Goal: Task Accomplishment & Management: Manage account settings

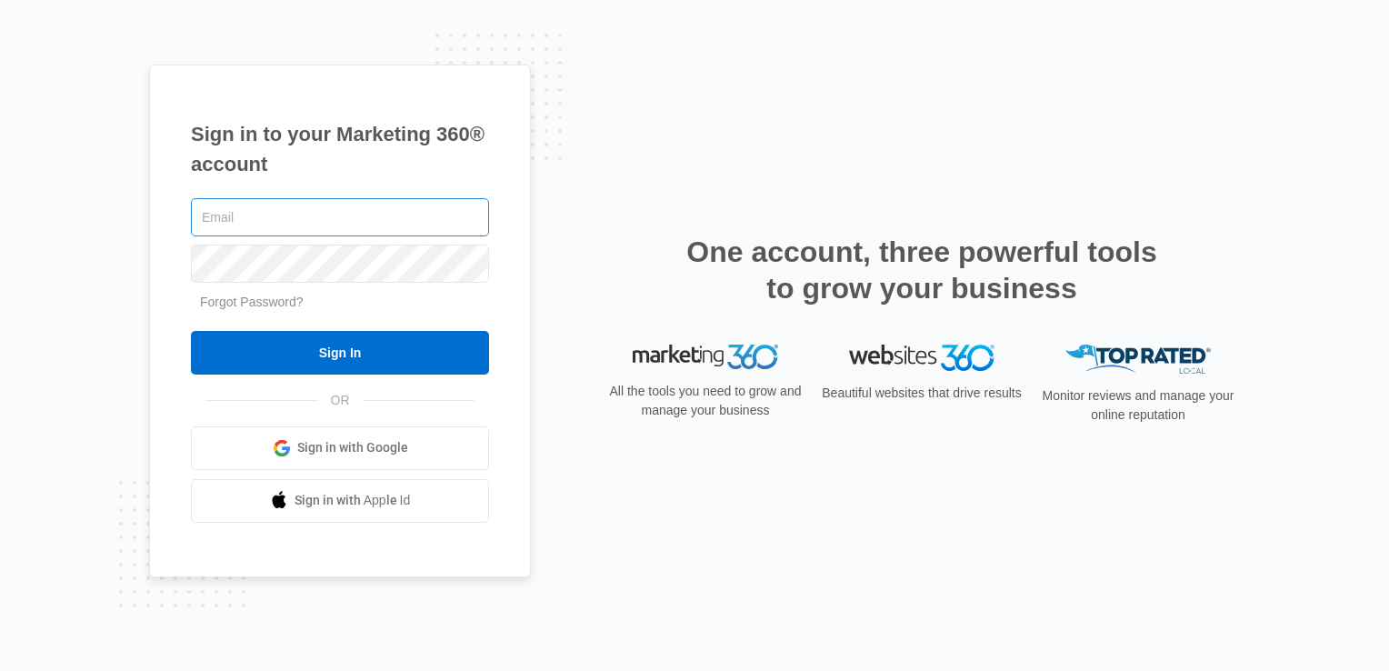
click at [382, 215] on input "text" at bounding box center [340, 217] width 298 height 38
type input "[EMAIL_ADDRESS][DOMAIN_NAME]"
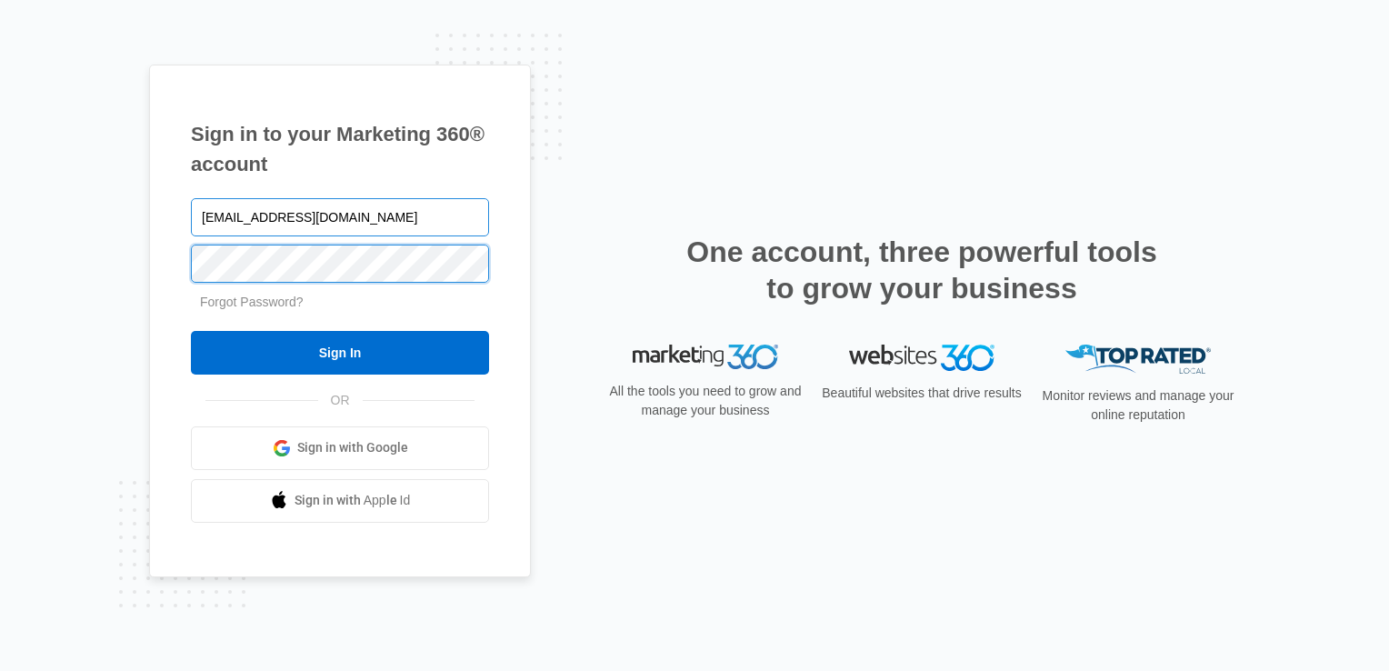
click at [191, 331] on input "Sign In" at bounding box center [340, 353] width 298 height 44
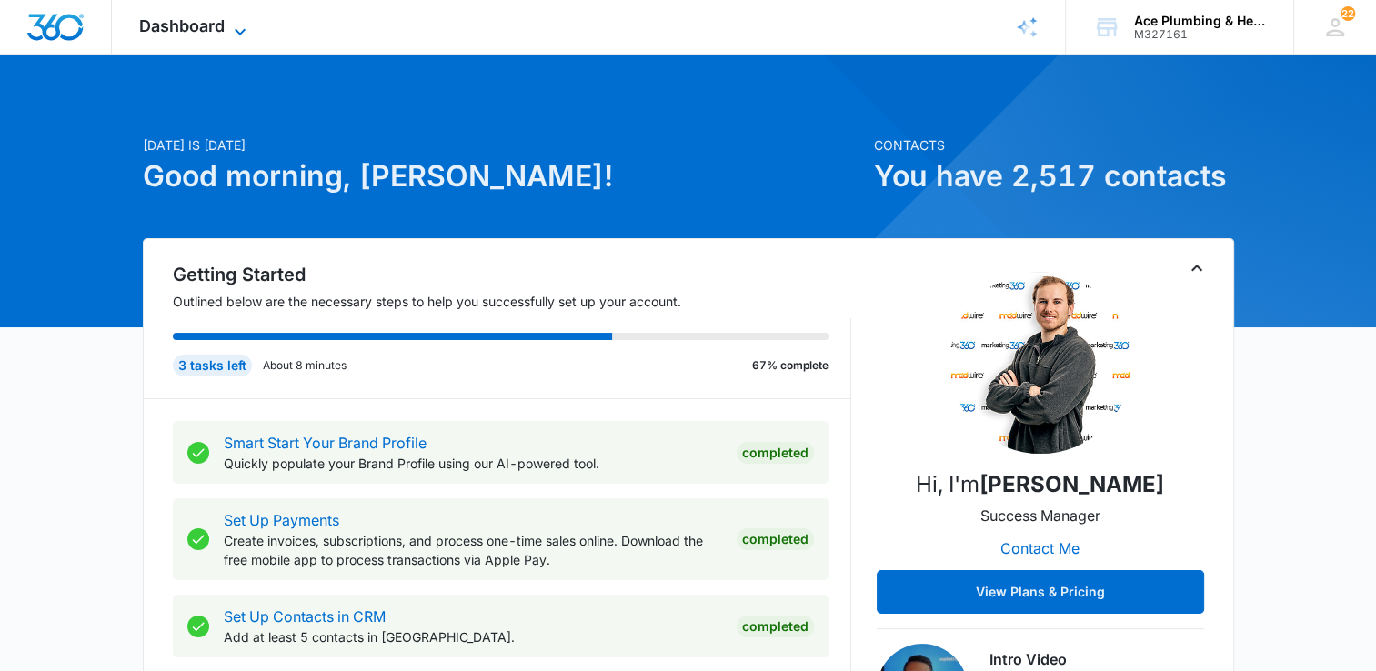
click at [237, 27] on icon at bounding box center [240, 32] width 22 height 22
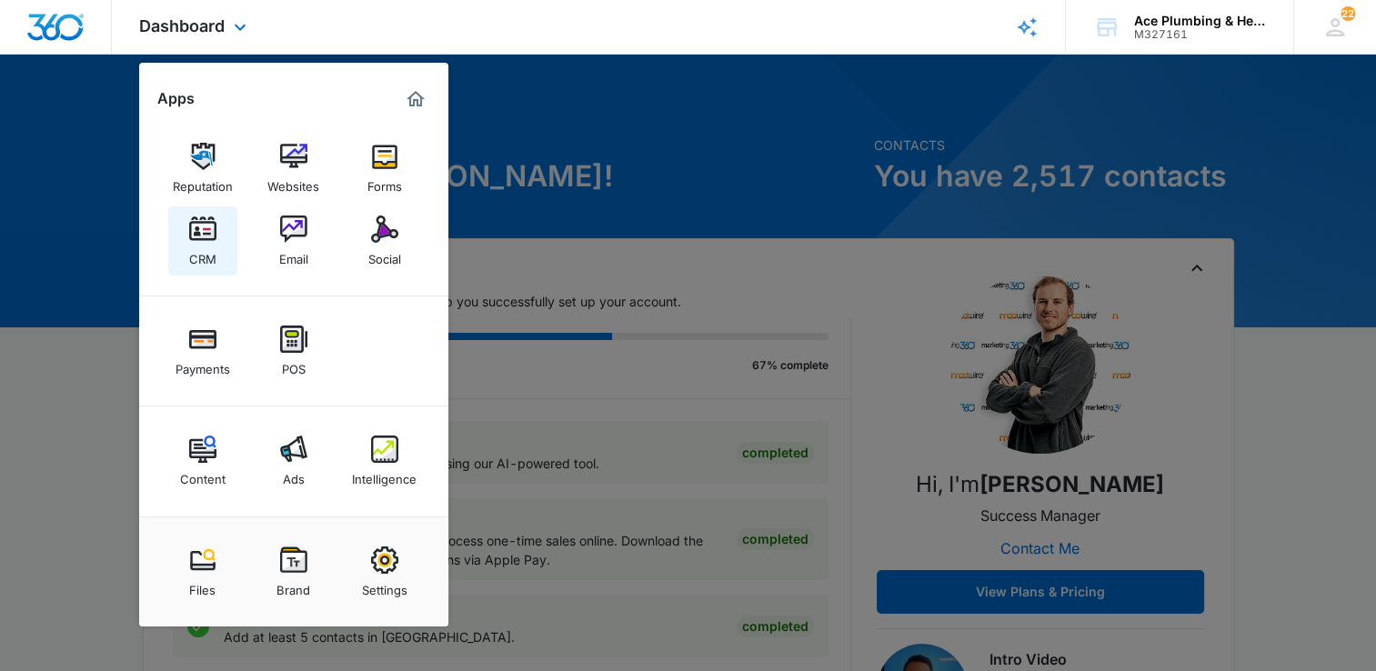
click at [196, 247] on div "CRM" at bounding box center [202, 255] width 27 height 24
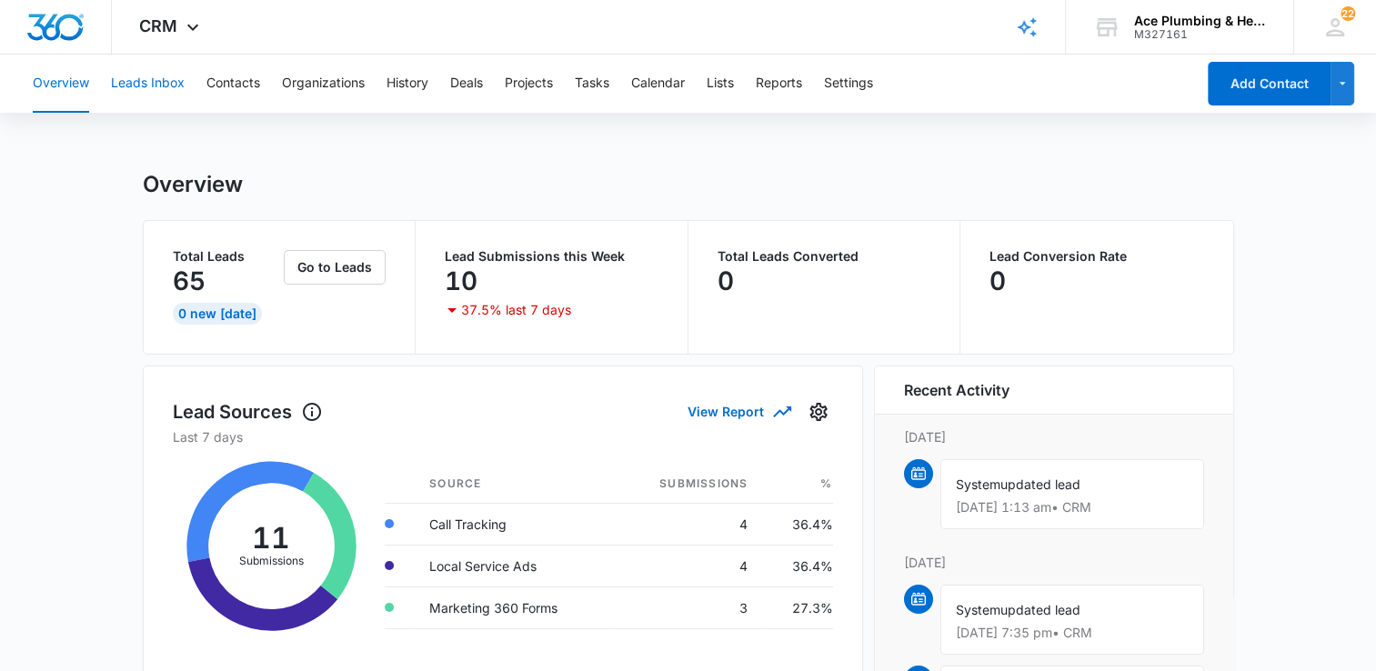
click at [165, 83] on button "Leads Inbox" at bounding box center [148, 84] width 74 height 58
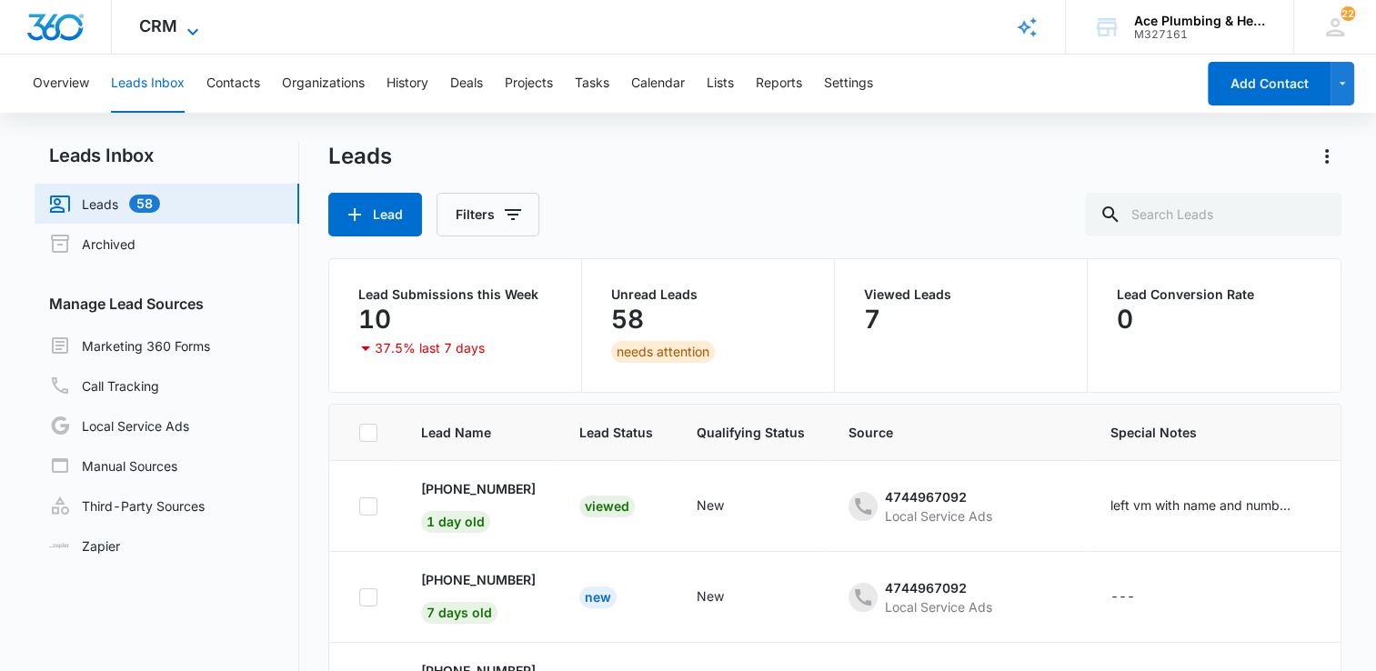
click at [185, 27] on icon at bounding box center [193, 32] width 22 height 22
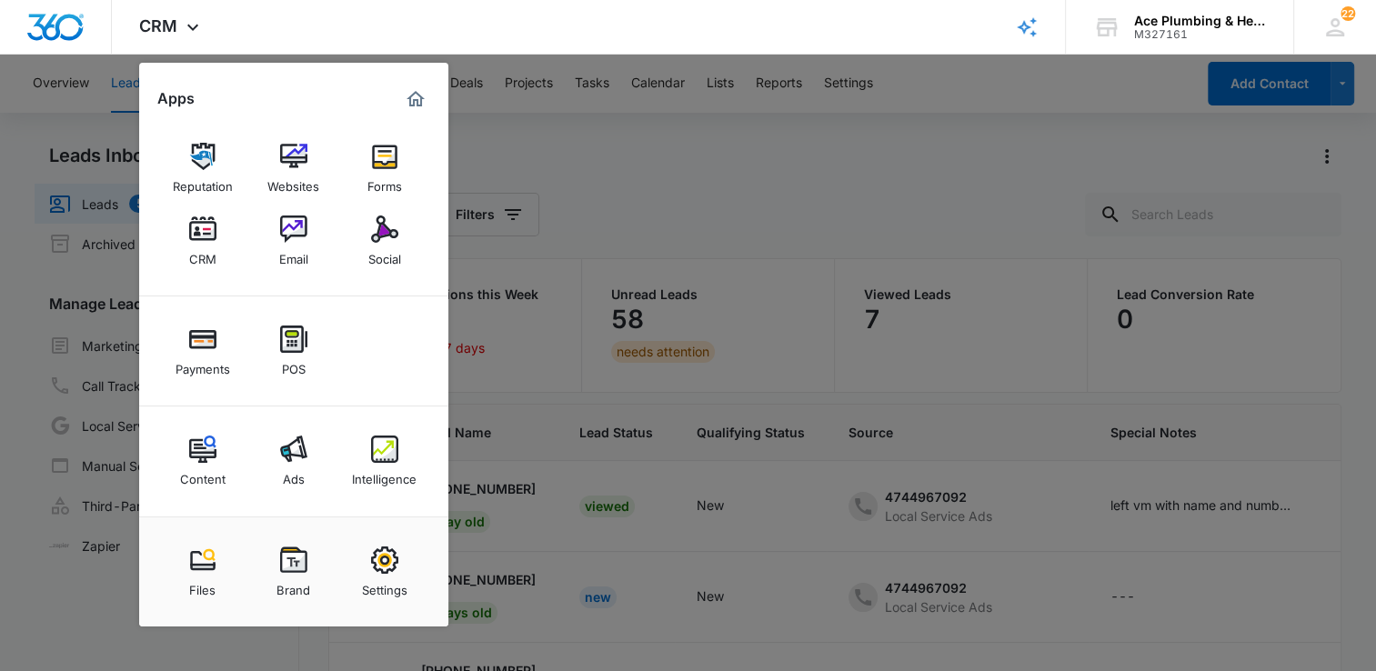
drag, startPoint x: 375, startPoint y: 455, endPoint x: 375, endPoint y: 438, distance: 17.3
click at [375, 455] on img at bounding box center [384, 448] width 27 height 27
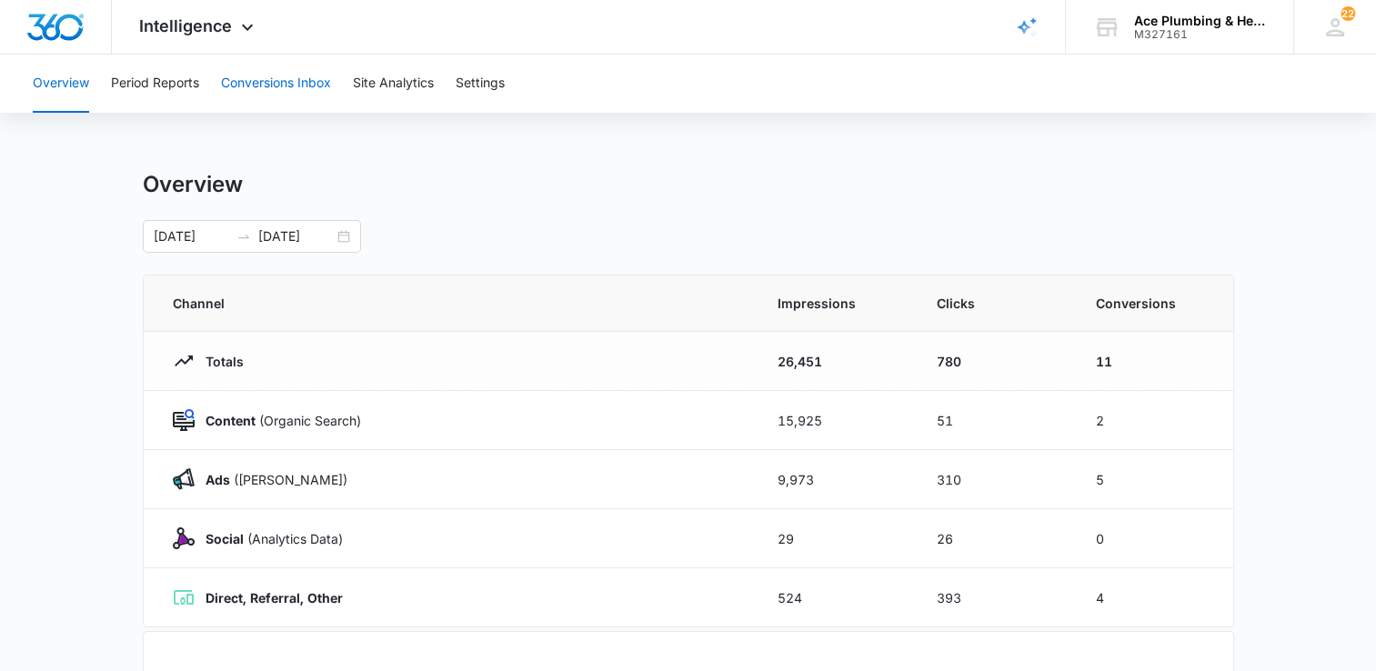
click at [327, 85] on button "Conversions Inbox" at bounding box center [276, 84] width 110 height 58
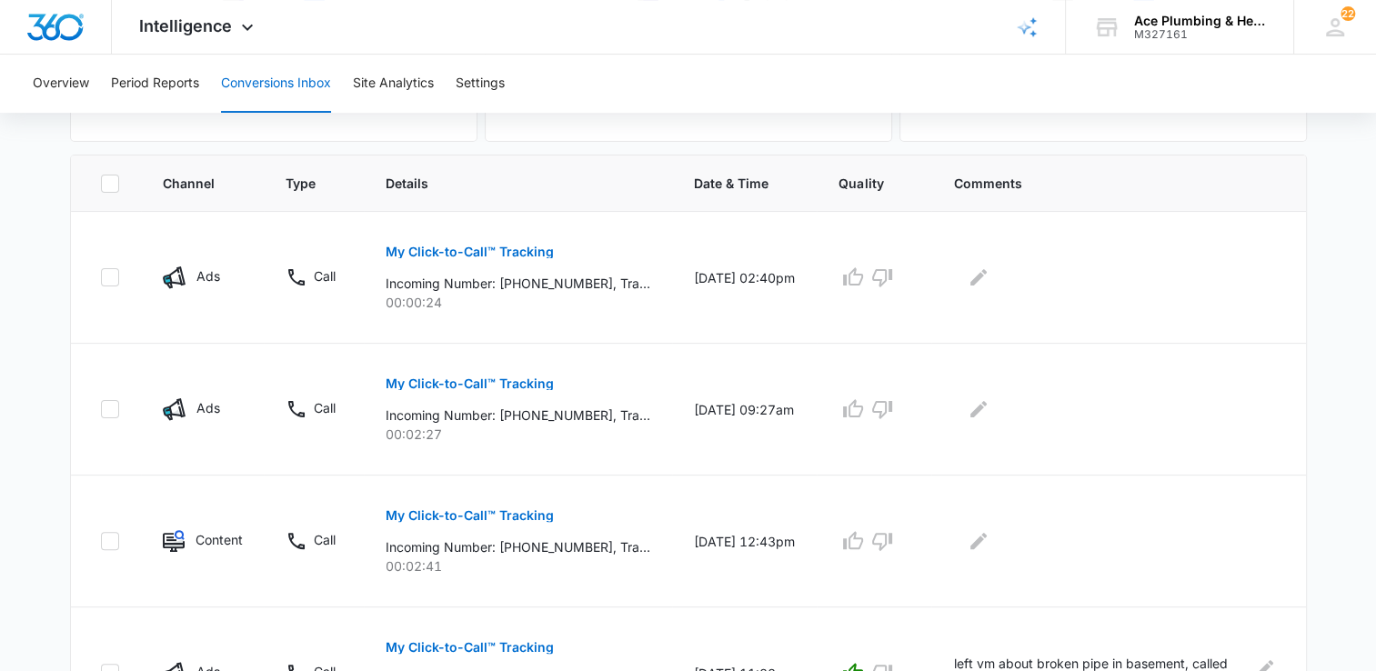
scroll to position [364, 0]
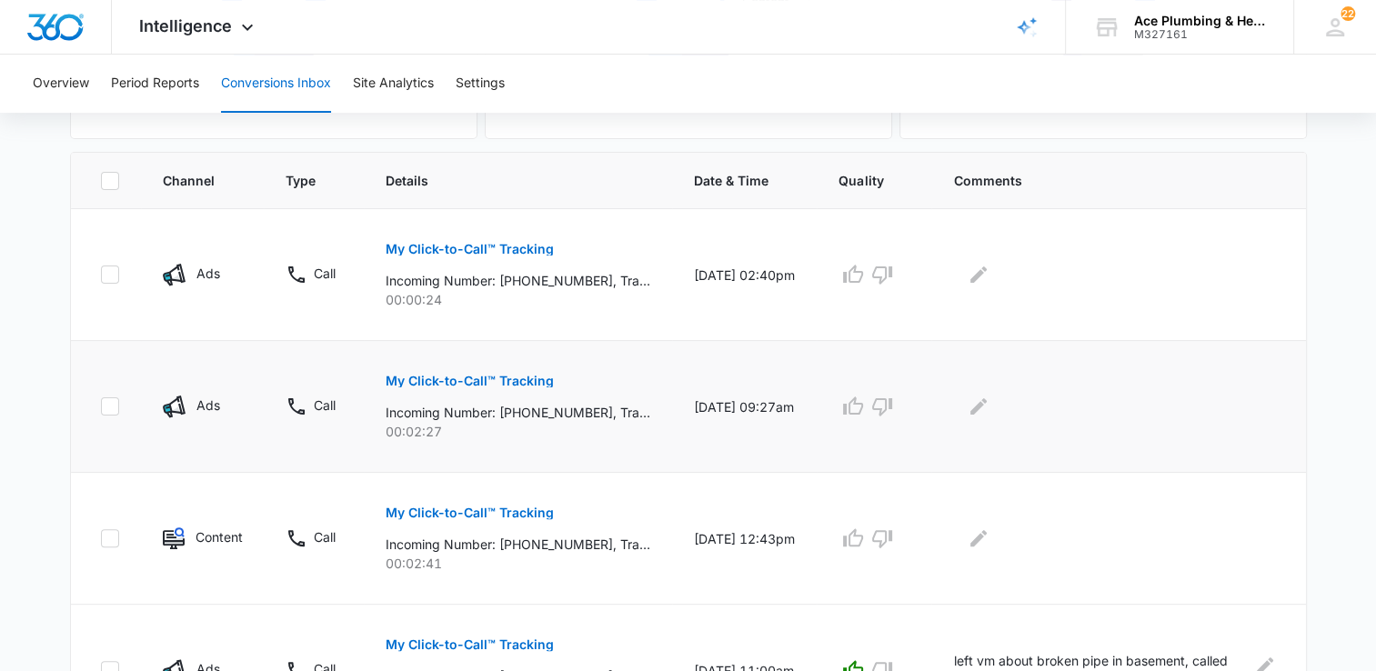
click at [513, 377] on p "My Click-to-Call™ Tracking" at bounding box center [469, 381] width 168 height 13
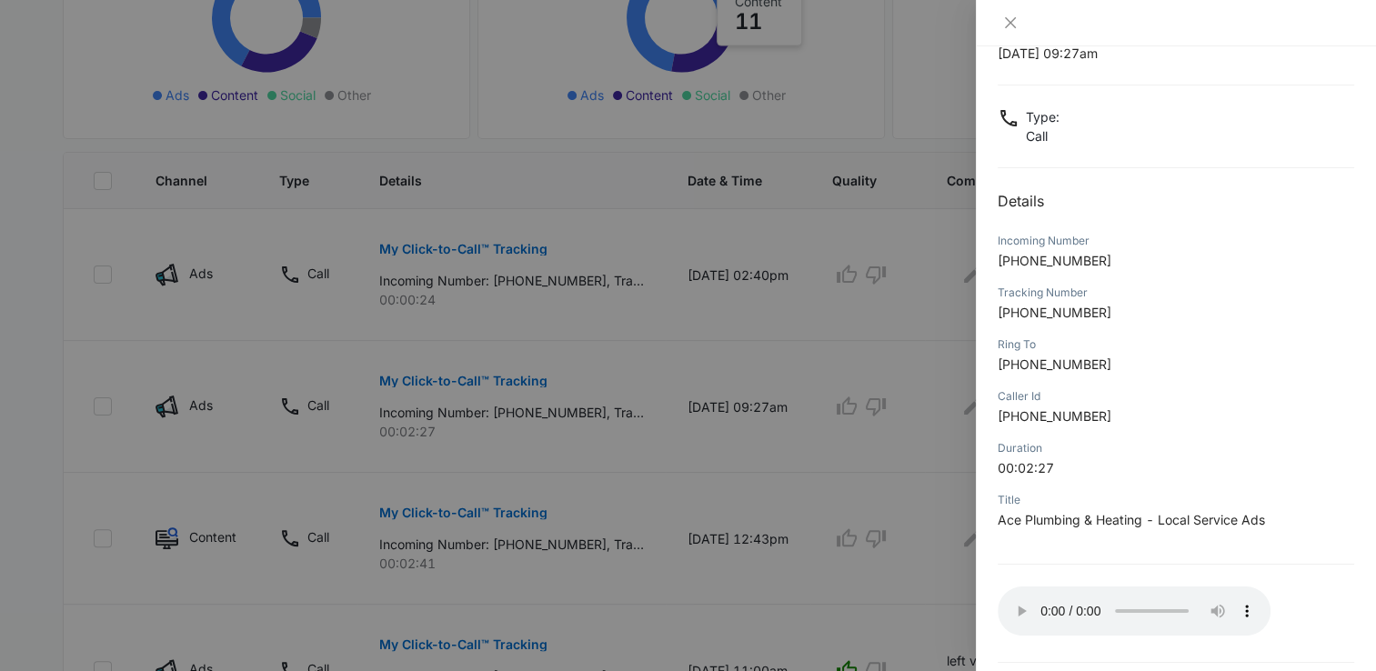
scroll to position [135, 0]
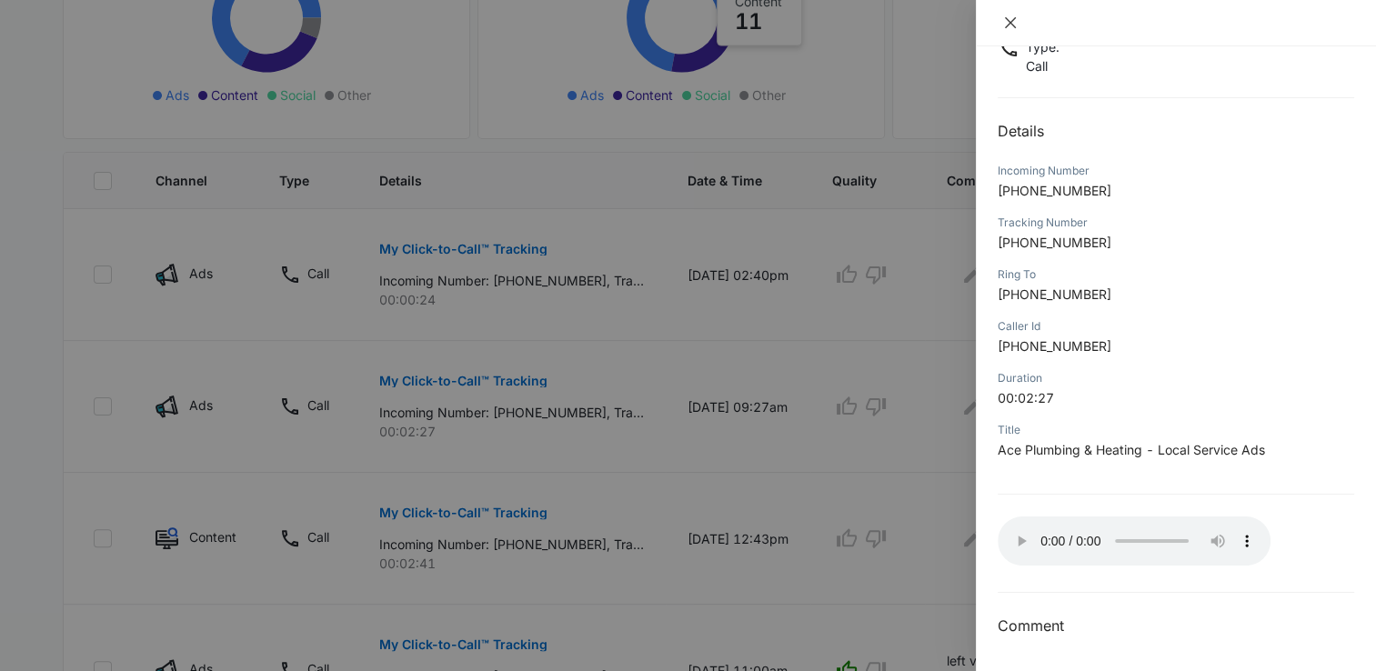
click at [1012, 21] on icon "close" at bounding box center [1010, 22] width 15 height 15
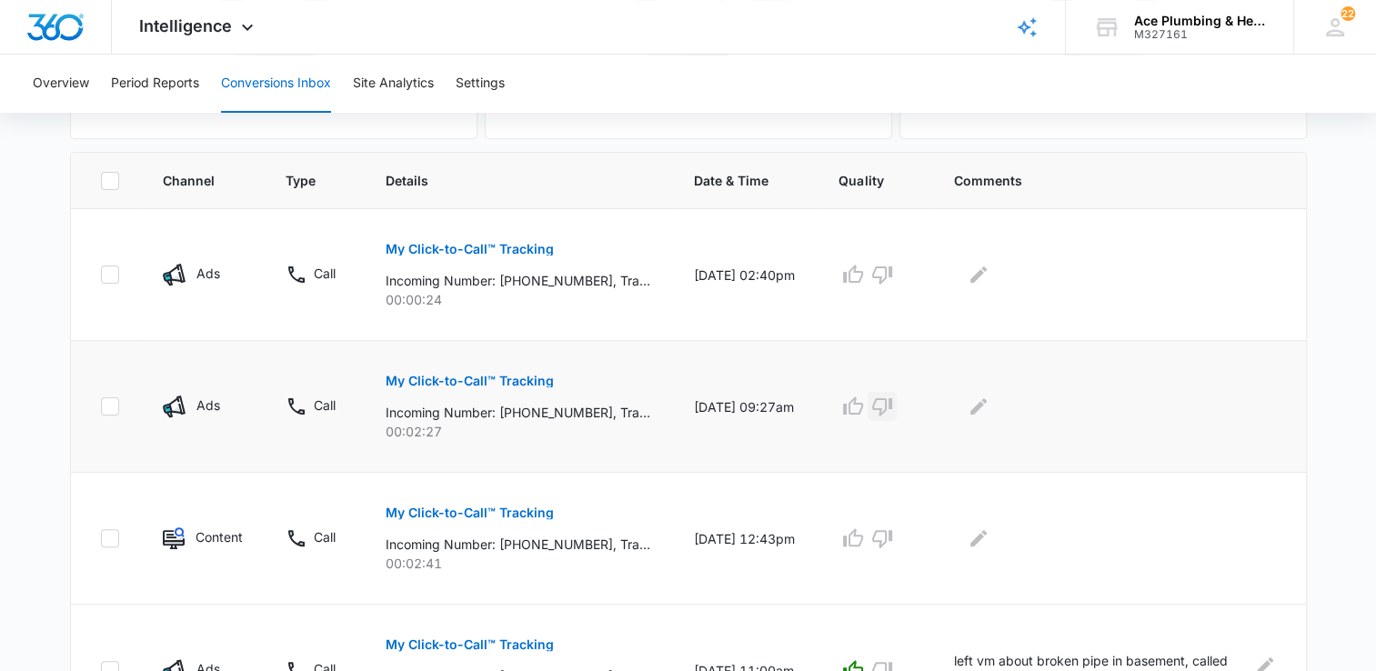
click at [892, 405] on icon "button" at bounding box center [882, 407] width 20 height 18
click at [989, 409] on icon "Edit Comments" at bounding box center [978, 406] width 22 height 22
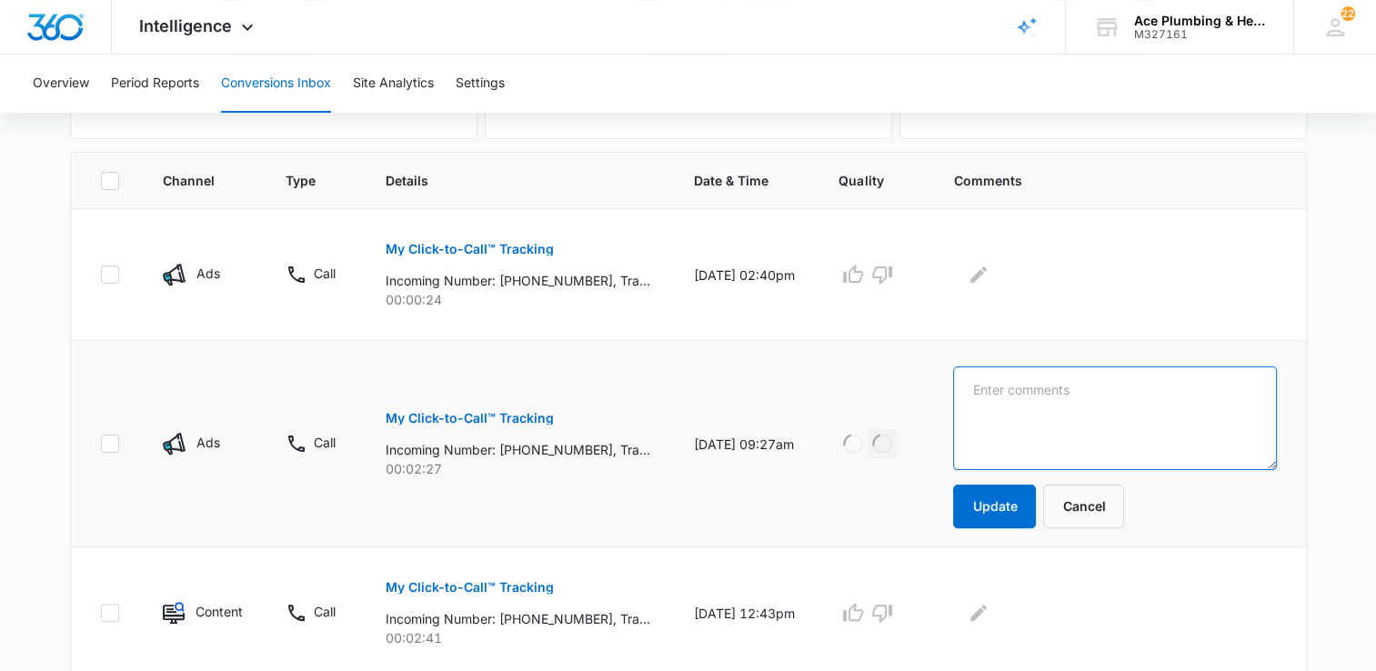
click at [1041, 395] on textarea at bounding box center [1114, 418] width 323 height 104
click at [1058, 401] on textarea at bounding box center [1114, 418] width 323 height 104
paste textarea "calling to reschedule since we were unable to get in touch with tenants. We wil…"
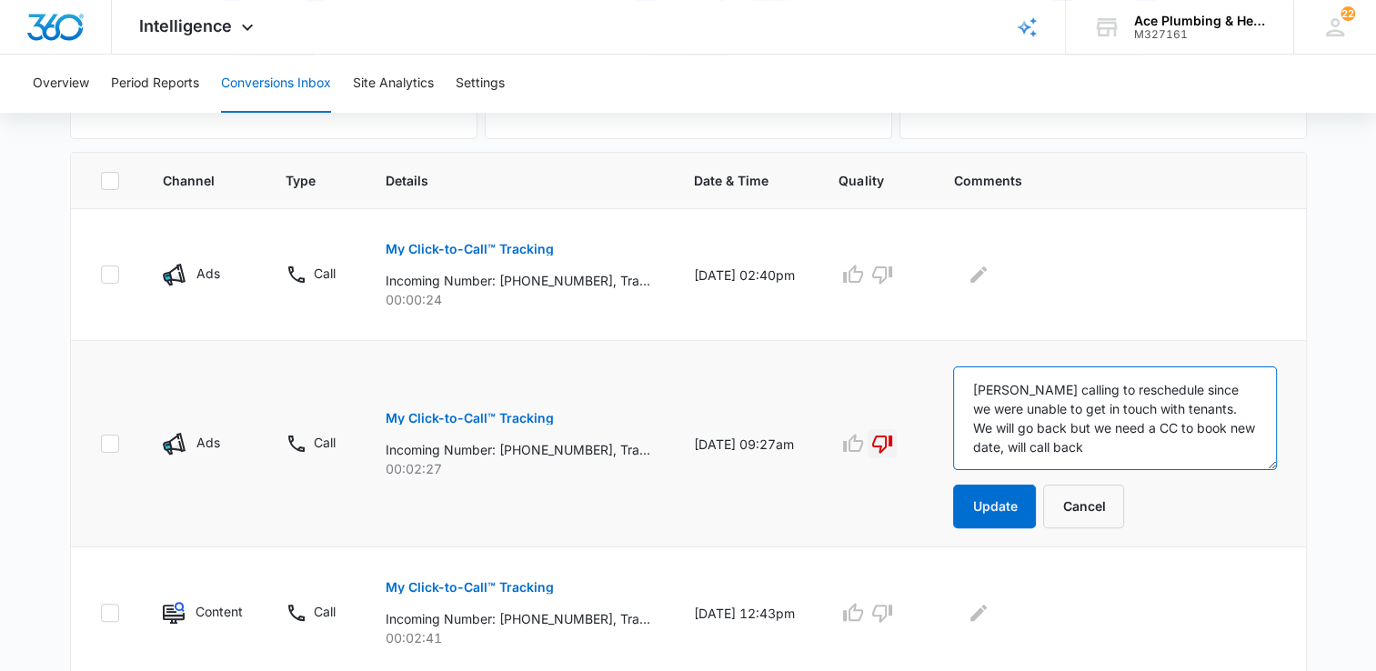
click at [1257, 398] on textarea "Harvey Rivers calling to reschedule since we were unable to get in touch with t…" at bounding box center [1114, 418] width 323 height 104
type textarea "Harvey Rivers calling to reschedule since we were unable to get in touch with t…"
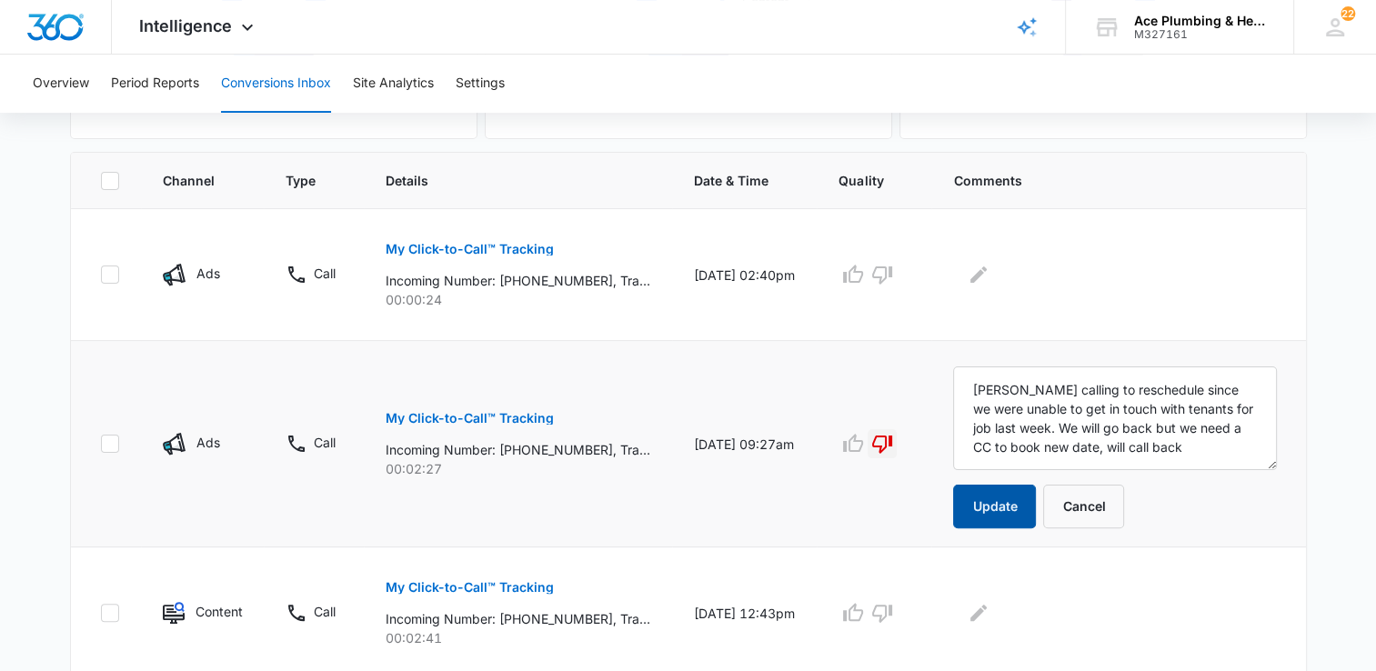
click at [1003, 501] on button "Update" at bounding box center [994, 507] width 83 height 44
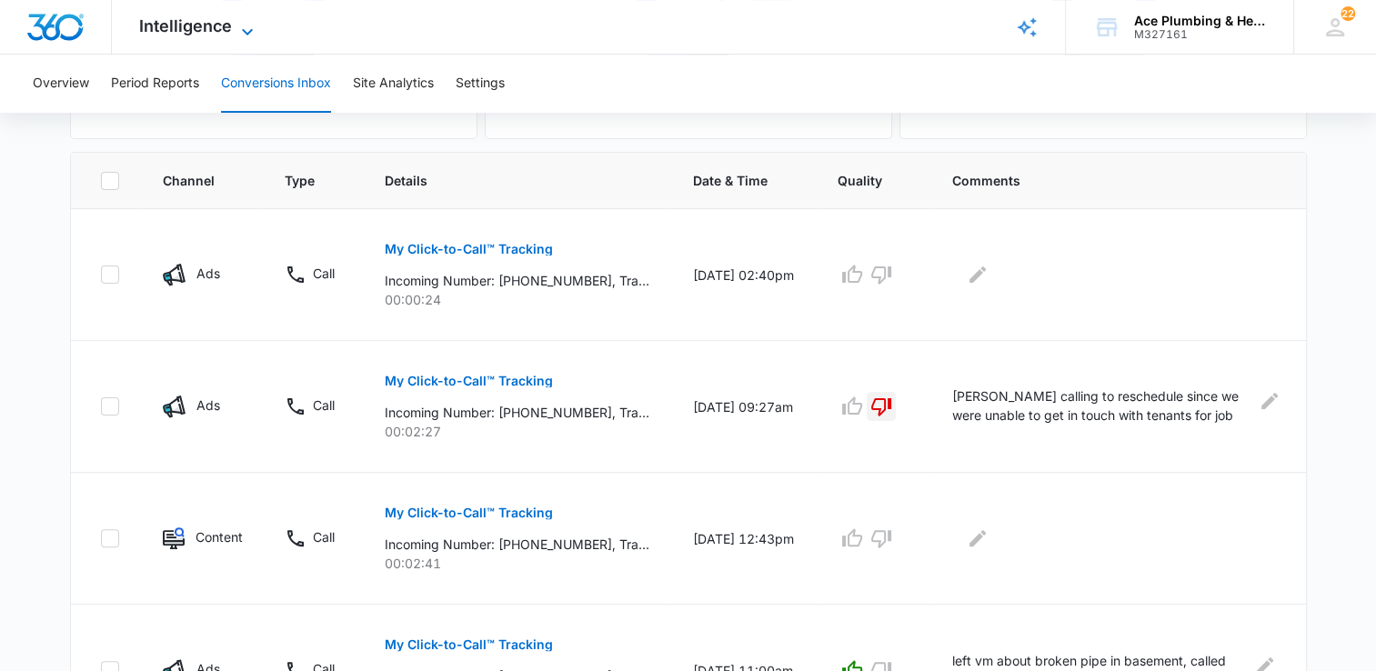
click at [236, 31] on icon at bounding box center [247, 32] width 22 height 22
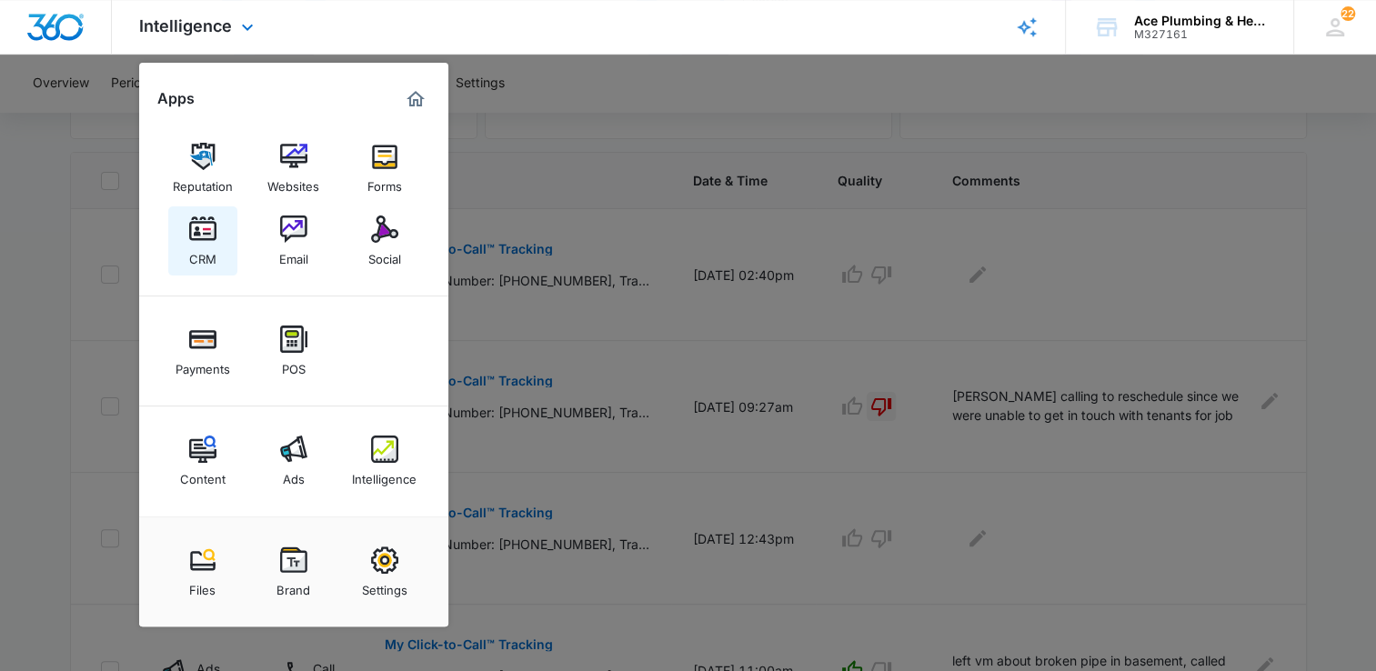
click at [200, 228] on img at bounding box center [202, 228] width 27 height 27
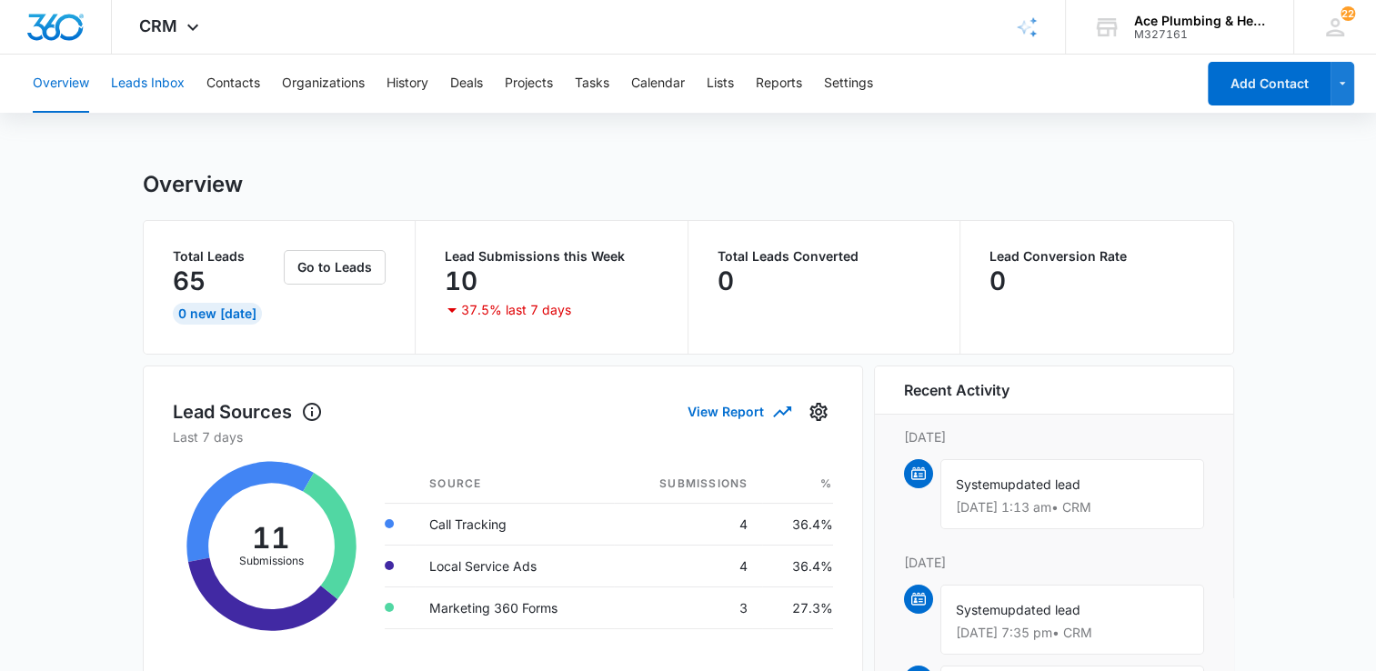
click at [140, 95] on button "Leads Inbox" at bounding box center [148, 84] width 74 height 58
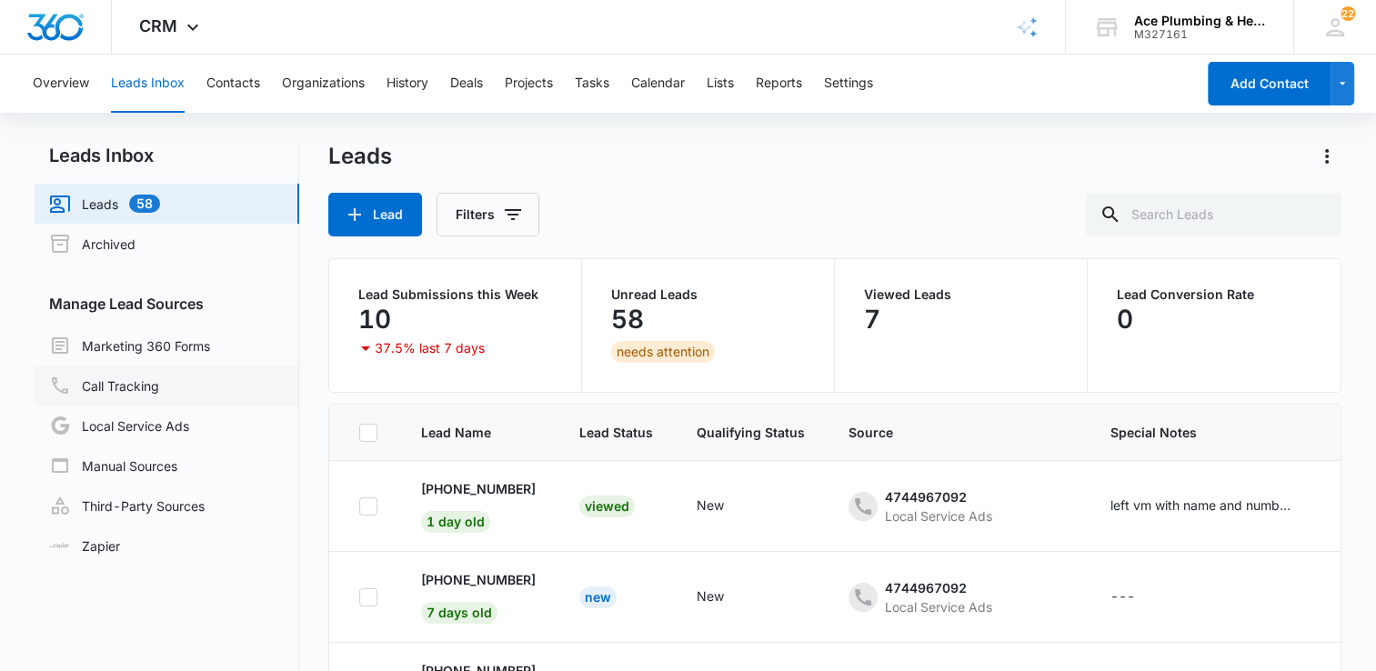
click at [153, 391] on link "Call Tracking" at bounding box center [104, 386] width 110 height 22
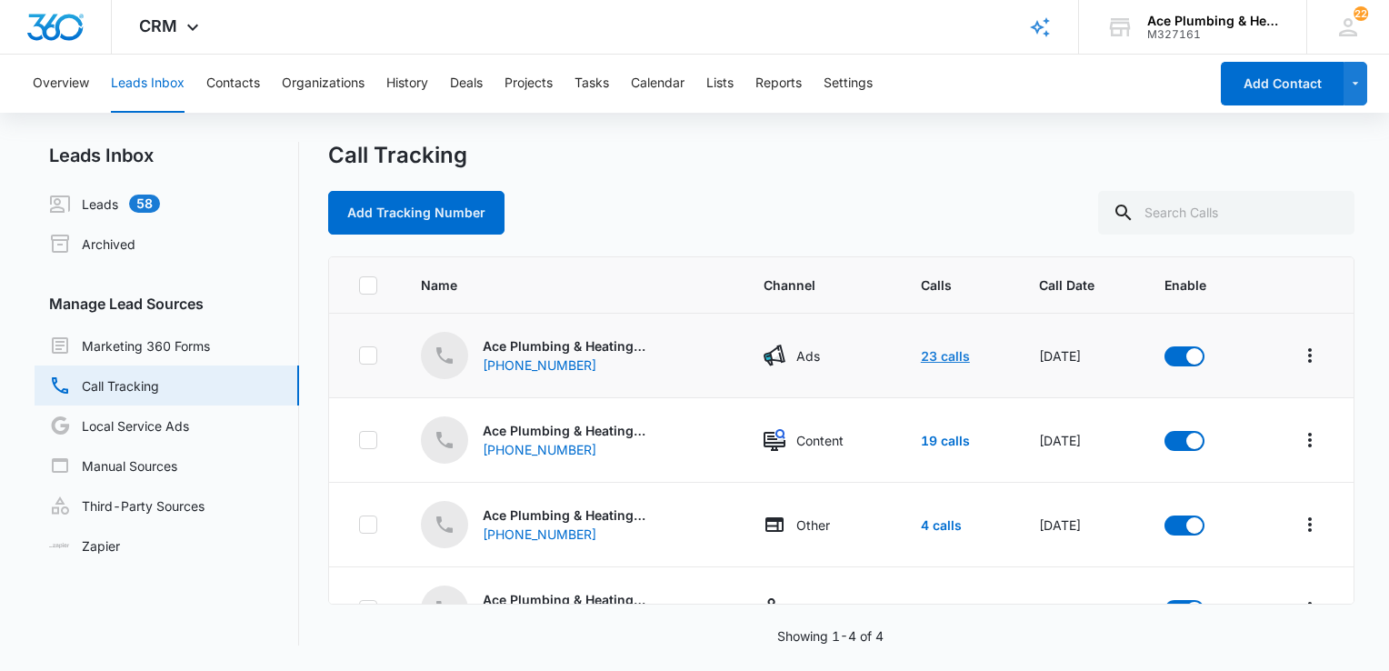
click at [927, 353] on link "23 calls" at bounding box center [945, 355] width 49 height 15
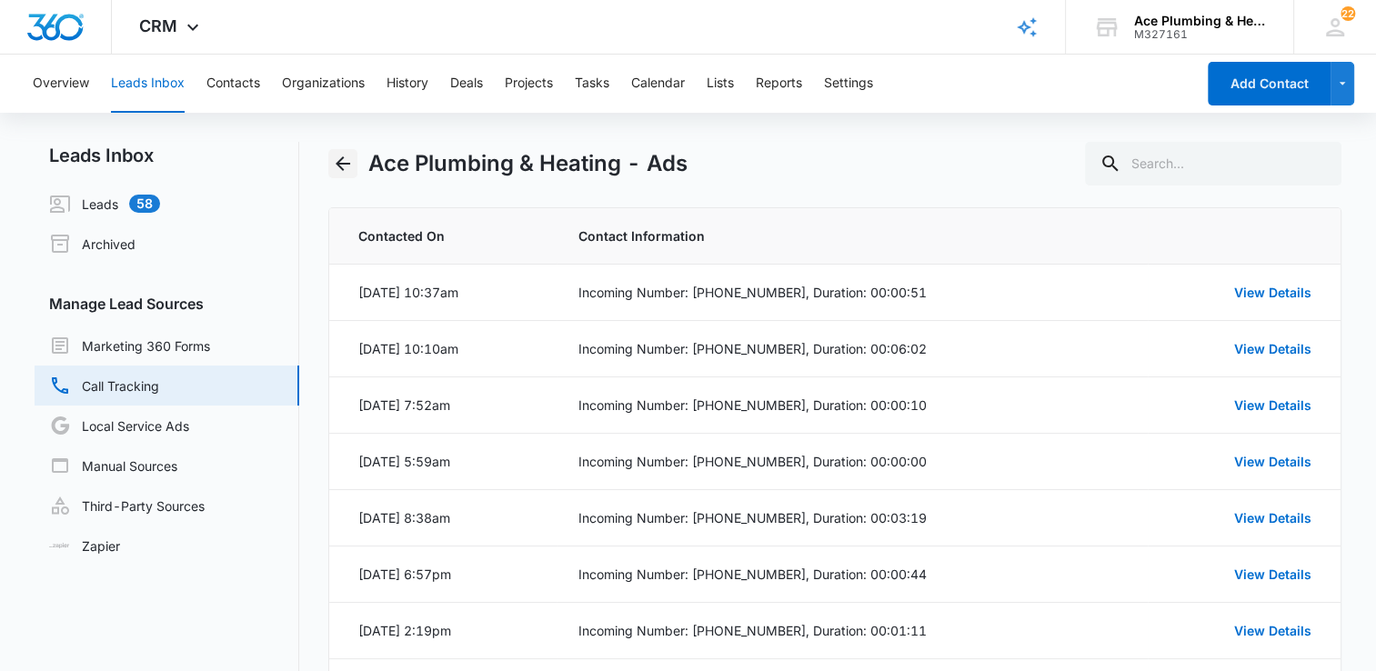
click at [350, 163] on icon "Back" at bounding box center [343, 164] width 22 height 22
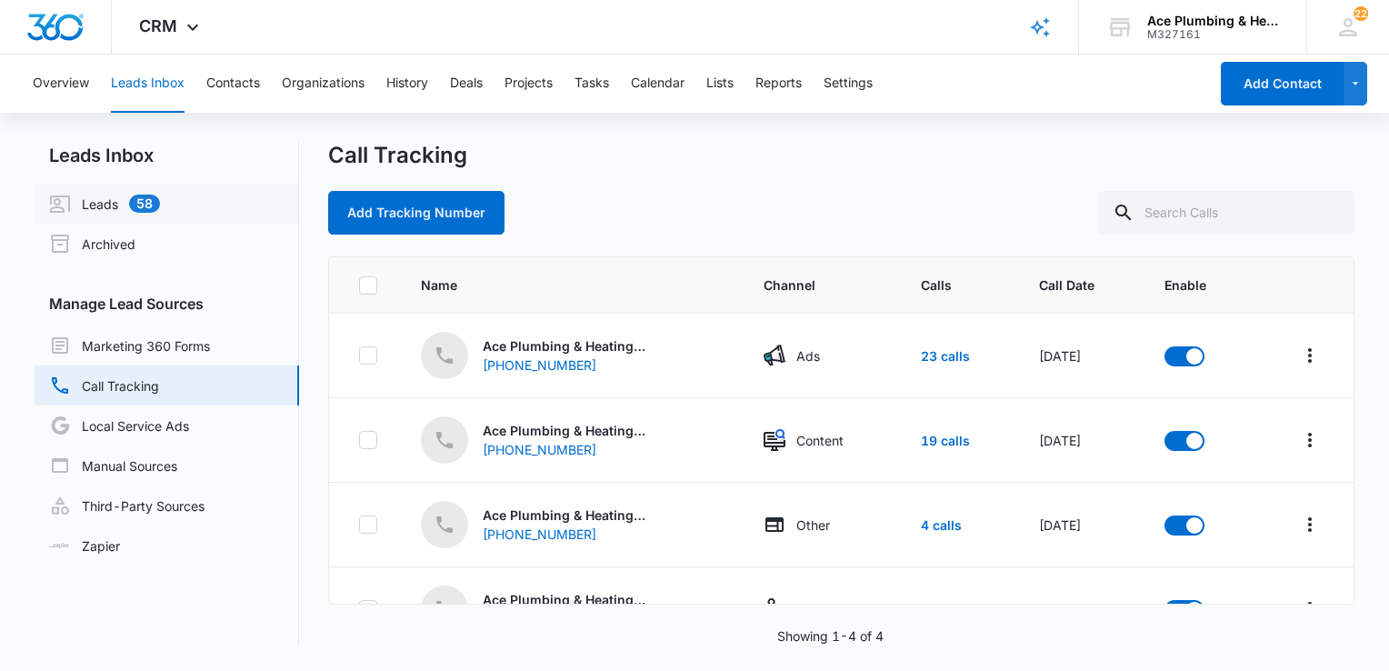
click at [102, 198] on link "Leads 58" at bounding box center [104, 204] width 111 height 22
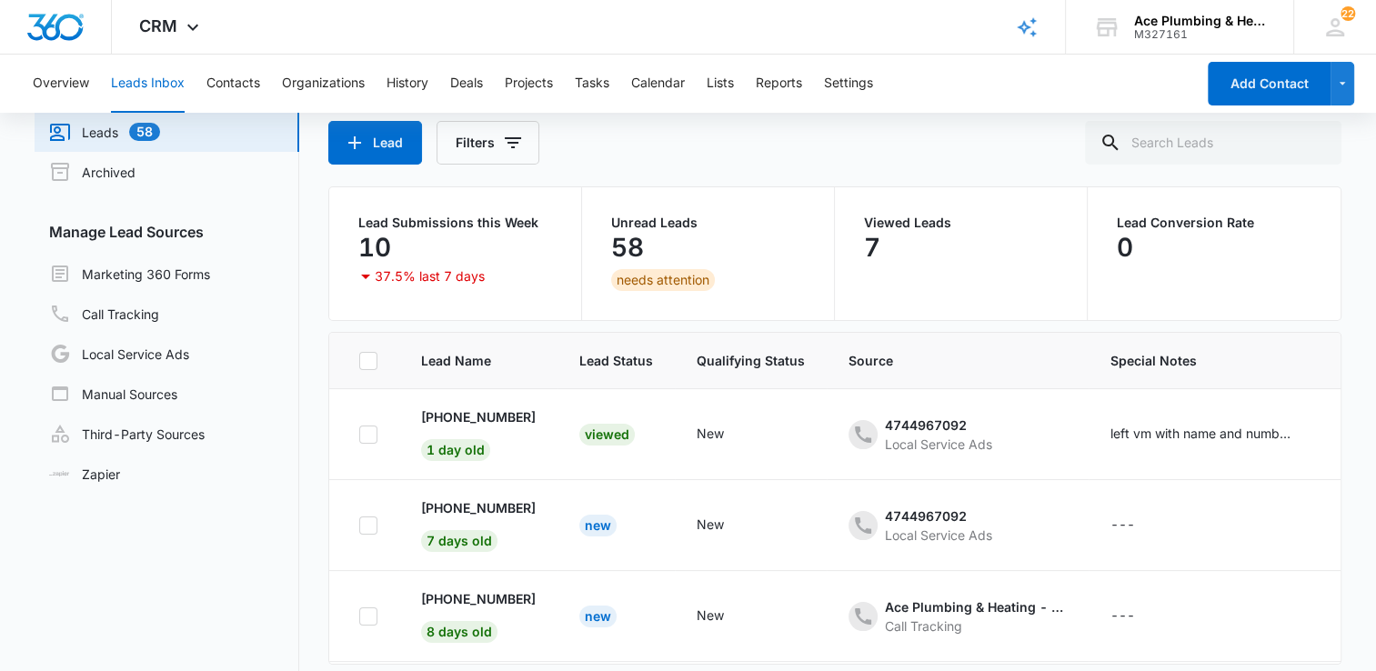
scroll to position [73, 0]
click at [189, 355] on link "Local Service Ads" at bounding box center [119, 353] width 140 height 22
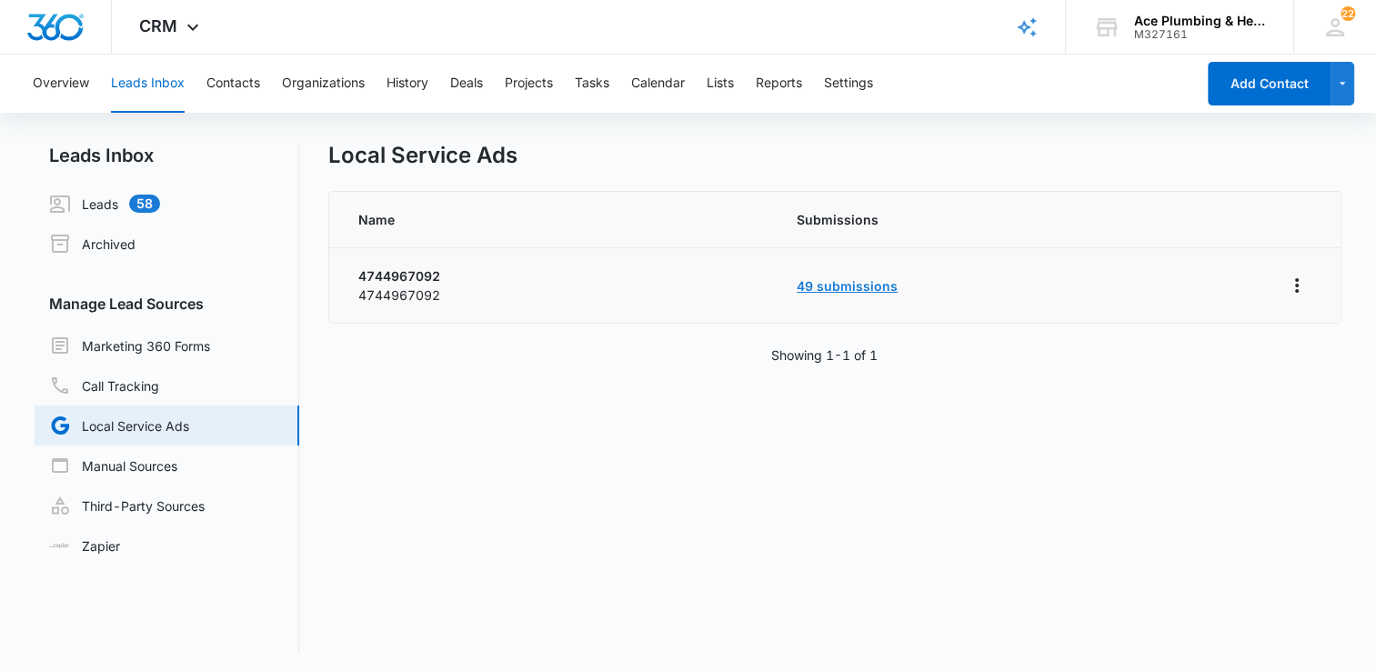
click at [883, 290] on link "49 submissions" at bounding box center [846, 285] width 101 height 15
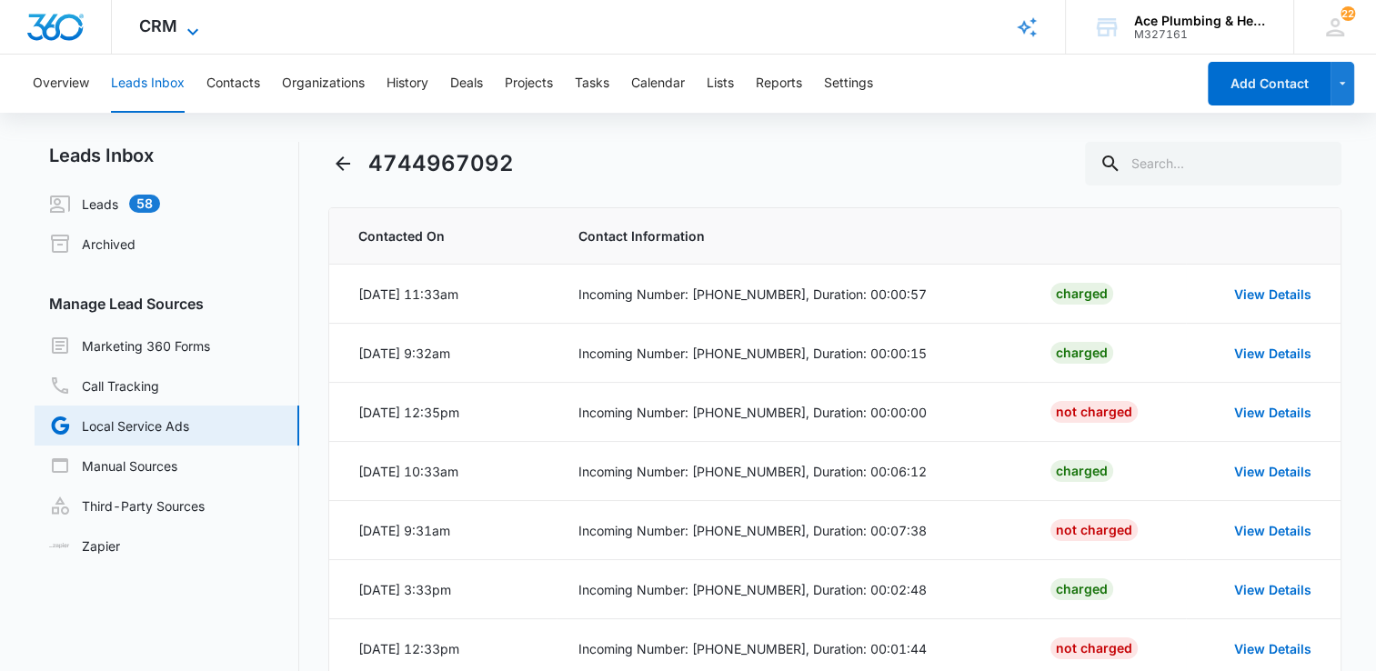
click at [195, 24] on icon at bounding box center [193, 32] width 22 height 22
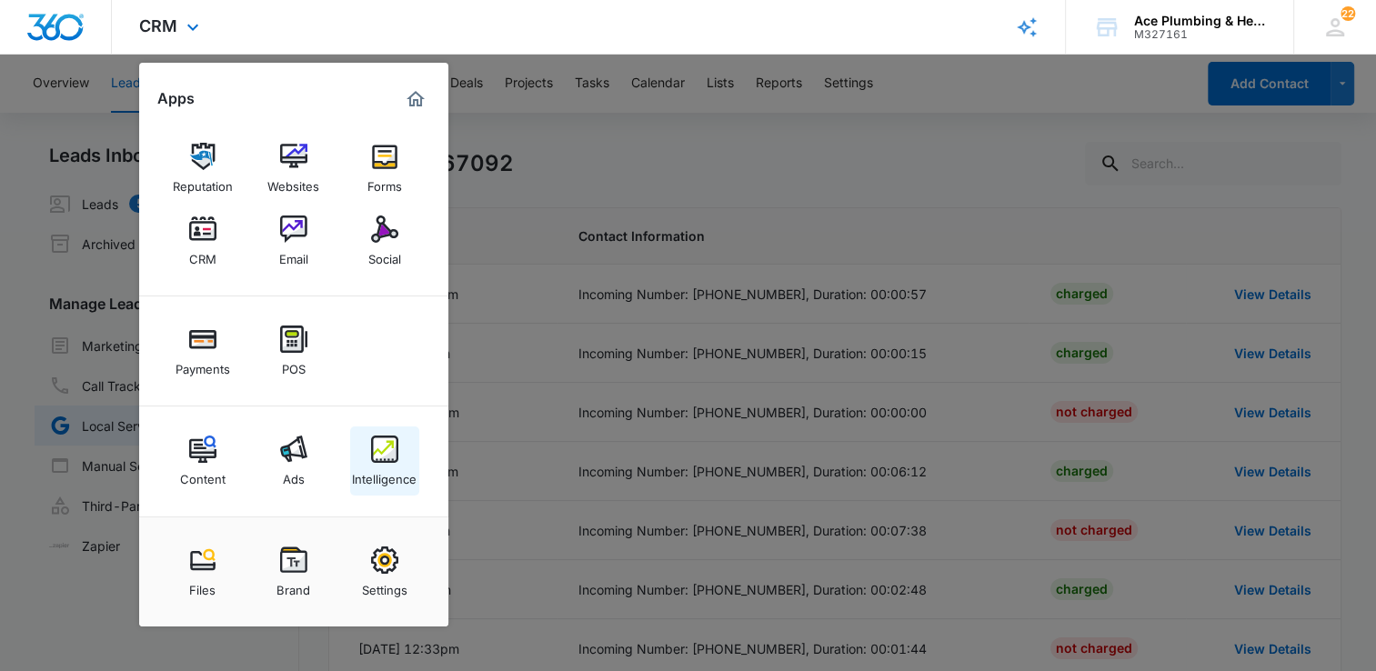
click at [393, 471] on div "Intelligence" at bounding box center [384, 475] width 65 height 24
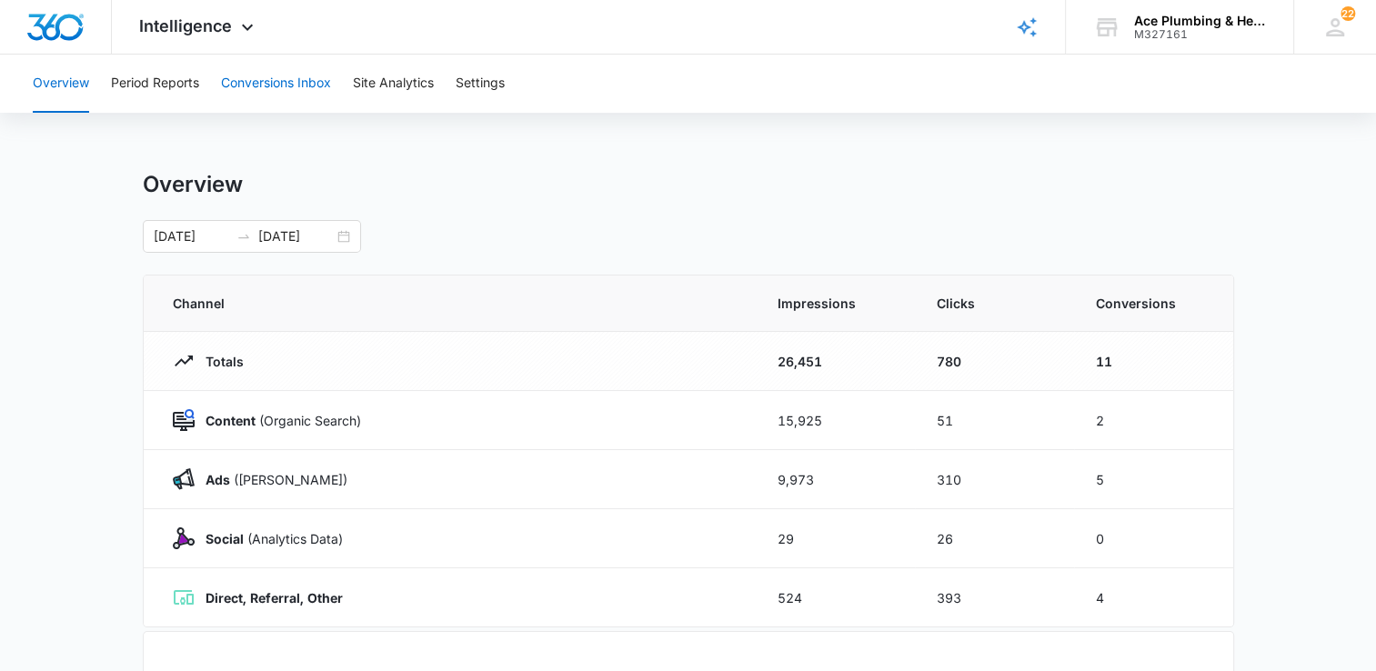
click at [284, 80] on button "Conversions Inbox" at bounding box center [276, 84] width 110 height 58
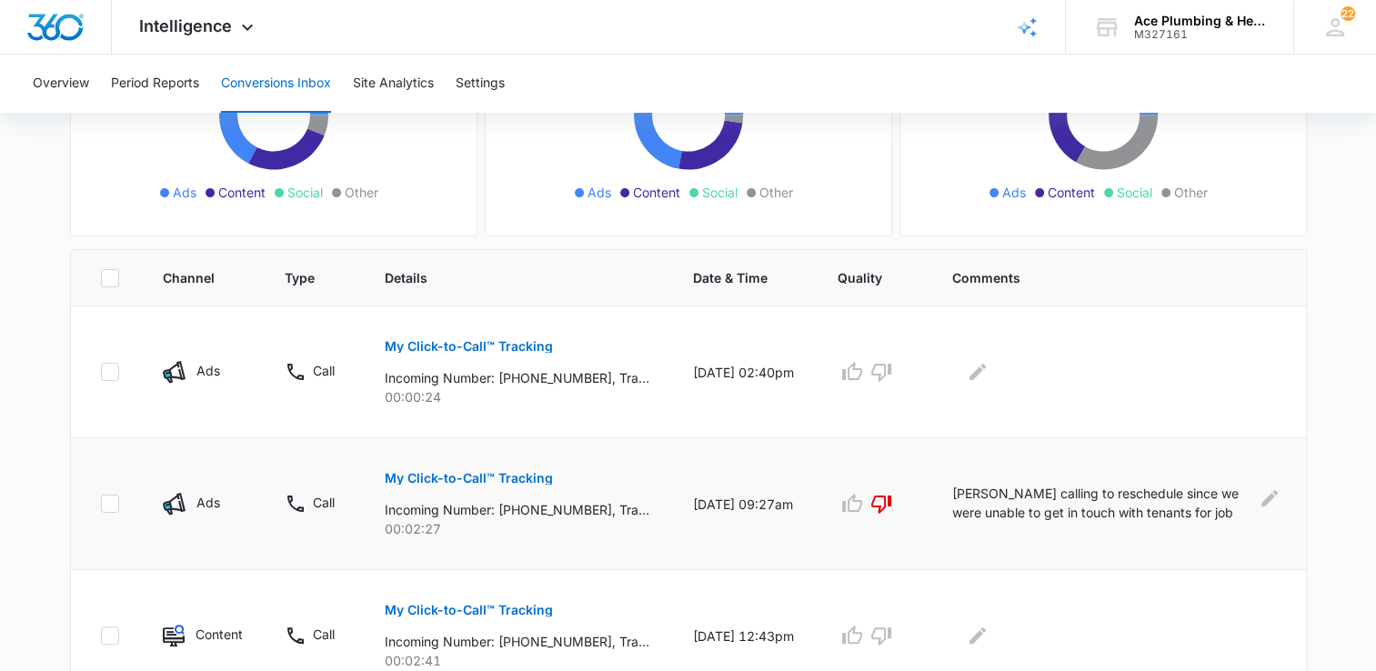
scroll to position [273, 0]
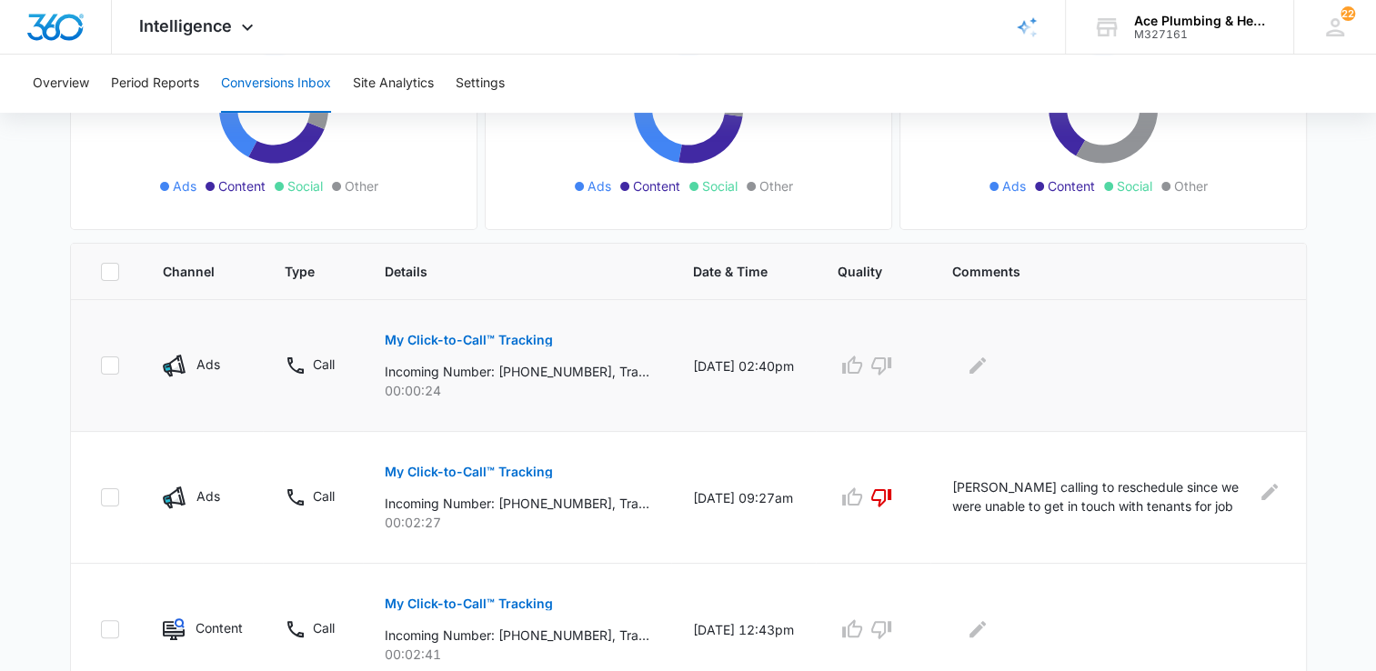
click at [507, 340] on p "My Click-to-Call™ Tracking" at bounding box center [469, 340] width 168 height 13
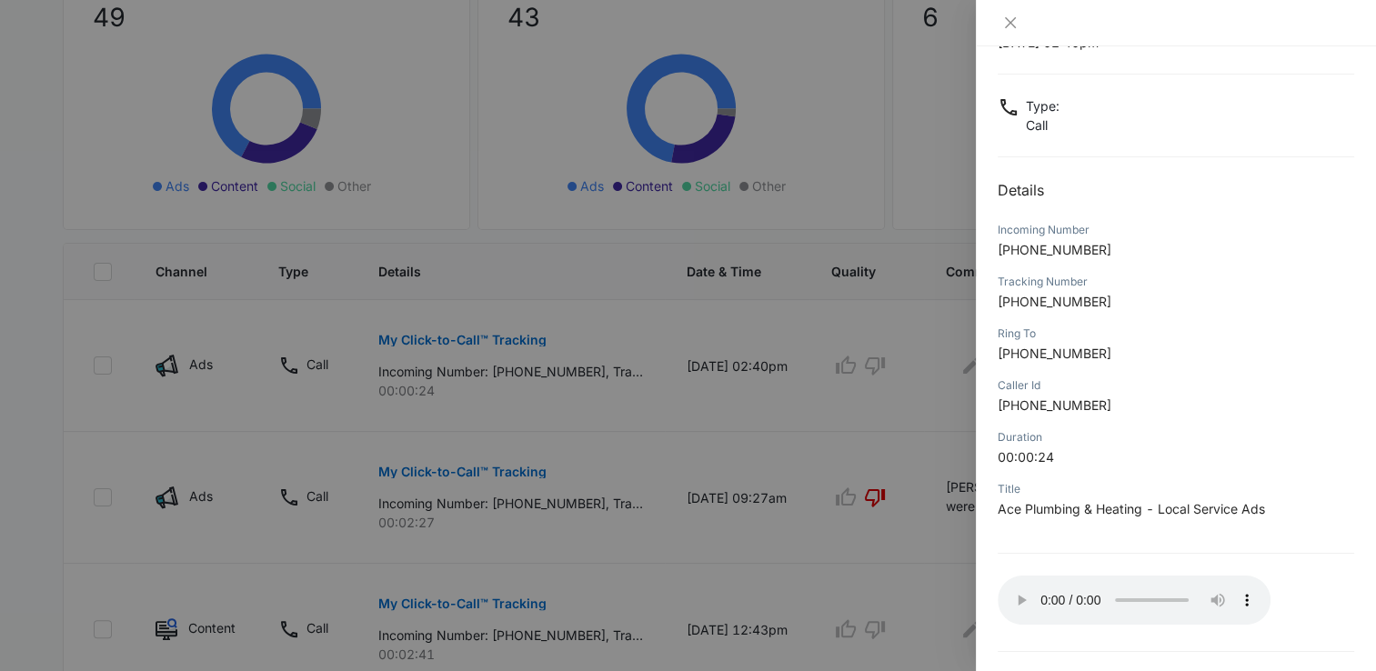
scroll to position [135, 0]
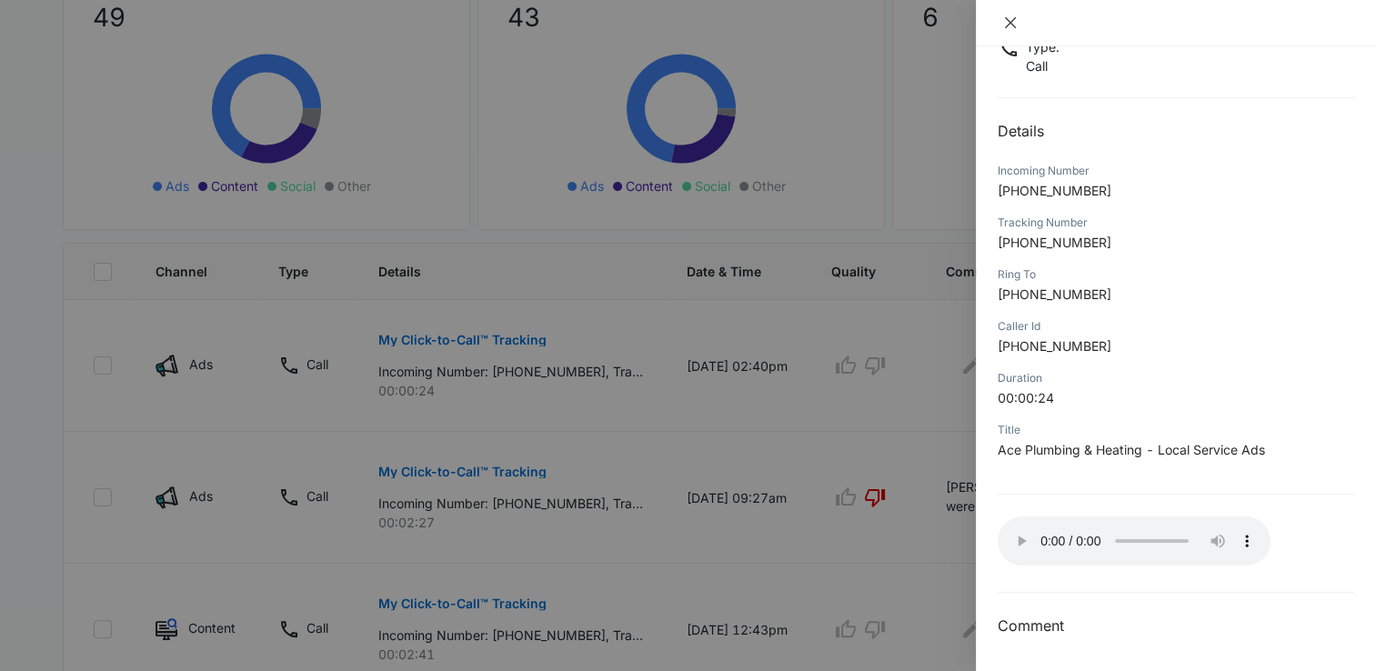
click at [1011, 24] on icon "close" at bounding box center [1010, 22] width 11 height 11
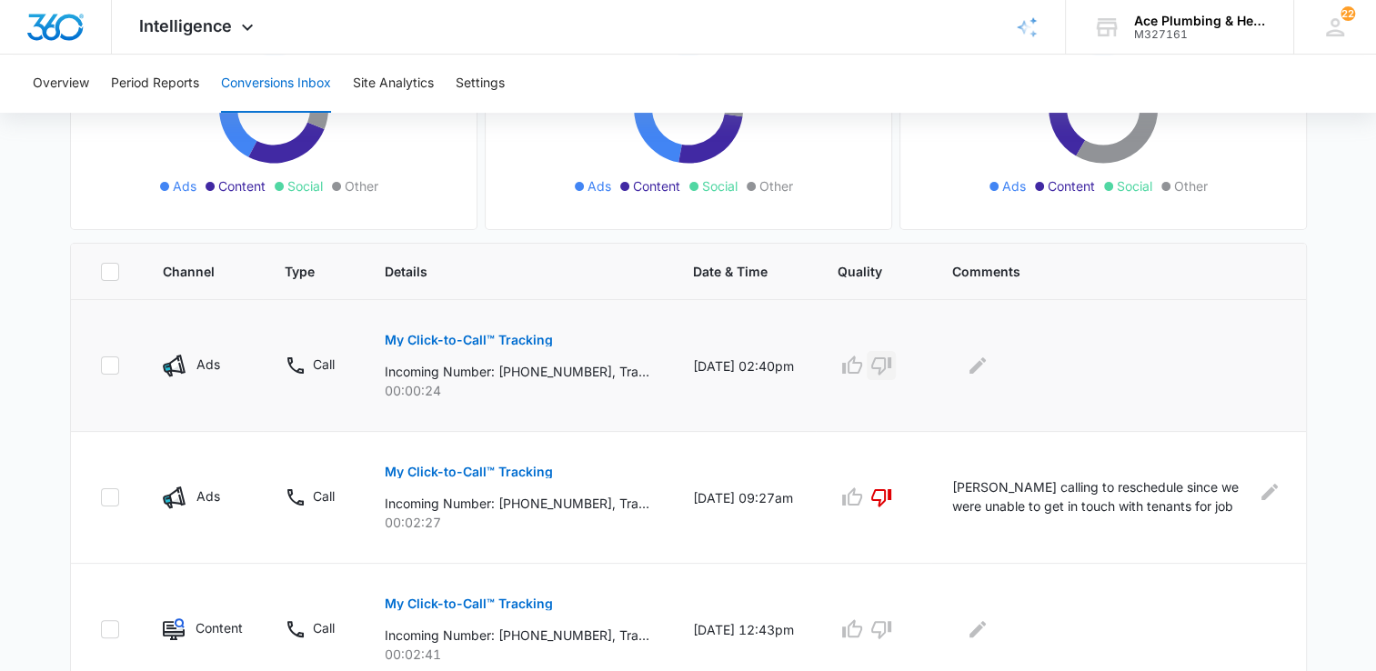
click at [891, 365] on icon "button" at bounding box center [881, 366] width 22 height 22
click at [988, 368] on icon "Edit Comments" at bounding box center [977, 366] width 22 height 22
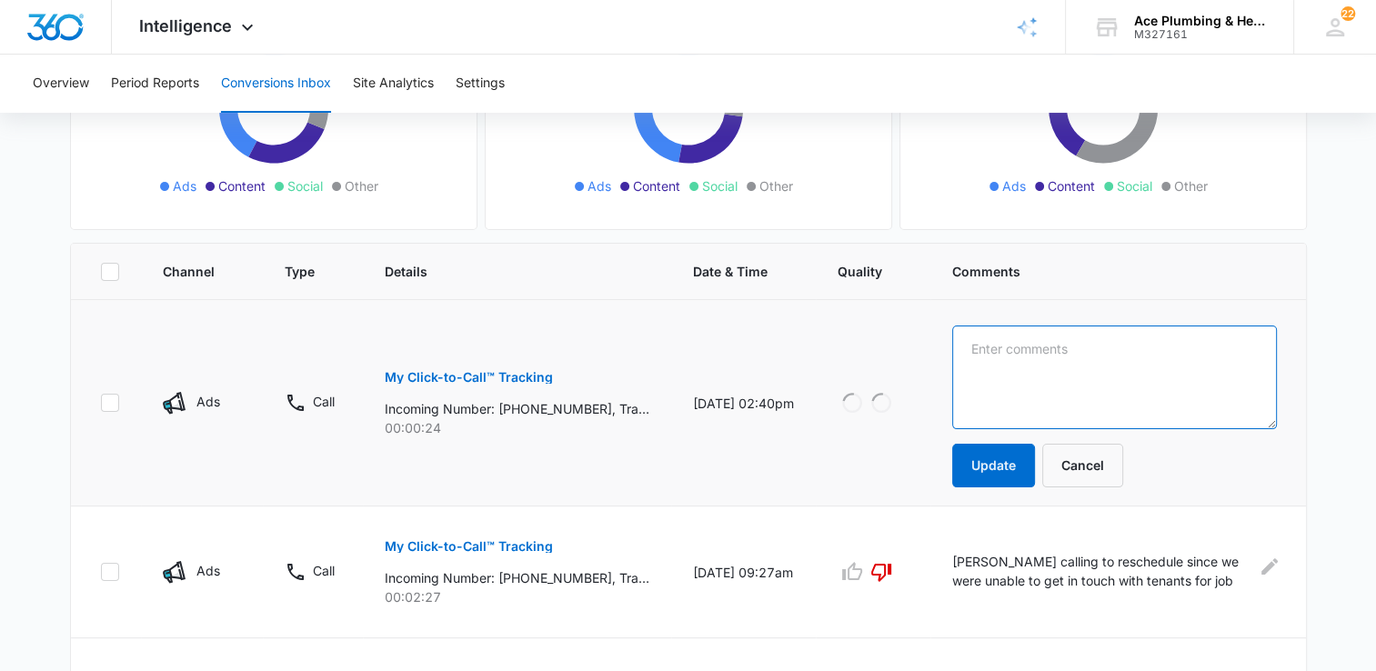
click at [1087, 361] on textarea at bounding box center [1114, 377] width 324 height 104
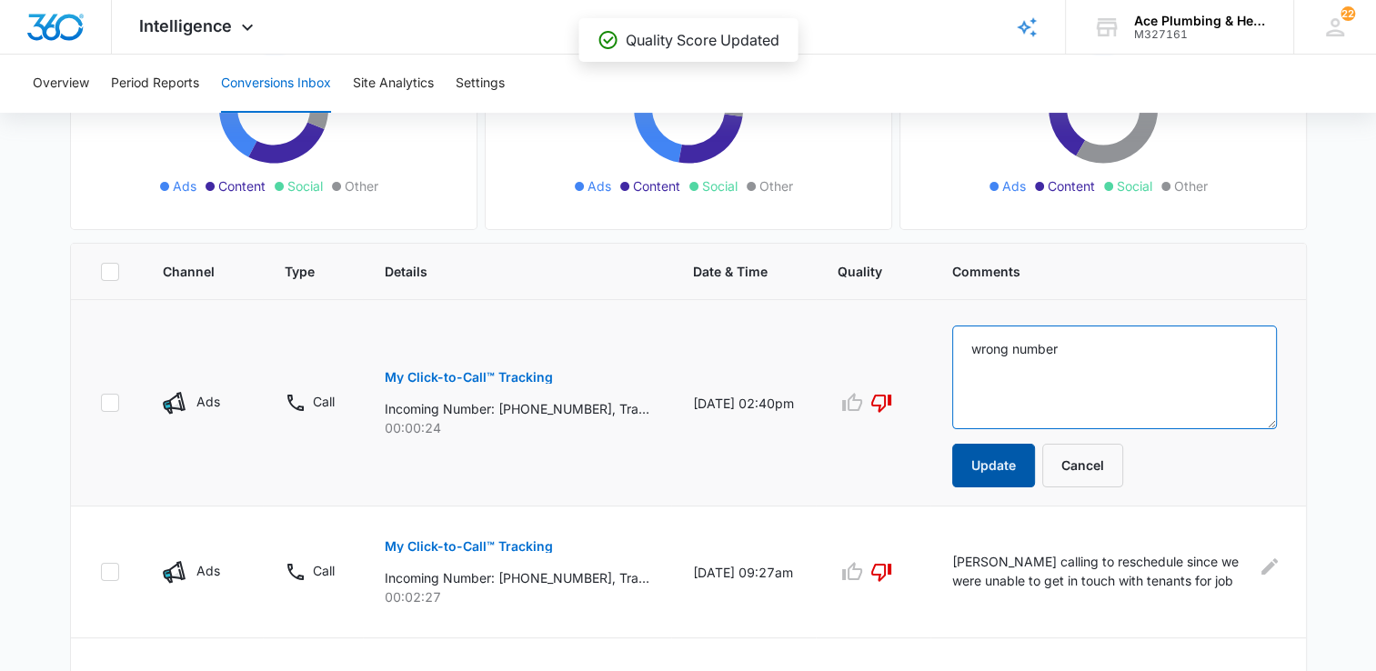
type textarea "wrong number"
click at [1000, 467] on button "Update" at bounding box center [993, 466] width 83 height 44
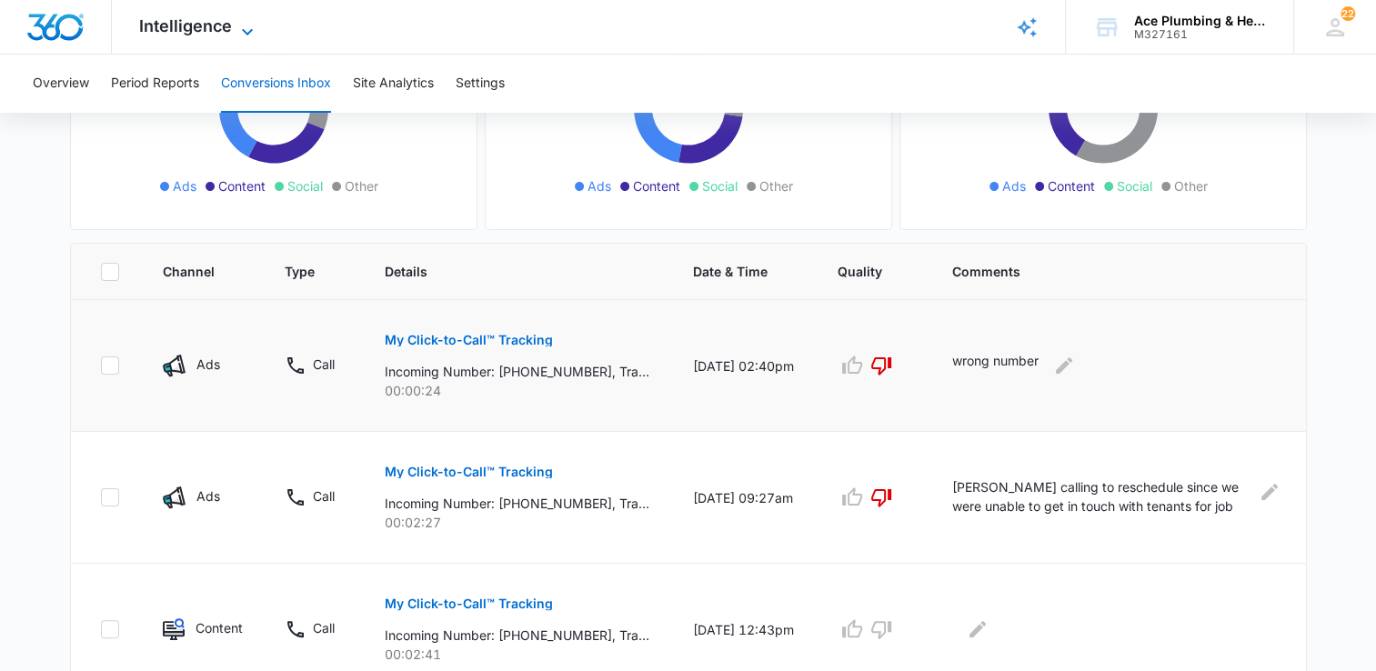
click at [236, 21] on icon at bounding box center [247, 32] width 22 height 22
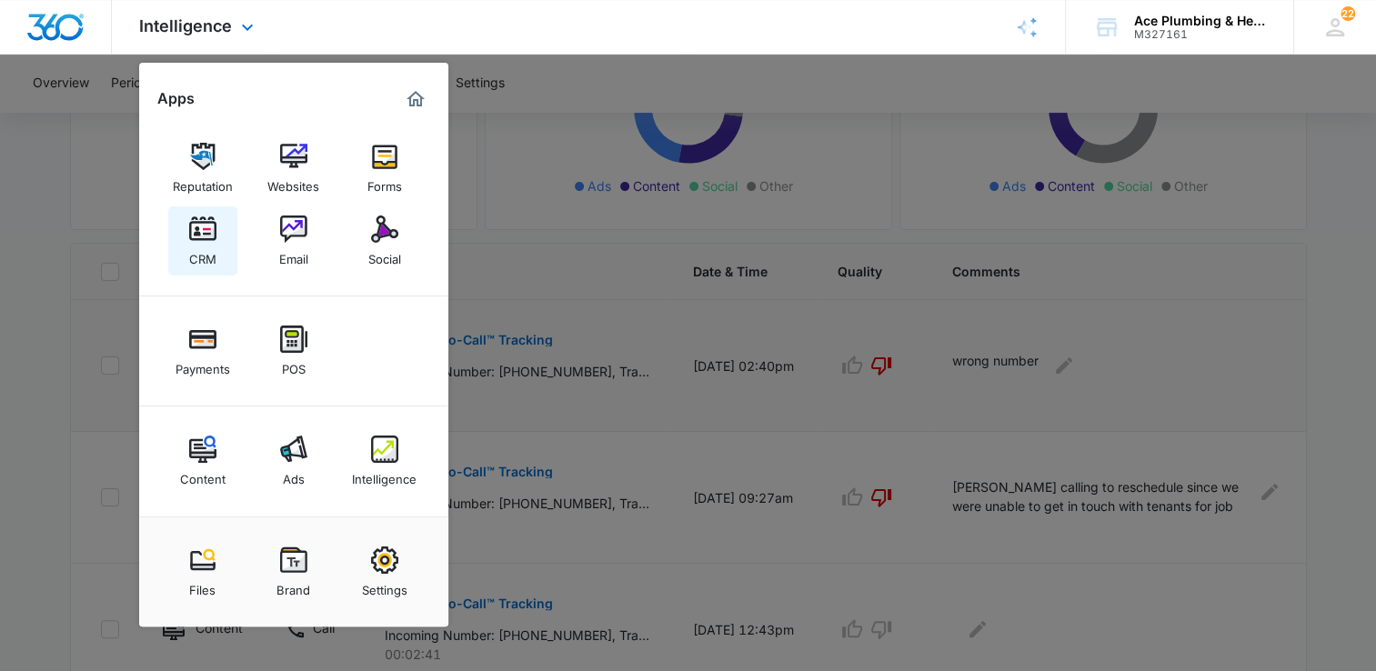
drag, startPoint x: 205, startPoint y: 238, endPoint x: 206, endPoint y: 229, distance: 9.1
click at [206, 238] on img at bounding box center [202, 228] width 27 height 27
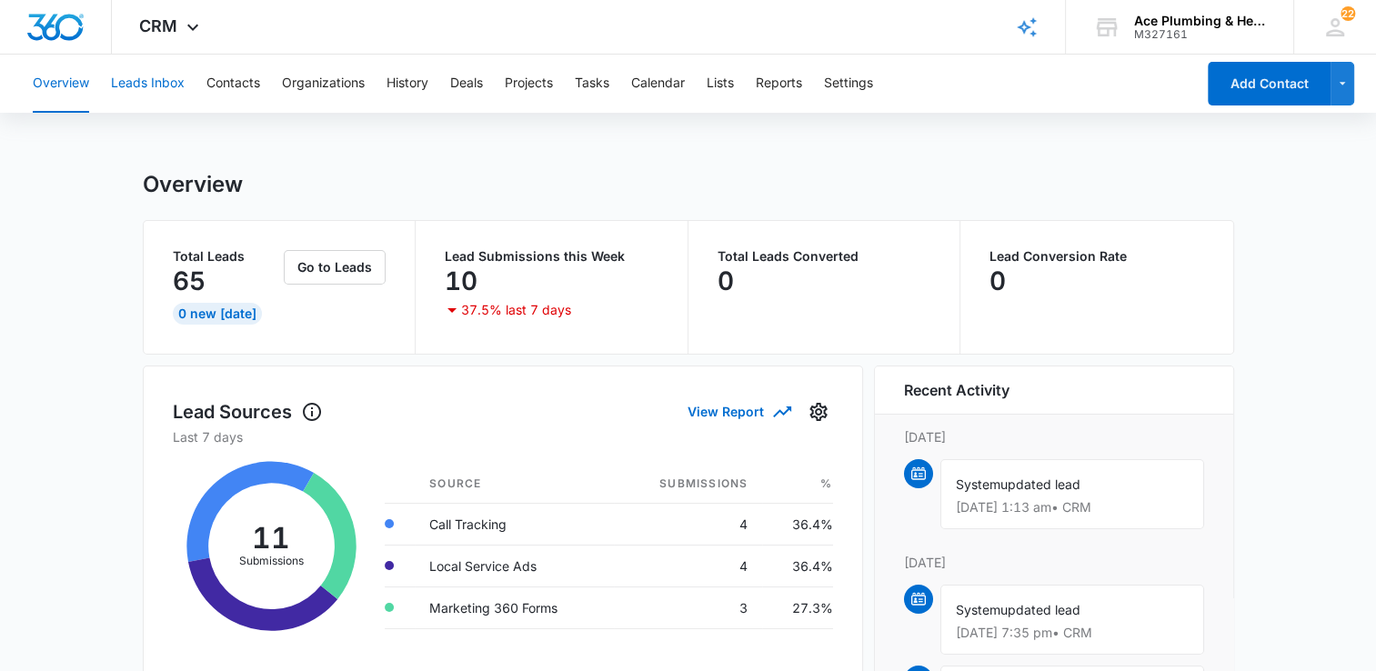
click at [161, 87] on button "Leads Inbox" at bounding box center [148, 84] width 74 height 58
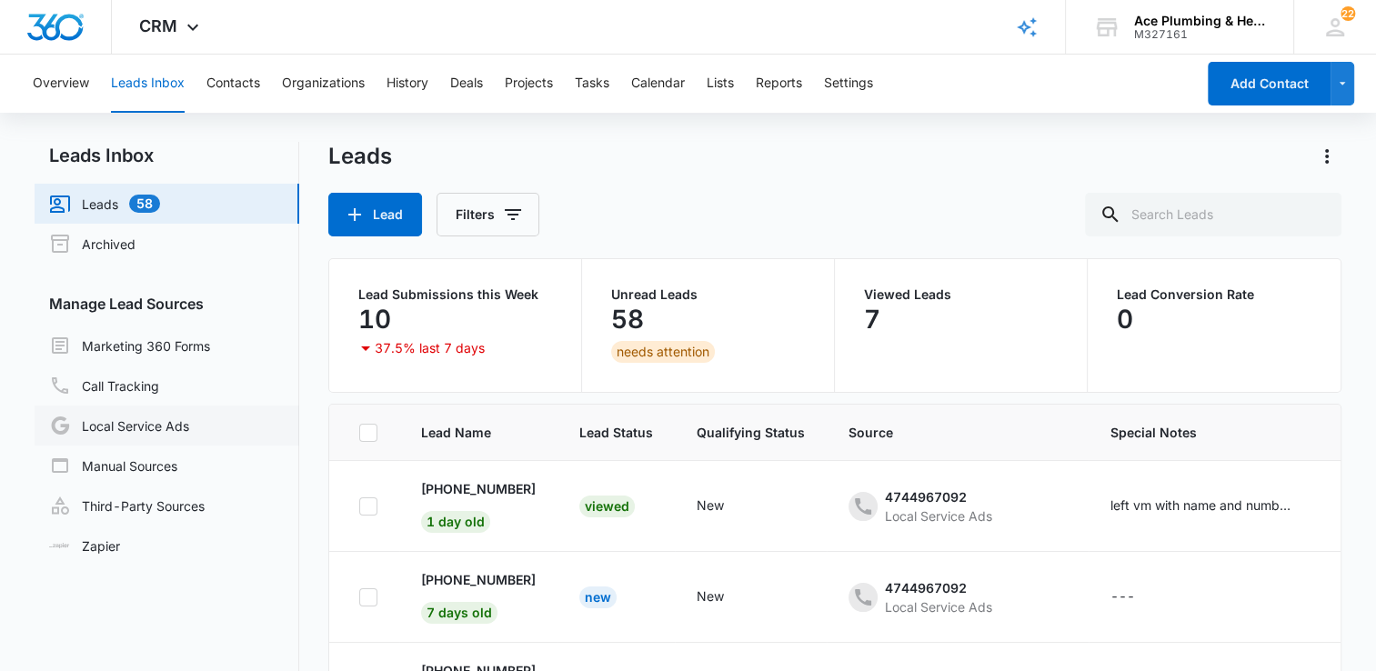
click at [171, 429] on link "Local Service Ads" at bounding box center [119, 426] width 140 height 22
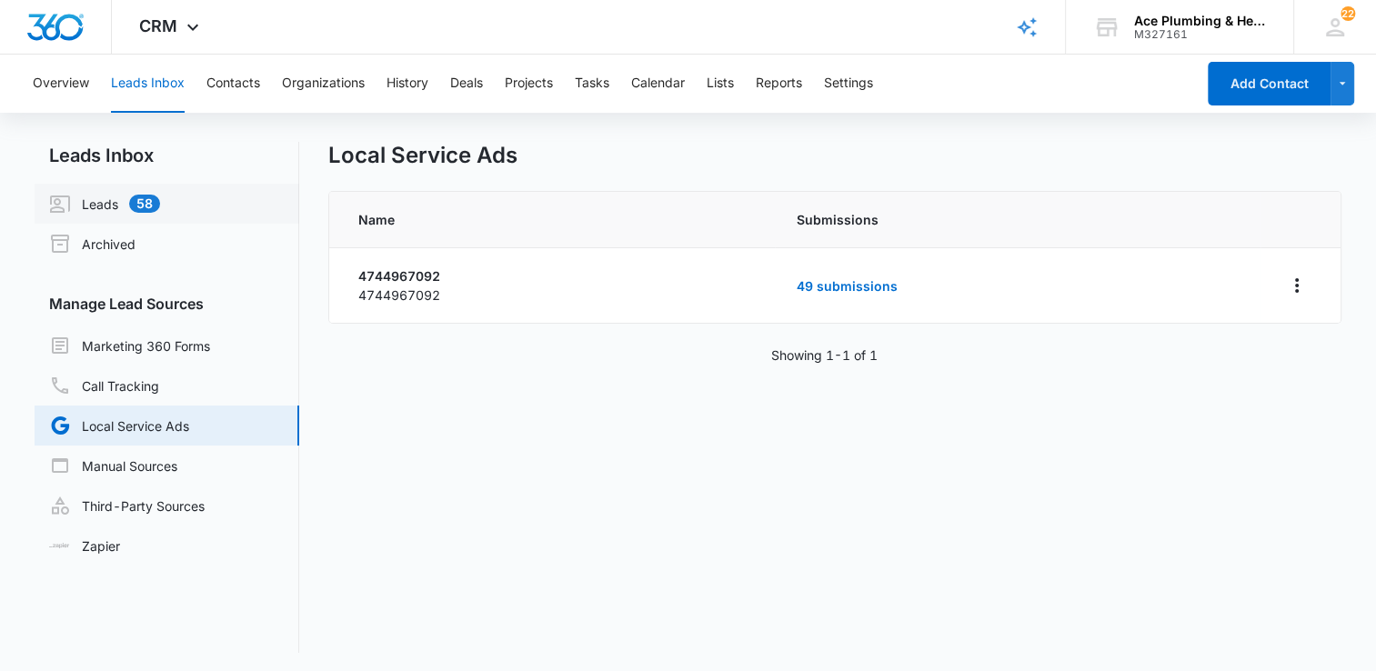
click at [90, 211] on link "Leads 58" at bounding box center [104, 204] width 111 height 22
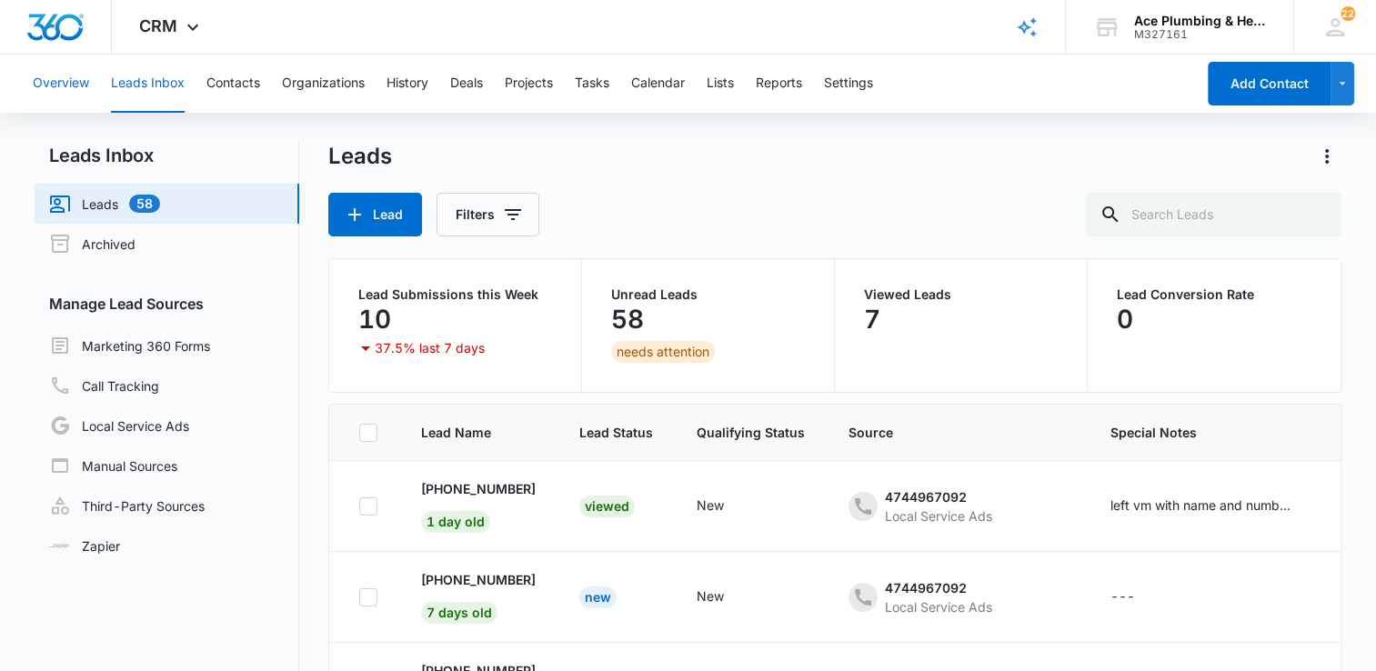
click at [58, 85] on button "Overview" at bounding box center [61, 84] width 56 height 58
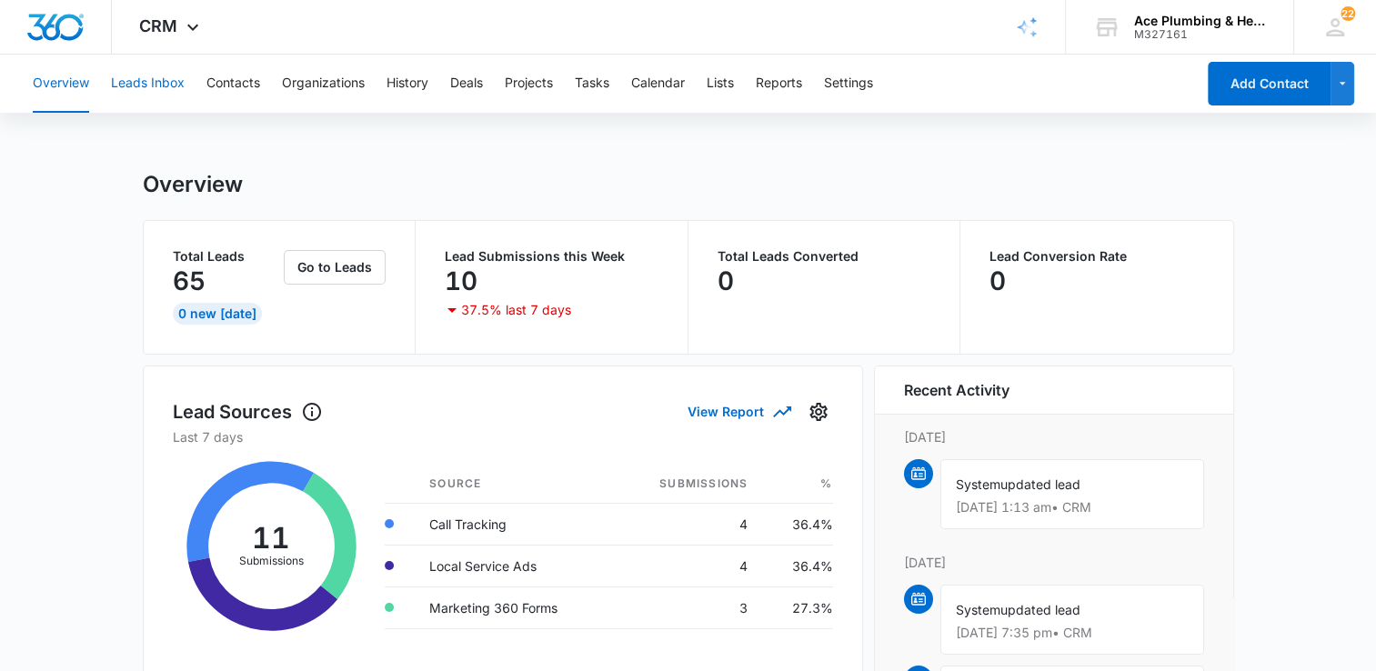
click at [133, 84] on button "Leads Inbox" at bounding box center [148, 84] width 74 height 58
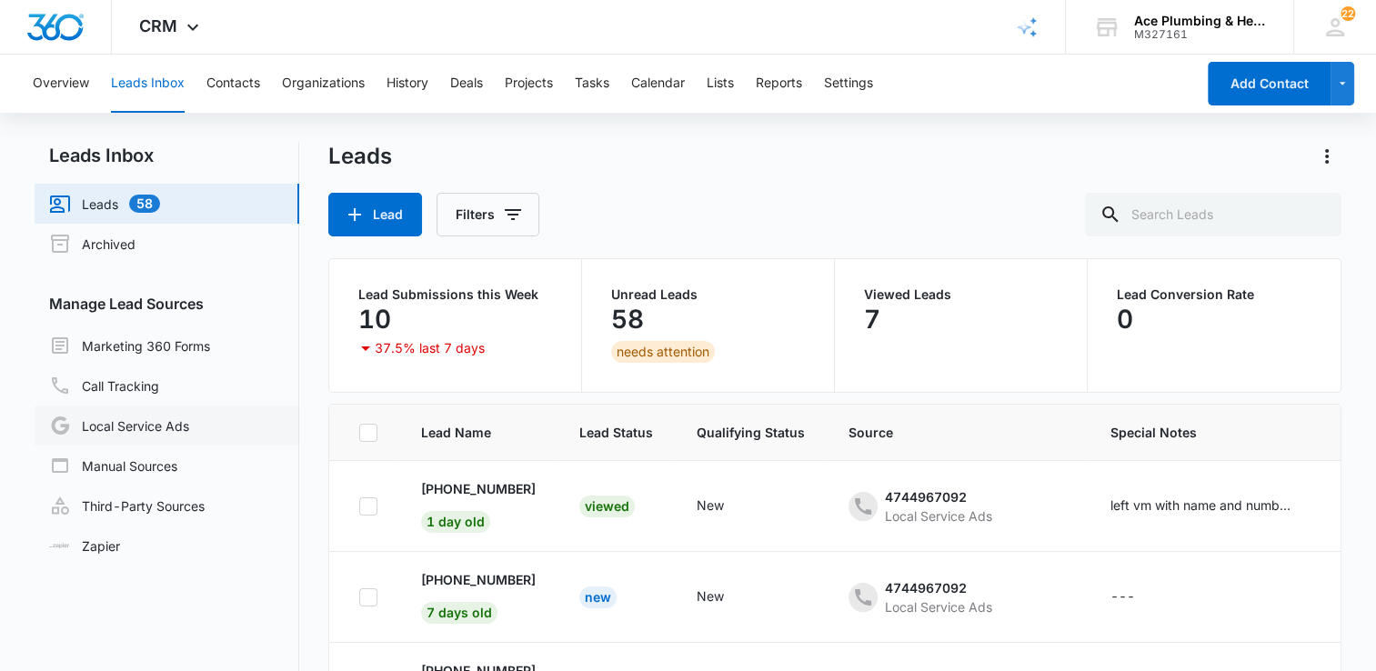
click at [175, 434] on link "Local Service Ads" at bounding box center [119, 426] width 140 height 22
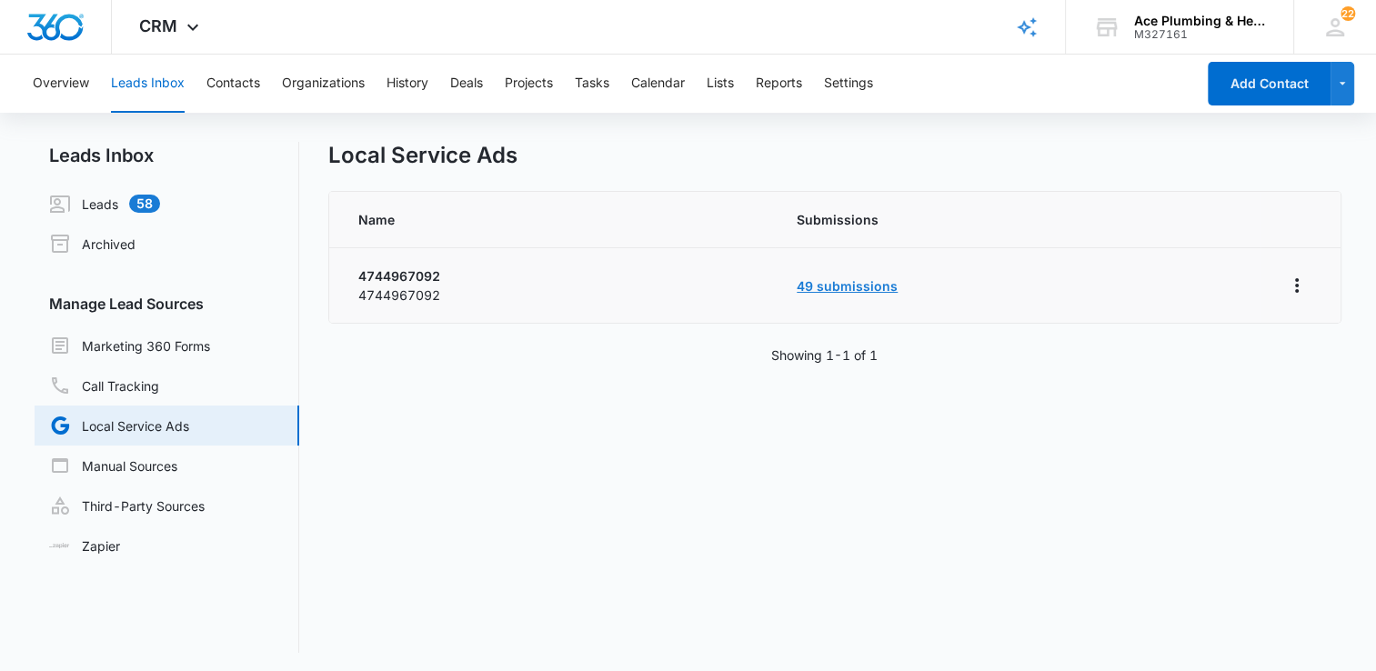
click at [885, 287] on link "49 submissions" at bounding box center [846, 285] width 101 height 15
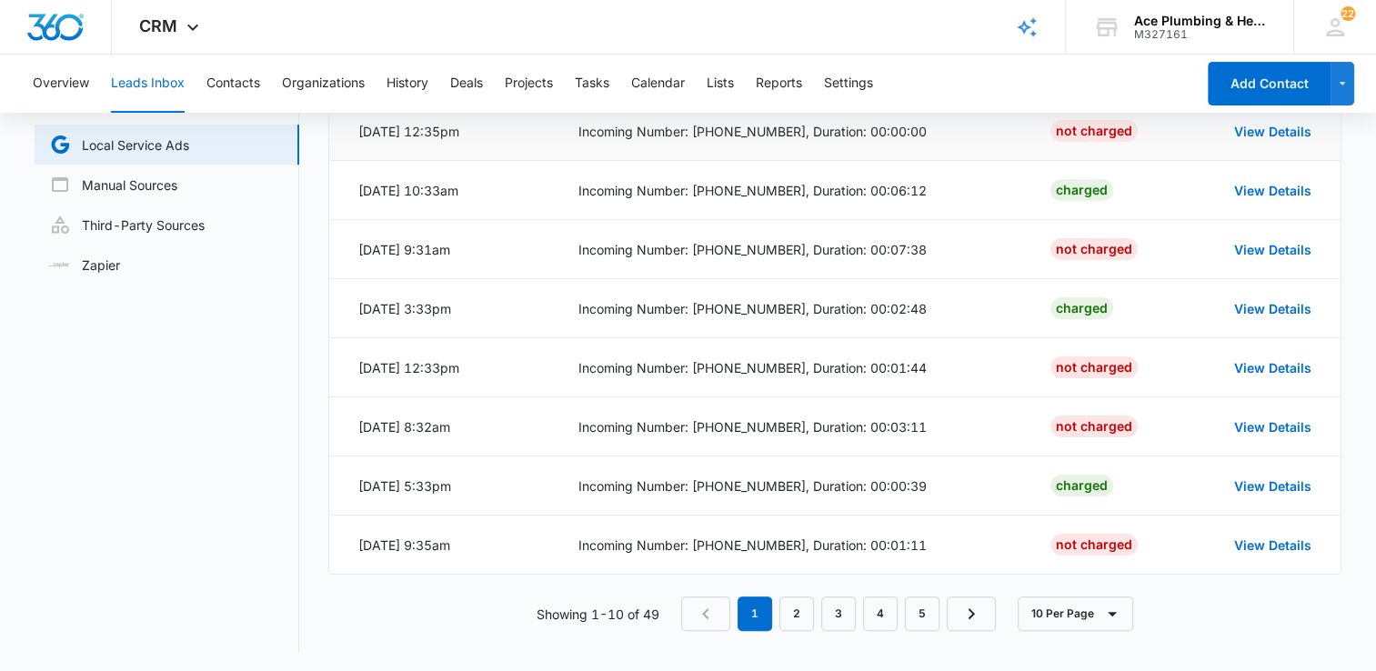
scroll to position [282, 0]
click at [804, 616] on link "2" at bounding box center [796, 612] width 35 height 35
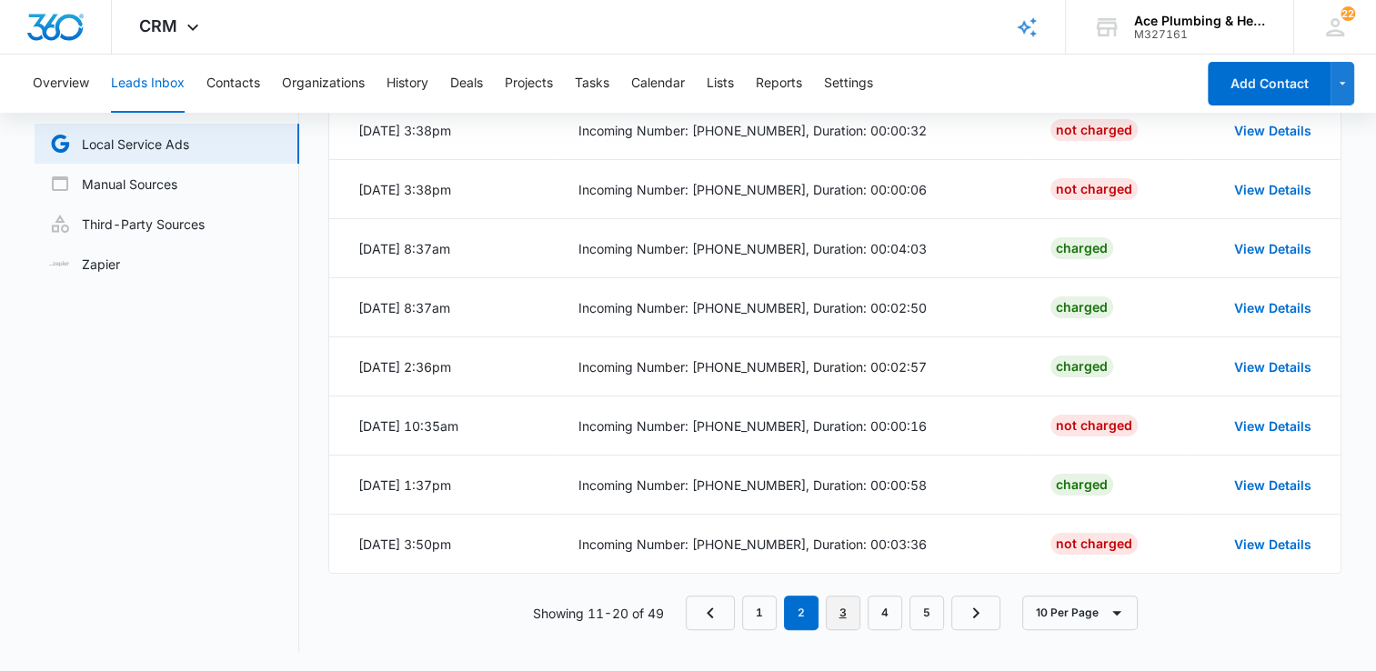
click at [839, 615] on link "3" at bounding box center [842, 612] width 35 height 35
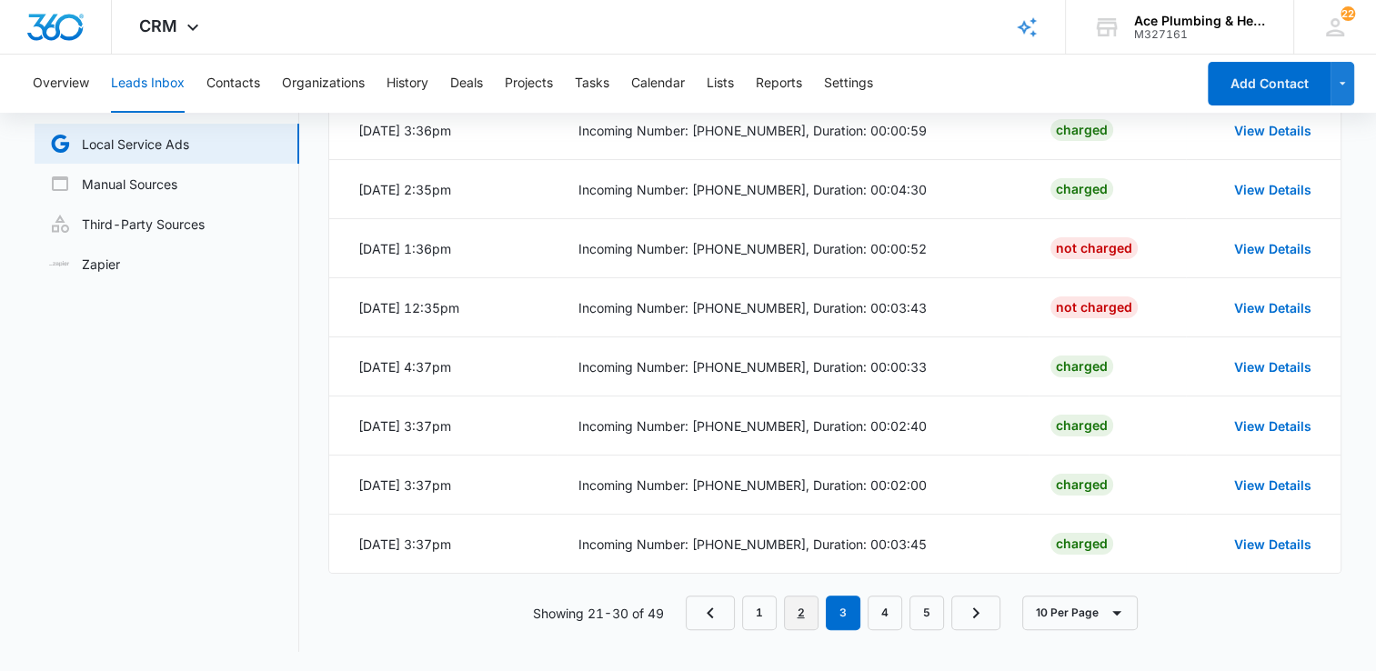
click at [807, 620] on link "2" at bounding box center [801, 612] width 35 height 35
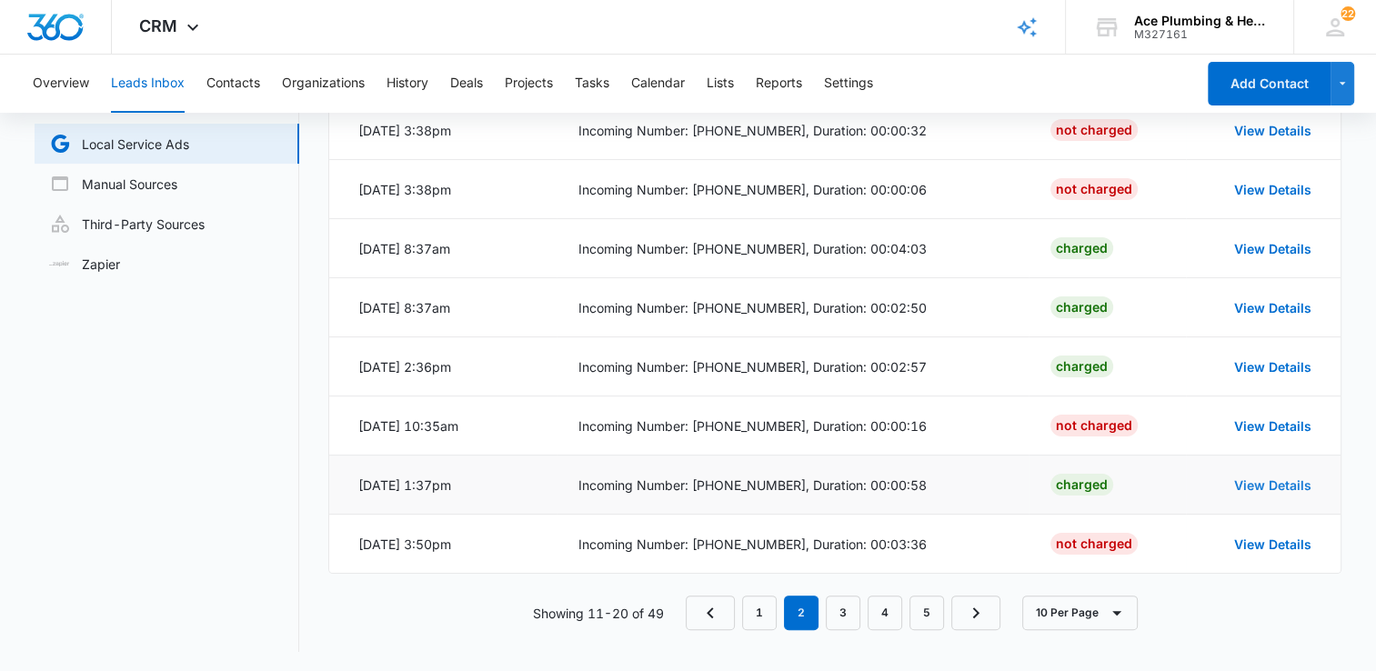
click at [1244, 485] on link "View Details" at bounding box center [1272, 484] width 77 height 15
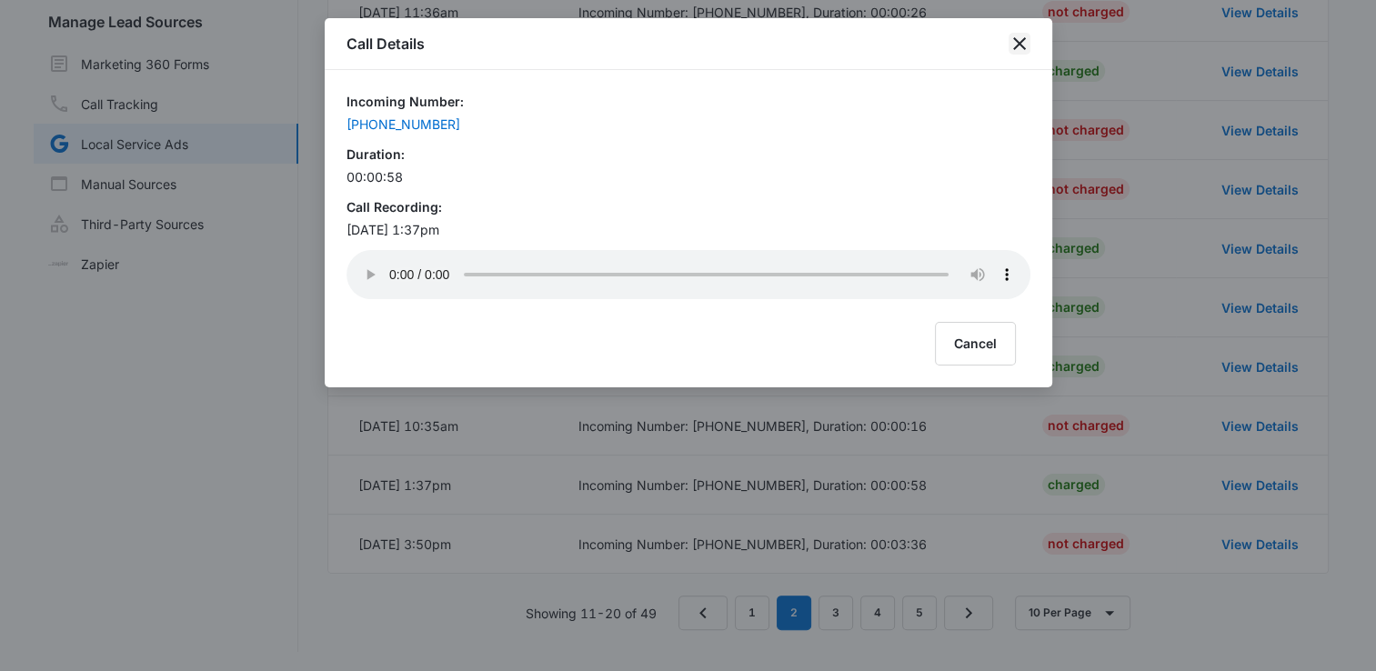
click at [1016, 47] on icon "close" at bounding box center [1019, 44] width 22 height 22
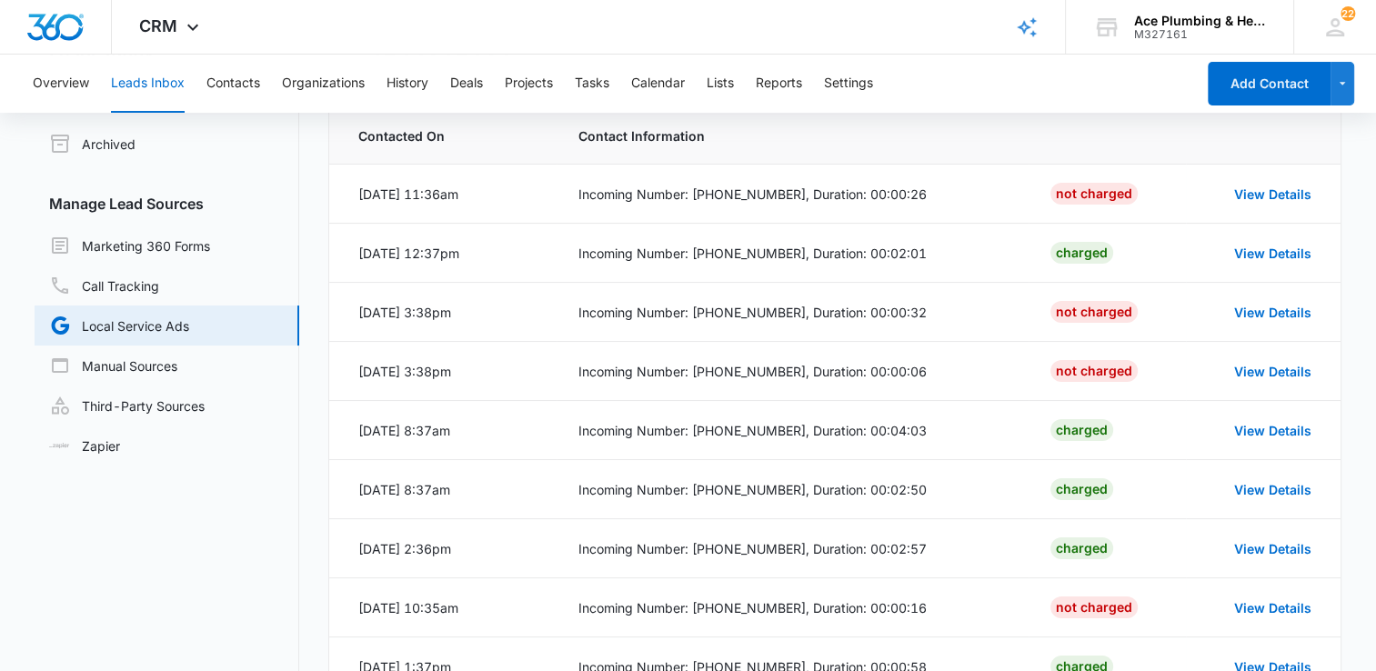
scroll to position [0, 0]
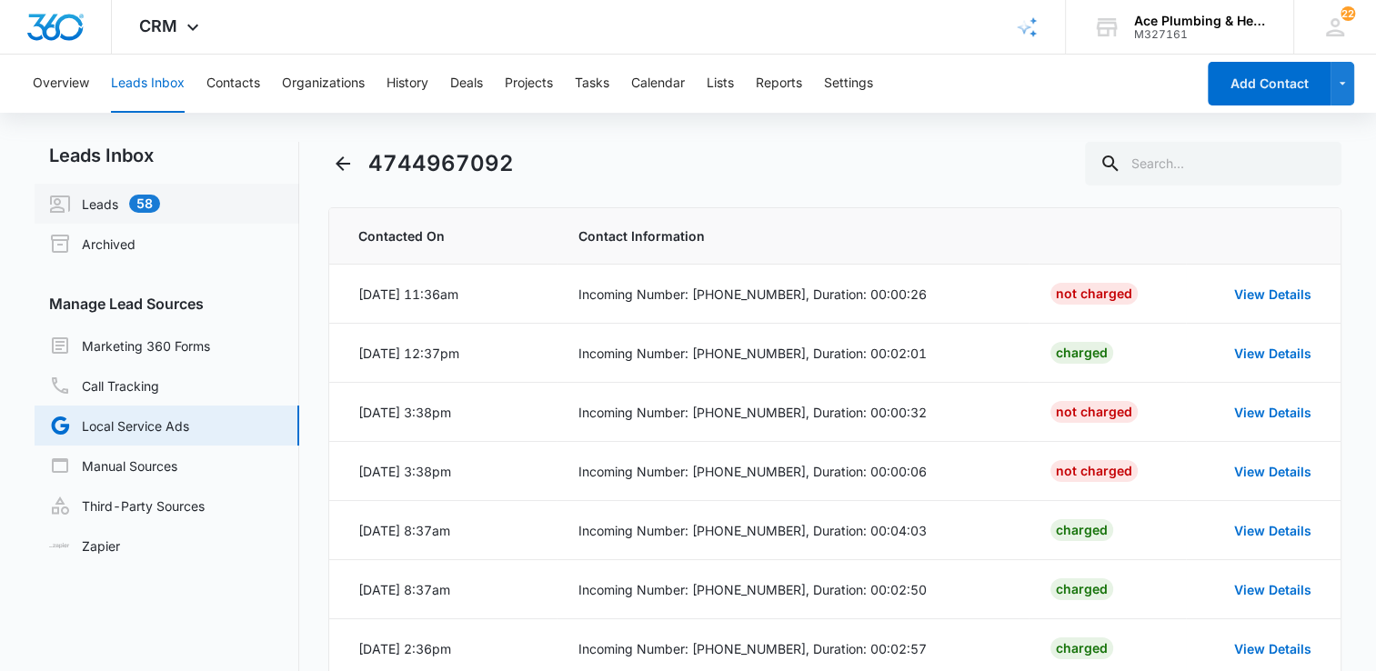
click at [160, 202] on link "Leads 58" at bounding box center [104, 204] width 111 height 22
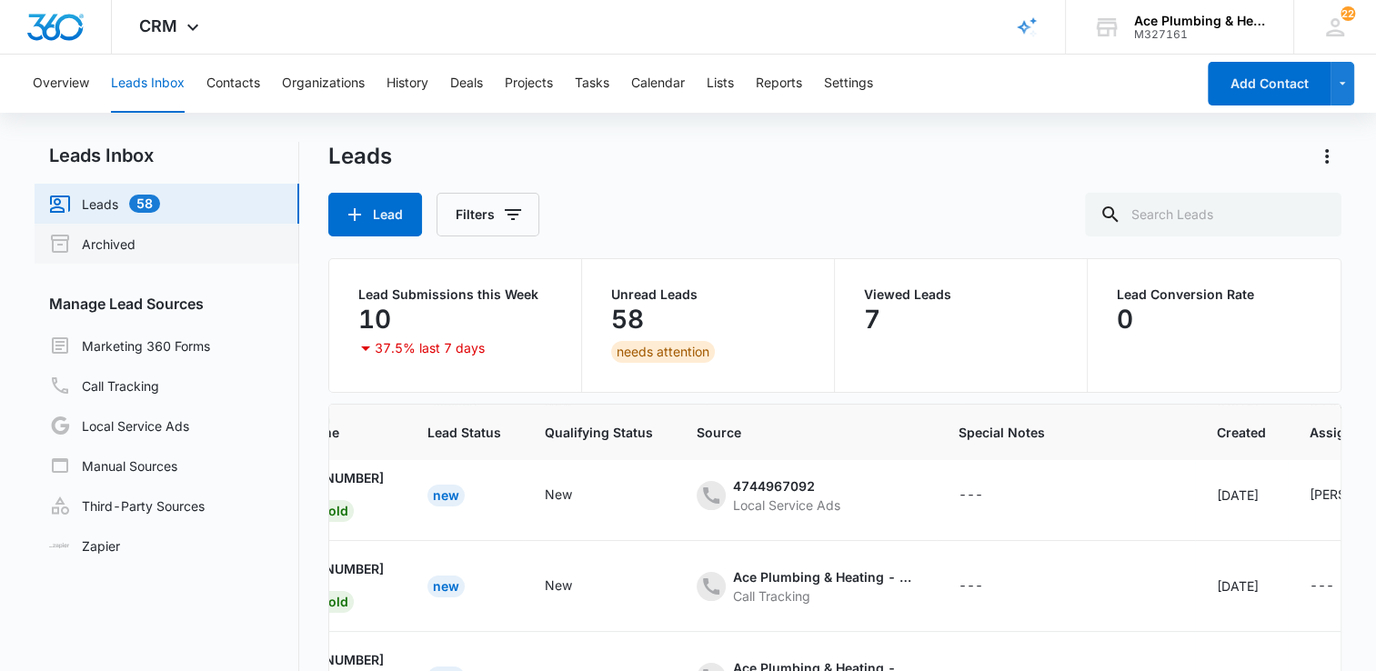
click at [135, 239] on link "Archived" at bounding box center [92, 244] width 86 height 22
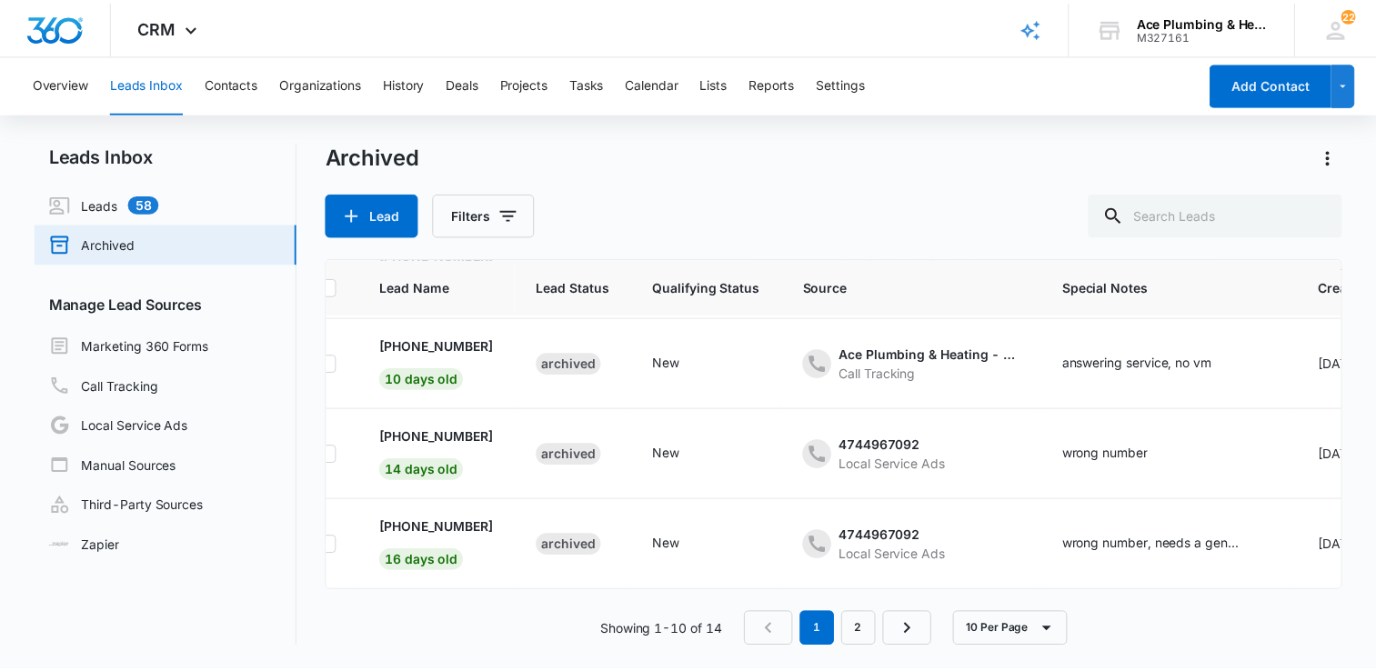
scroll to position [645, 0]
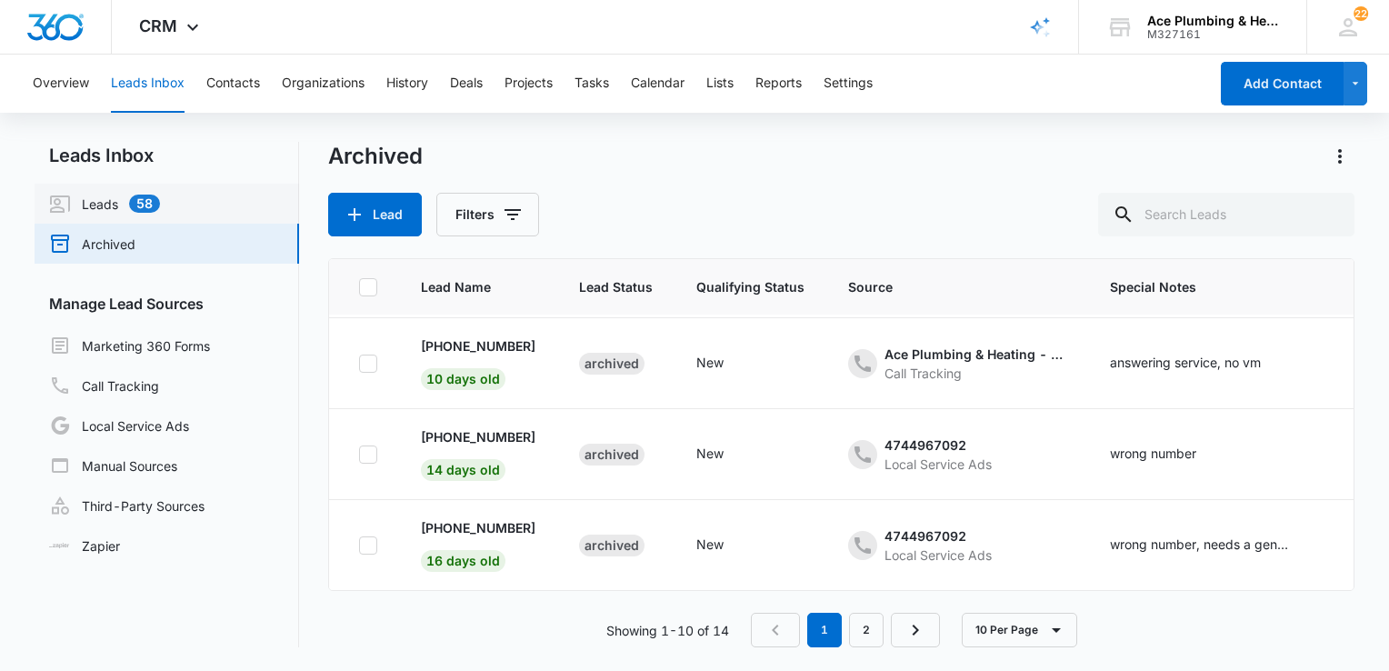
click at [87, 202] on link "Leads 58" at bounding box center [104, 204] width 111 height 22
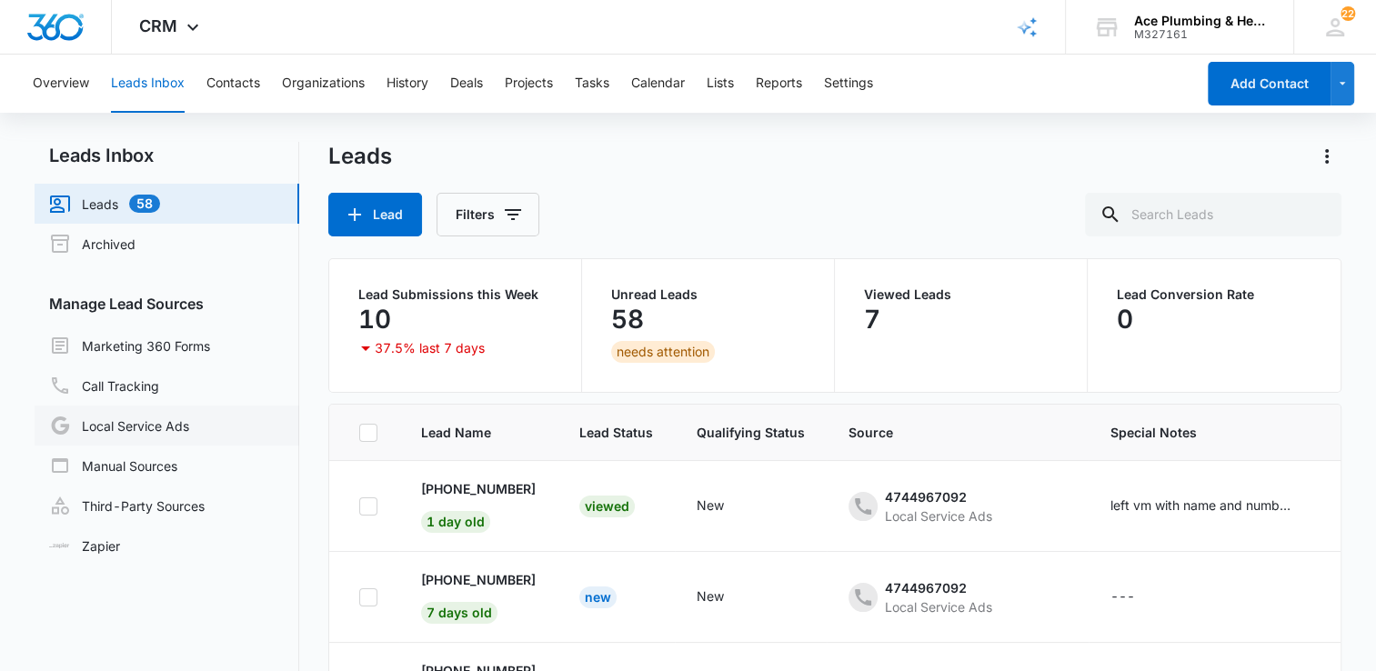
click at [153, 430] on link "Local Service Ads" at bounding box center [119, 426] width 140 height 22
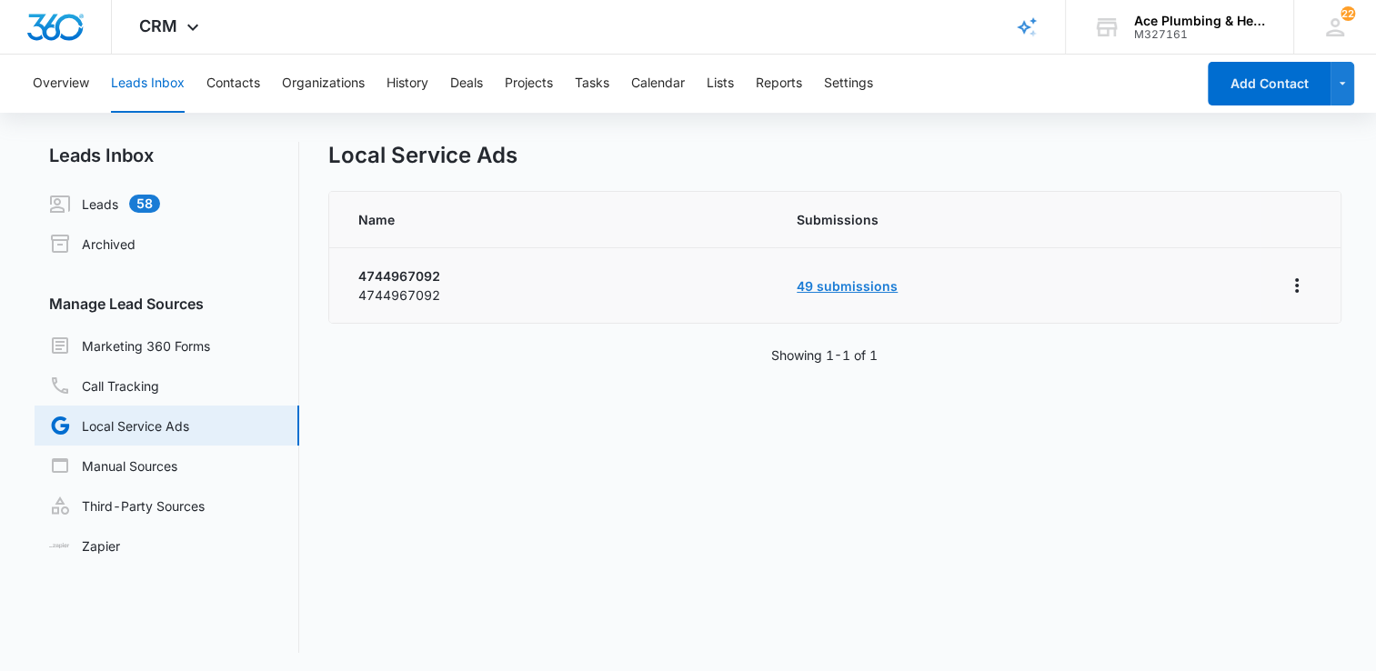
click at [851, 284] on link "49 submissions" at bounding box center [846, 285] width 101 height 15
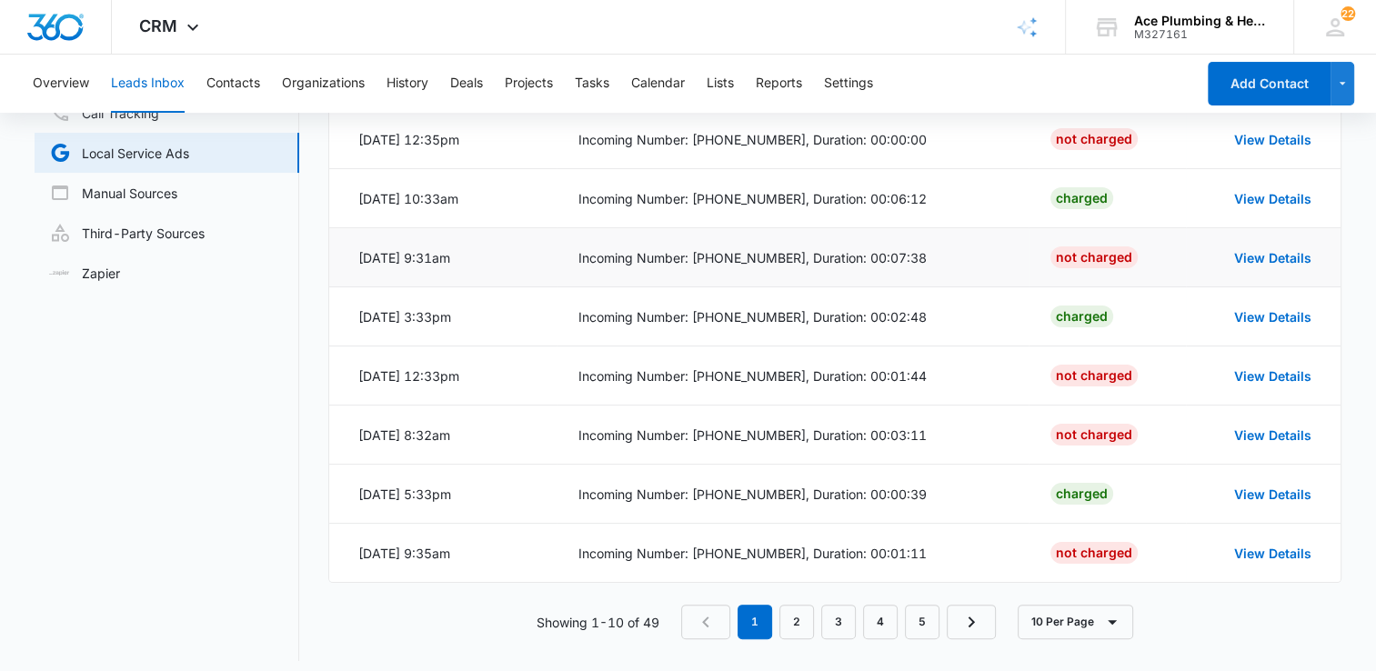
scroll to position [282, 0]
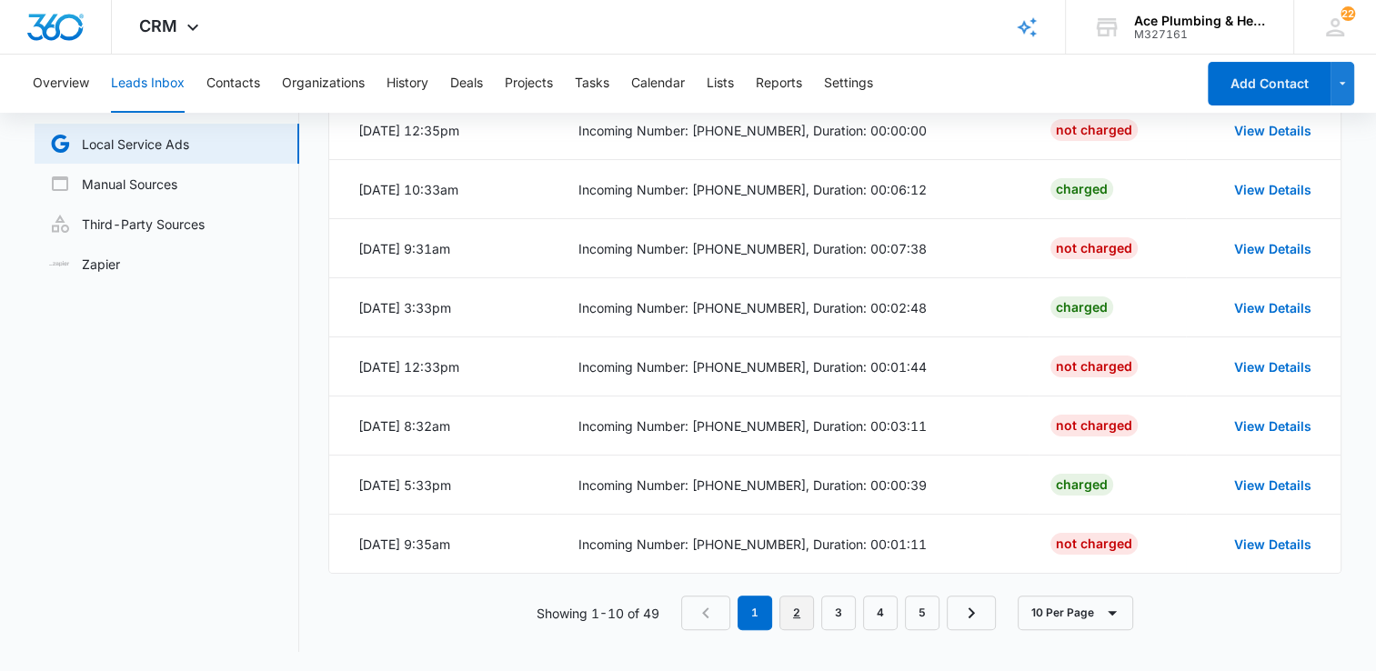
click at [804, 607] on link "2" at bounding box center [796, 612] width 35 height 35
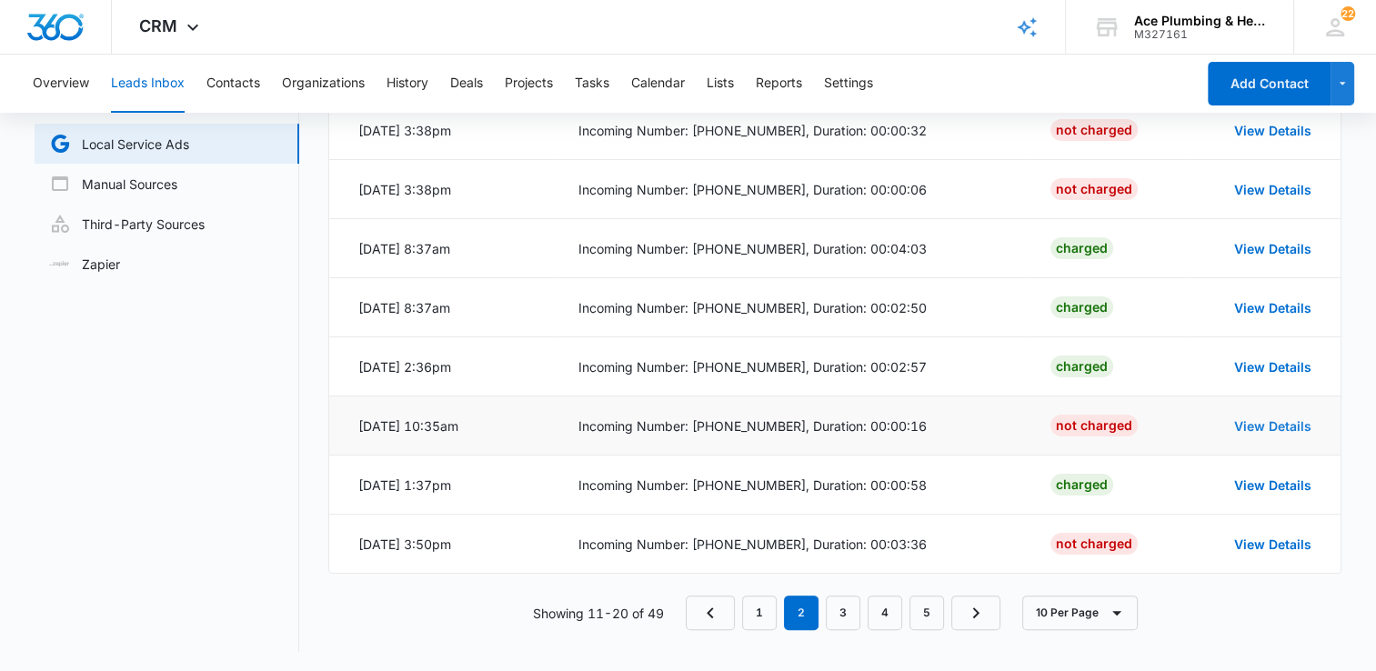
click at [1254, 425] on link "View Details" at bounding box center [1272, 425] width 77 height 15
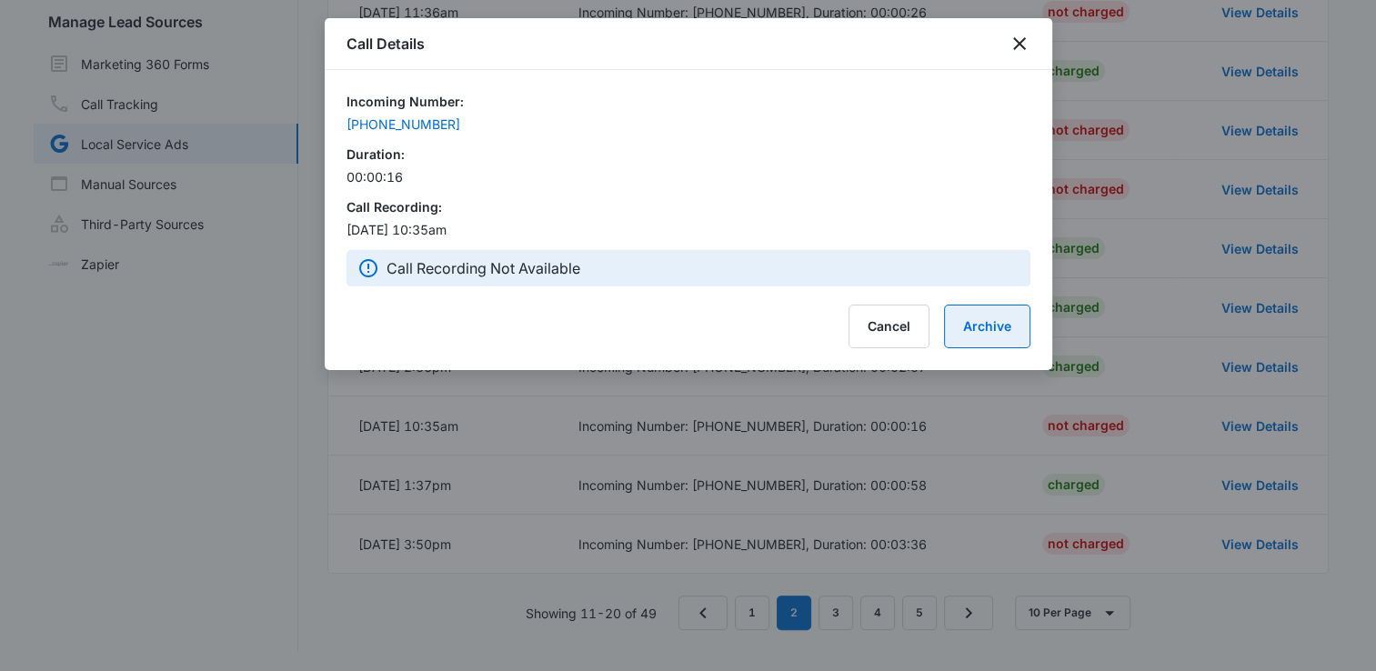
click at [973, 335] on button "Archive" at bounding box center [987, 327] width 86 height 44
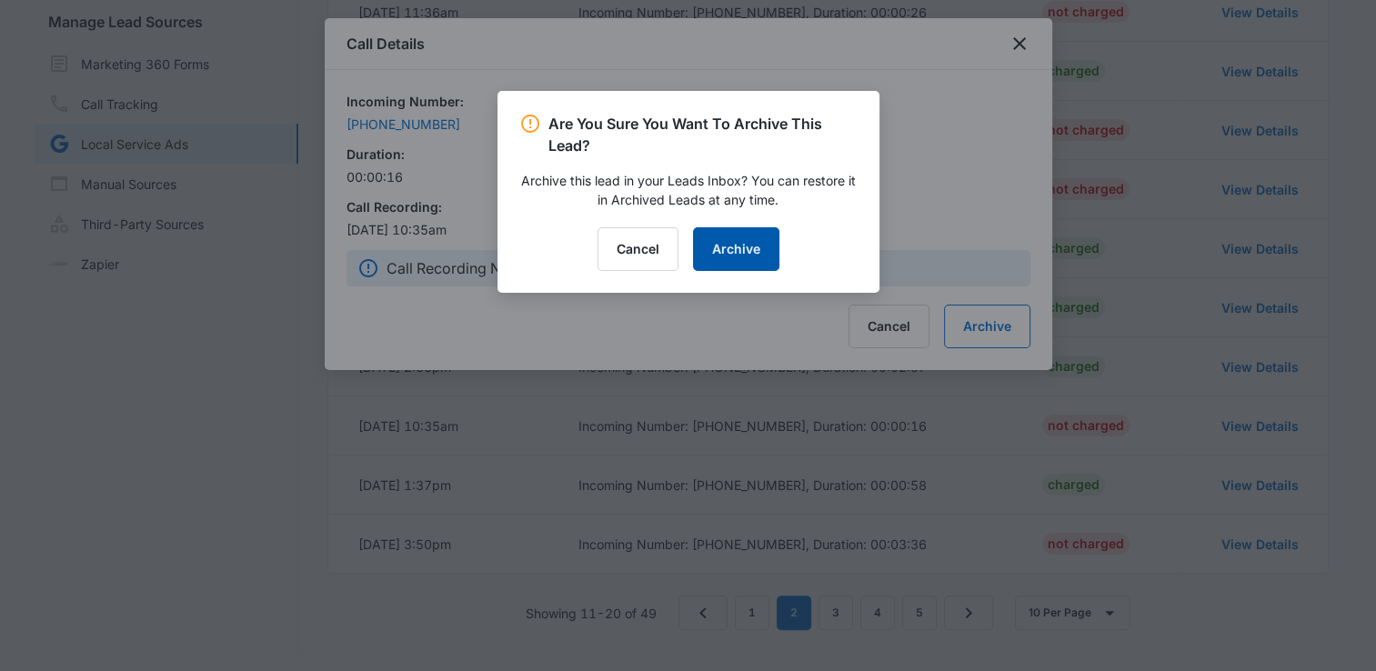
click at [750, 249] on button "Archive" at bounding box center [736, 249] width 86 height 44
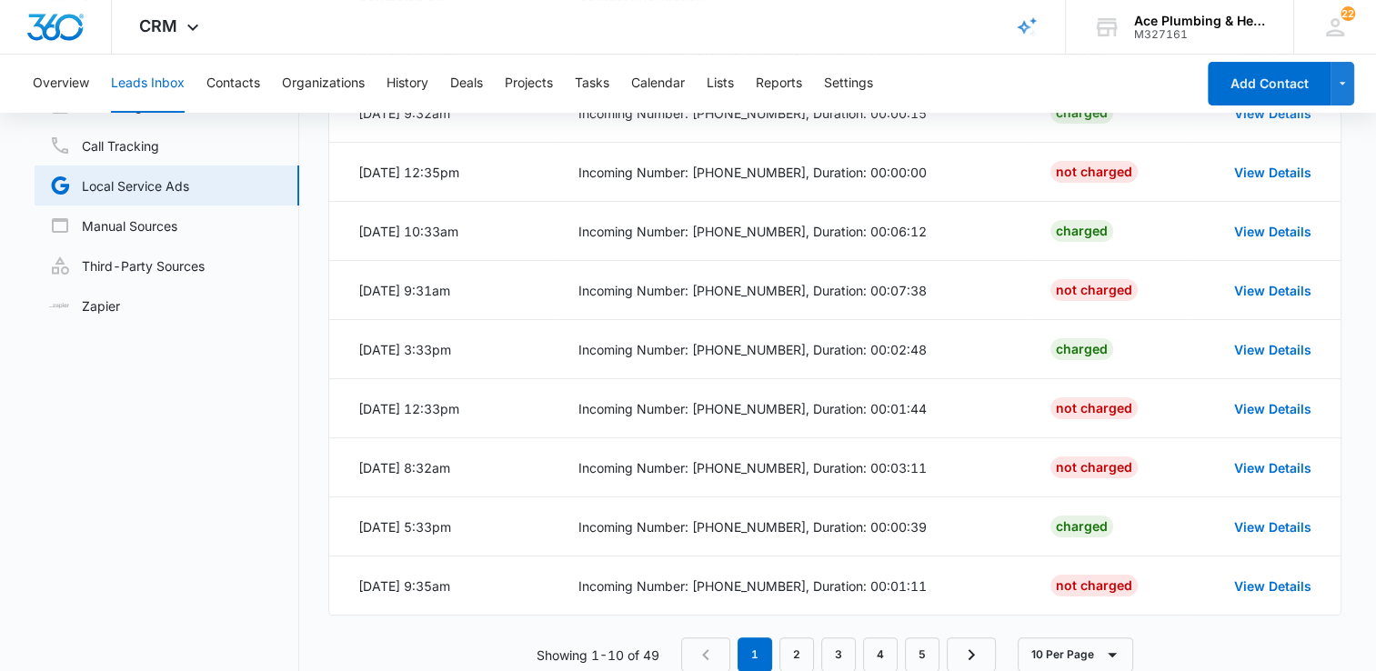
scroll to position [282, 0]
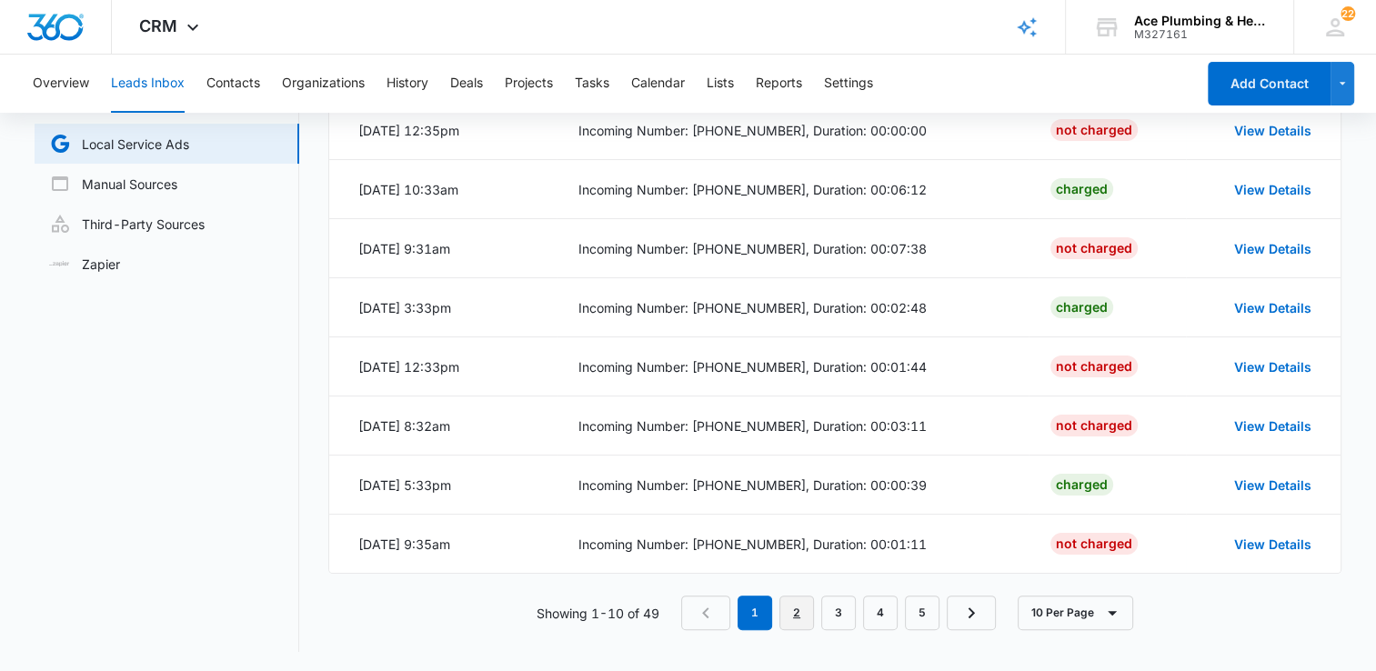
click at [796, 614] on link "2" at bounding box center [796, 612] width 35 height 35
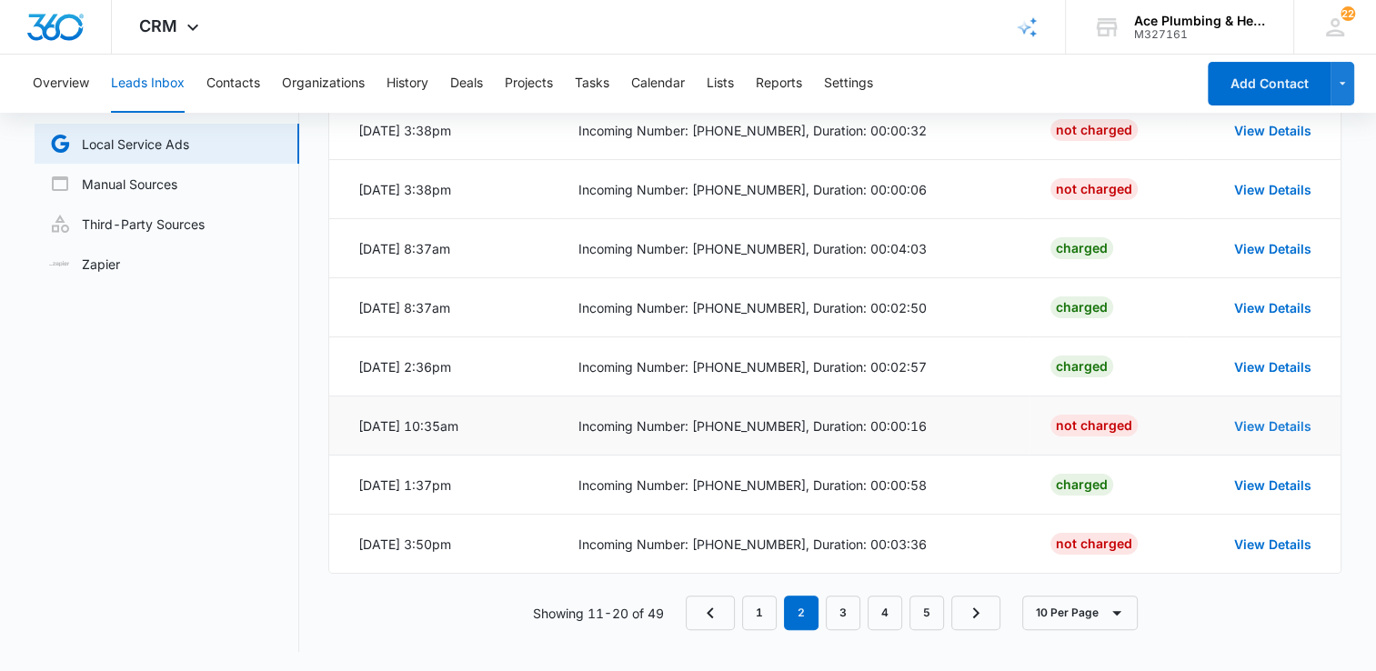
click at [1261, 425] on link "View Details" at bounding box center [1272, 425] width 77 height 15
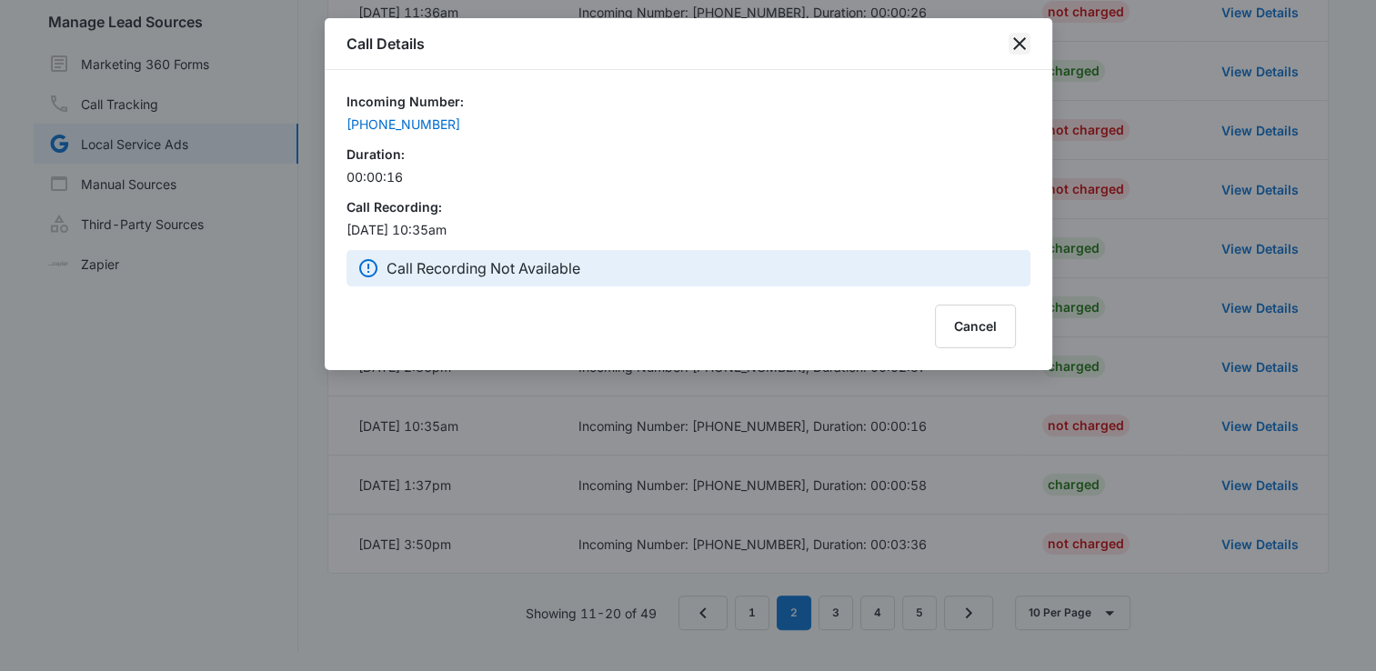
click at [1019, 42] on icon "close" at bounding box center [1019, 43] width 13 height 13
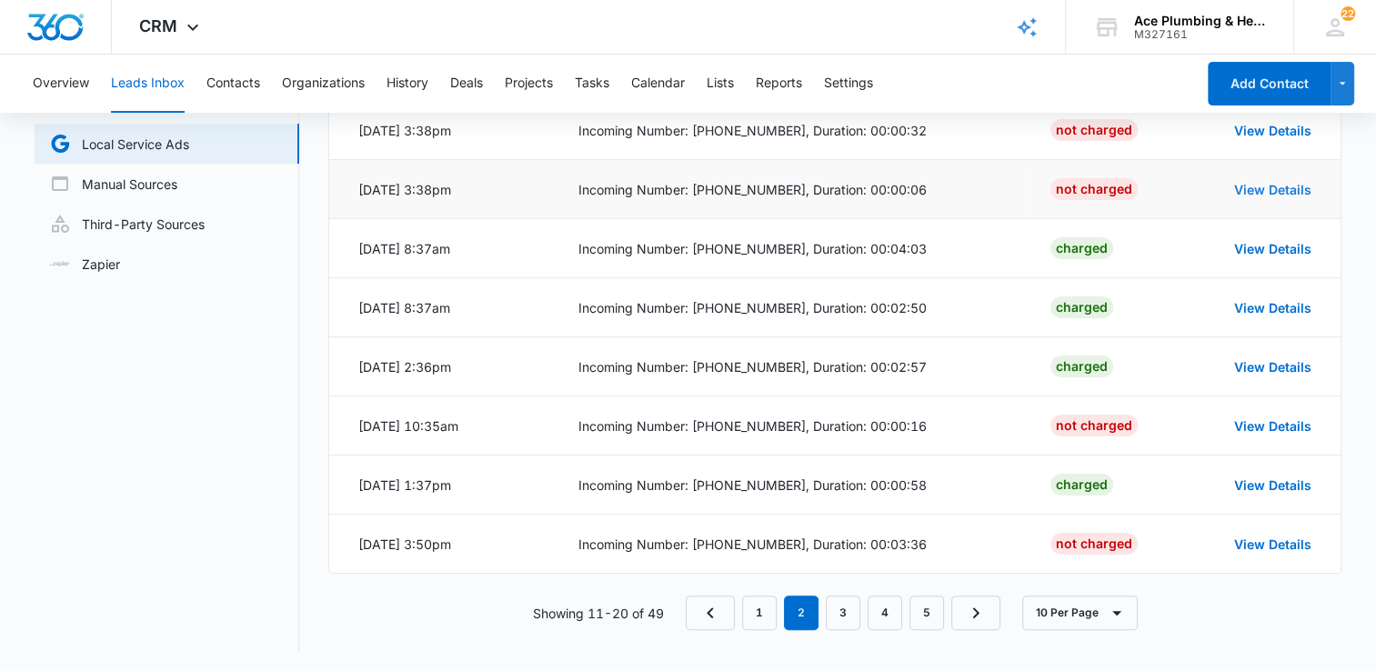
click at [1269, 187] on link "View Details" at bounding box center [1272, 189] width 77 height 15
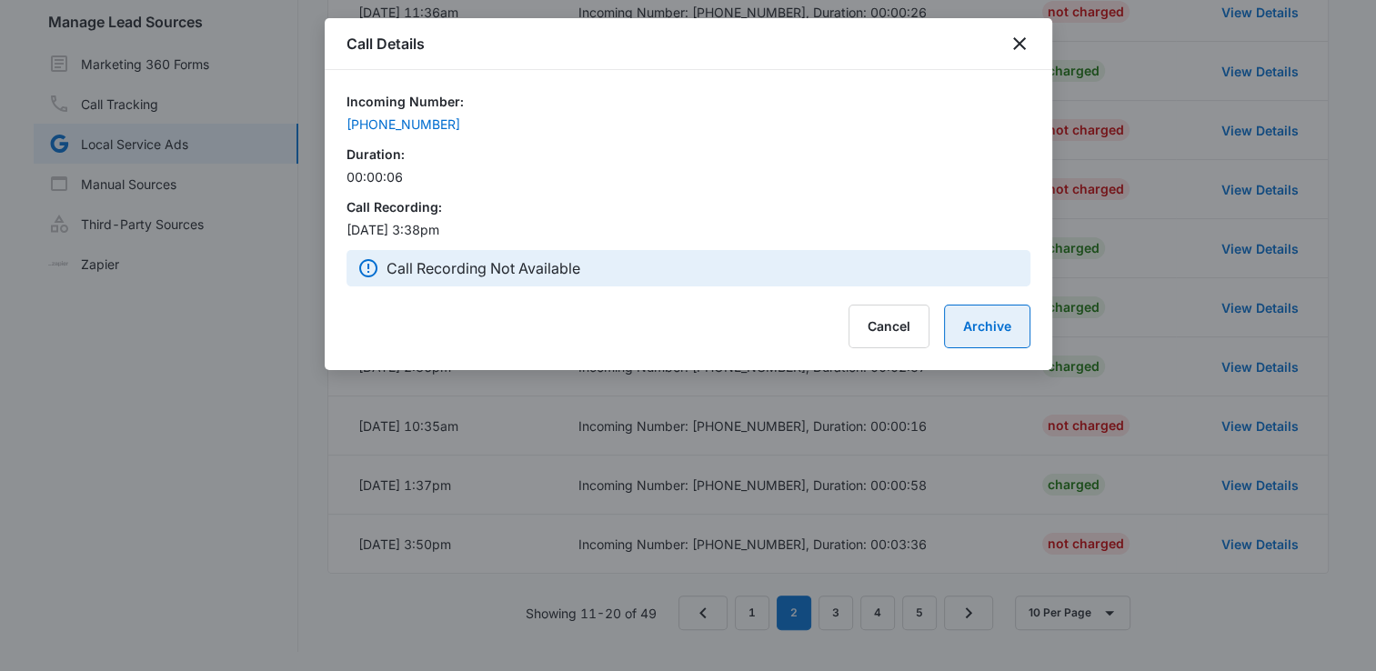
click at [997, 325] on button "Archive" at bounding box center [987, 327] width 86 height 44
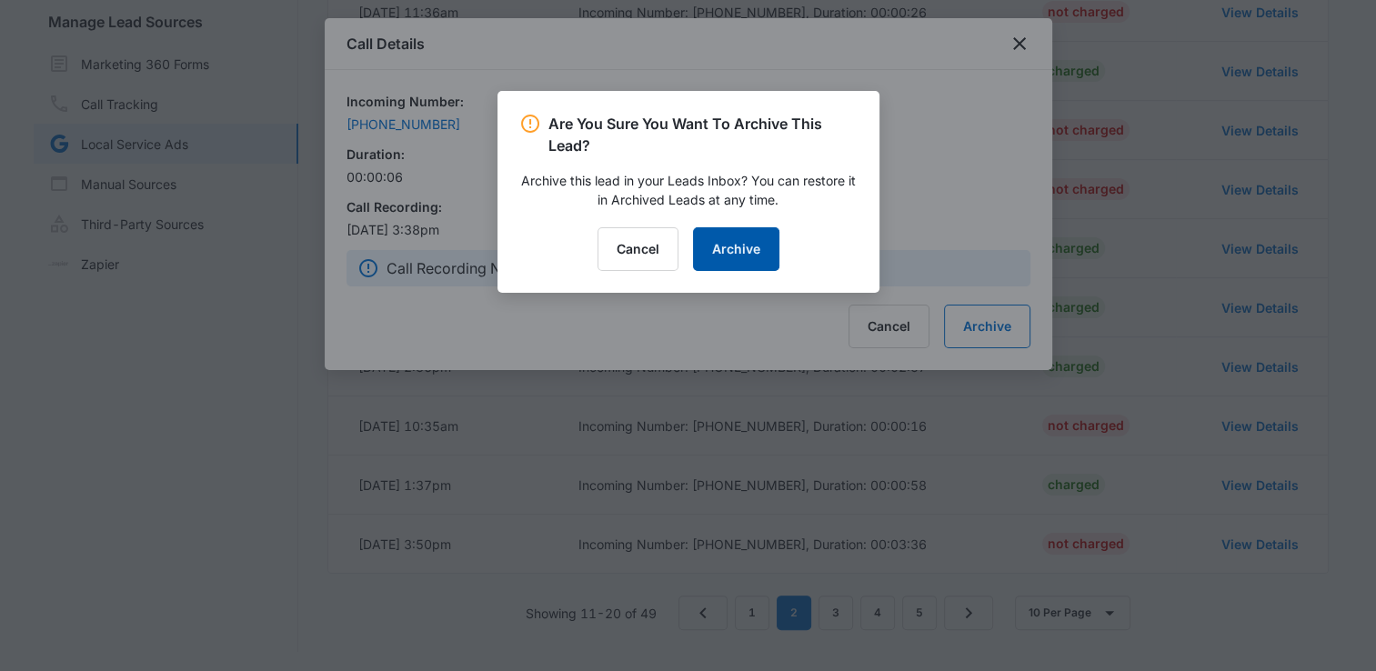
drag, startPoint x: 728, startPoint y: 249, endPoint x: 786, endPoint y: 243, distance: 58.5
click at [728, 248] on button "Archive" at bounding box center [736, 249] width 86 height 44
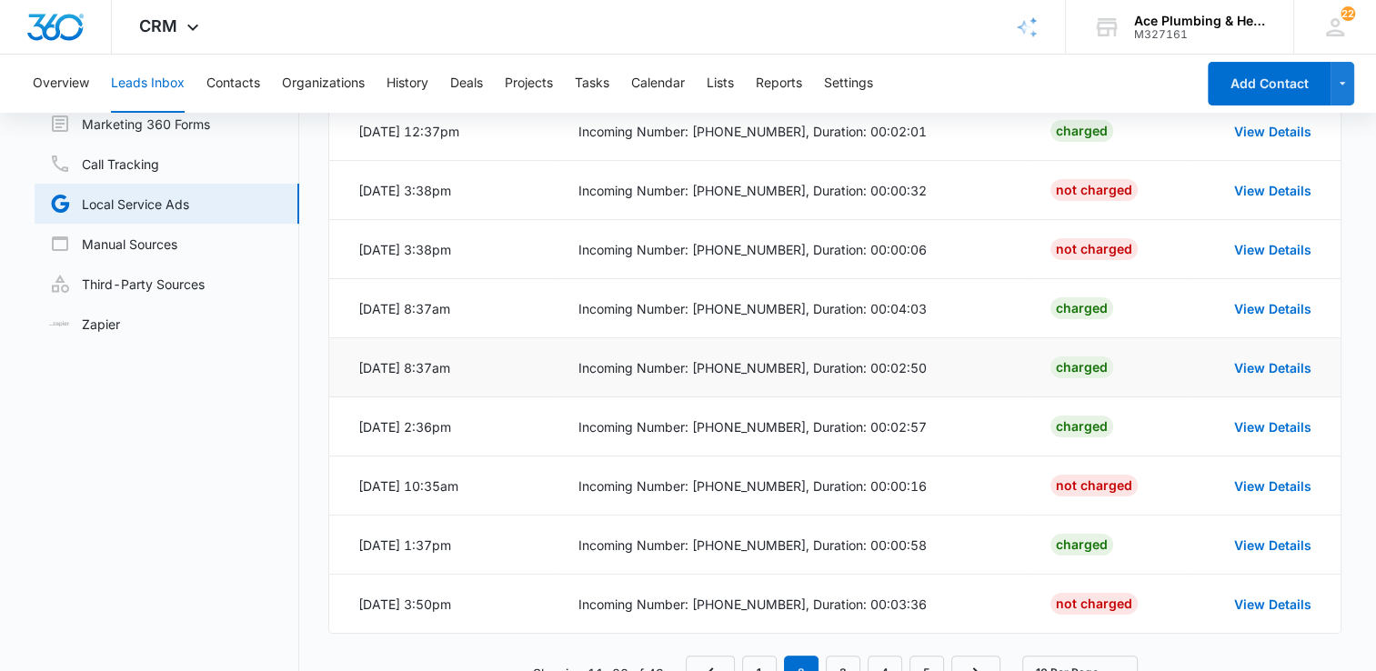
scroll to position [191, 0]
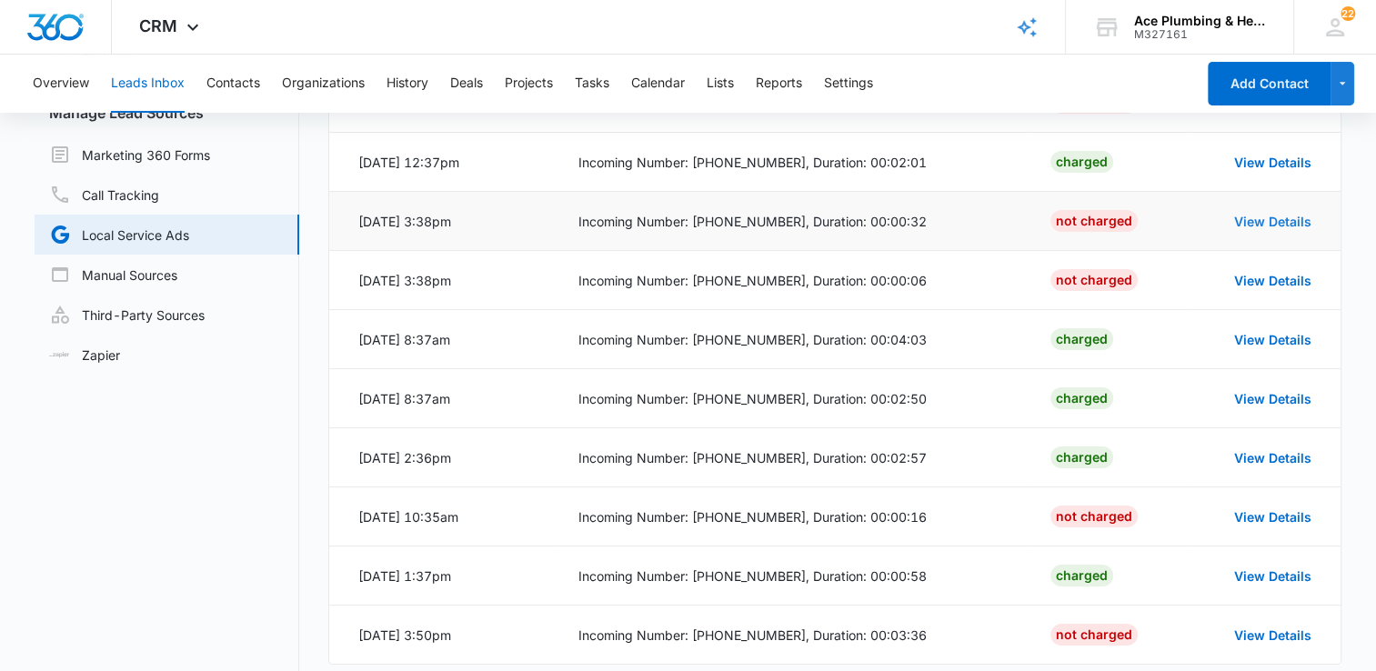
click at [1259, 223] on link "View Details" at bounding box center [1272, 221] width 77 height 15
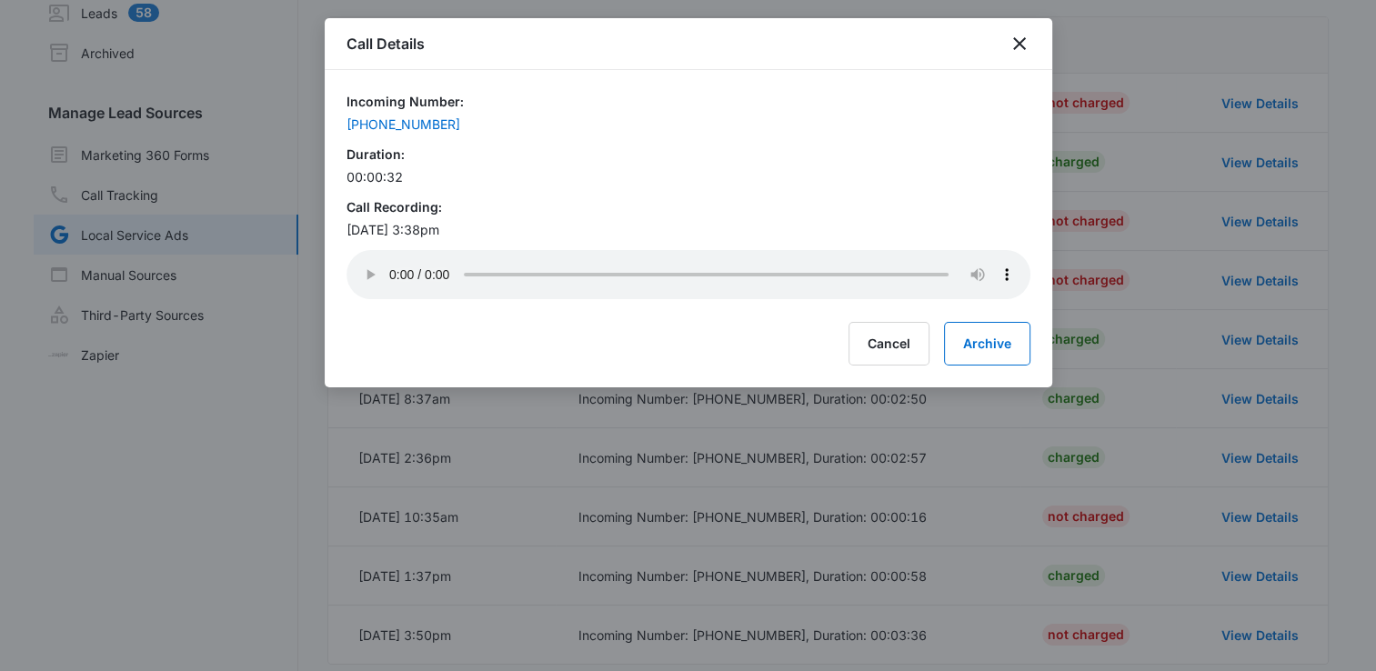
click at [992, 408] on div at bounding box center [688, 335] width 1376 height 671
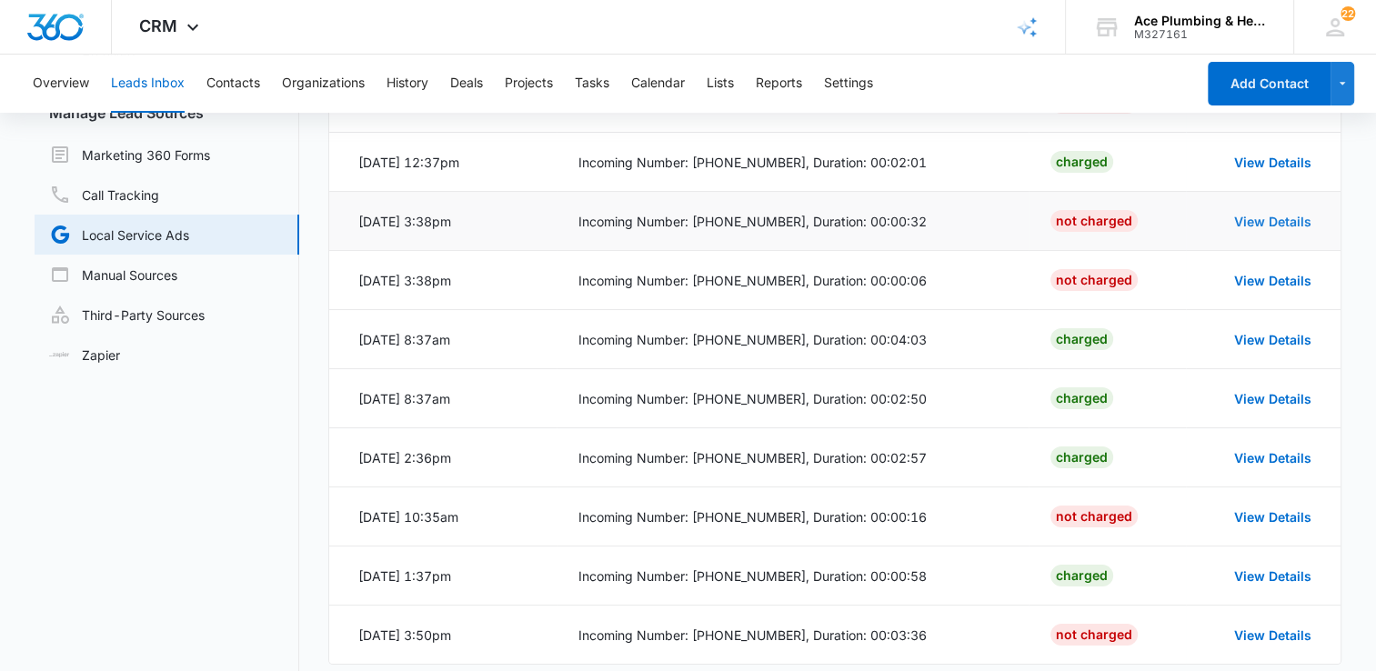
click at [1256, 219] on link "View Details" at bounding box center [1272, 221] width 77 height 15
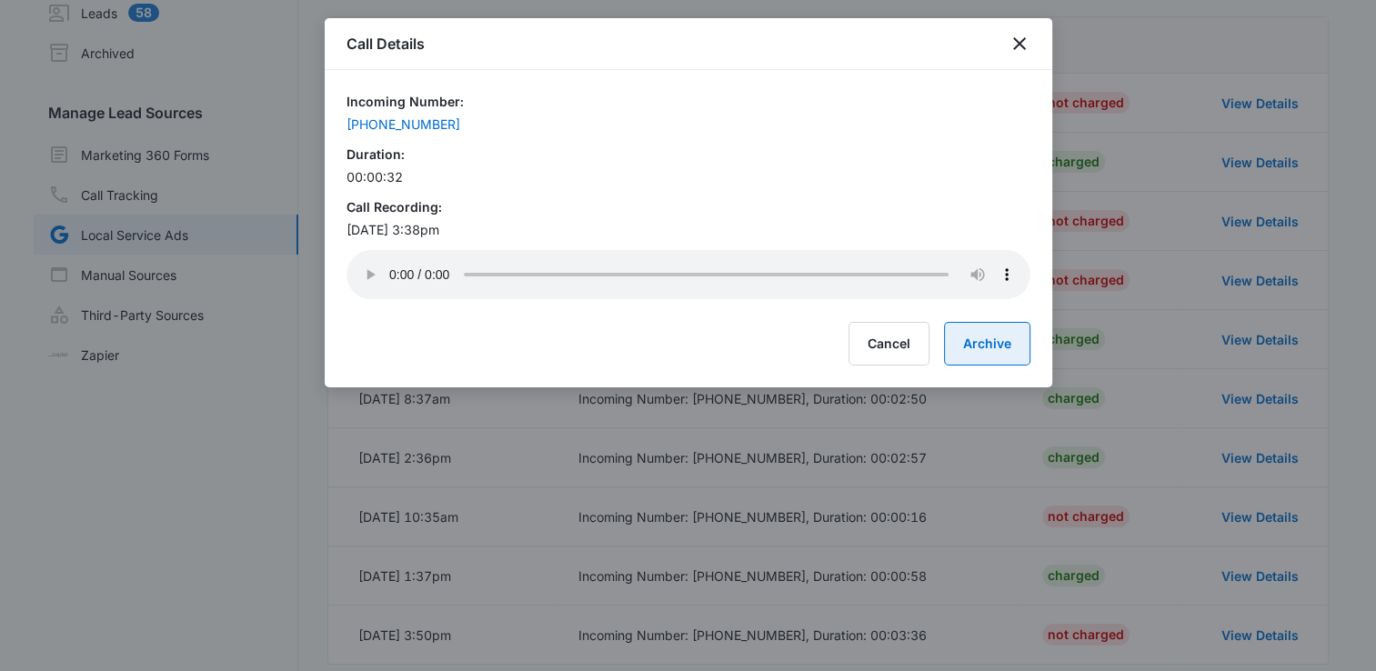
click at [976, 345] on button "Archive" at bounding box center [987, 344] width 86 height 44
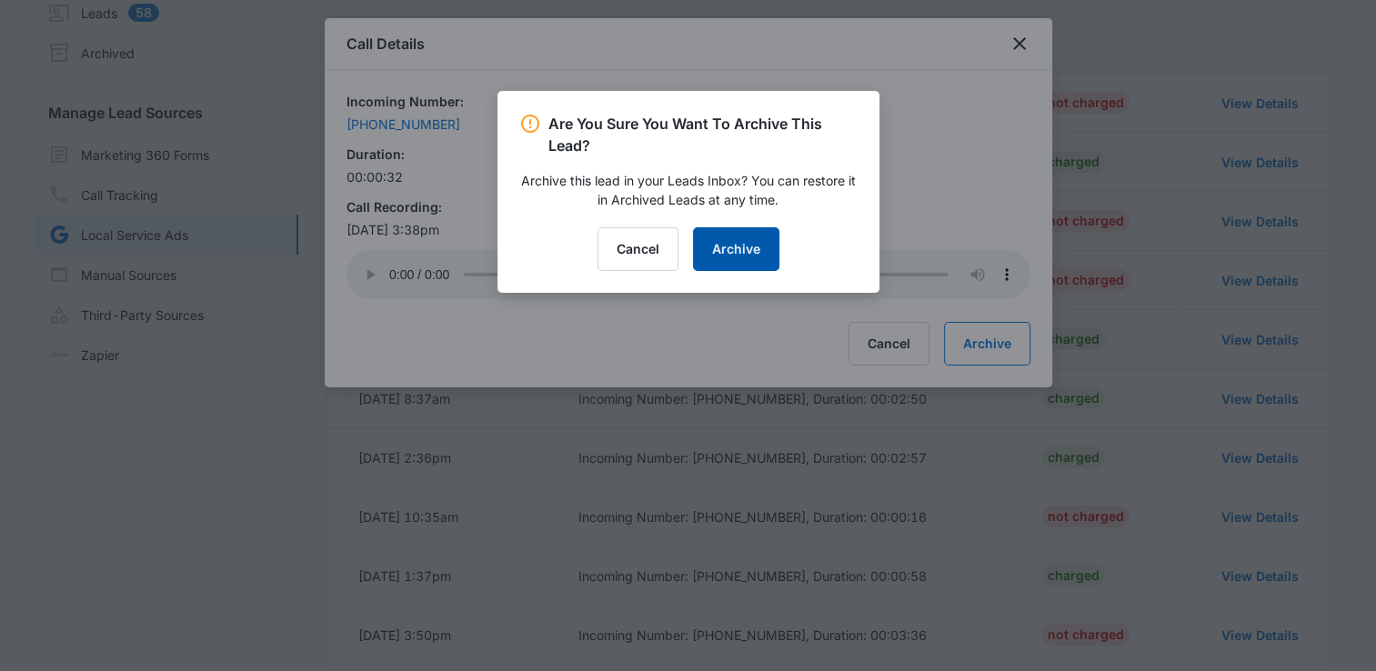
click at [764, 255] on button "Archive" at bounding box center [736, 249] width 86 height 44
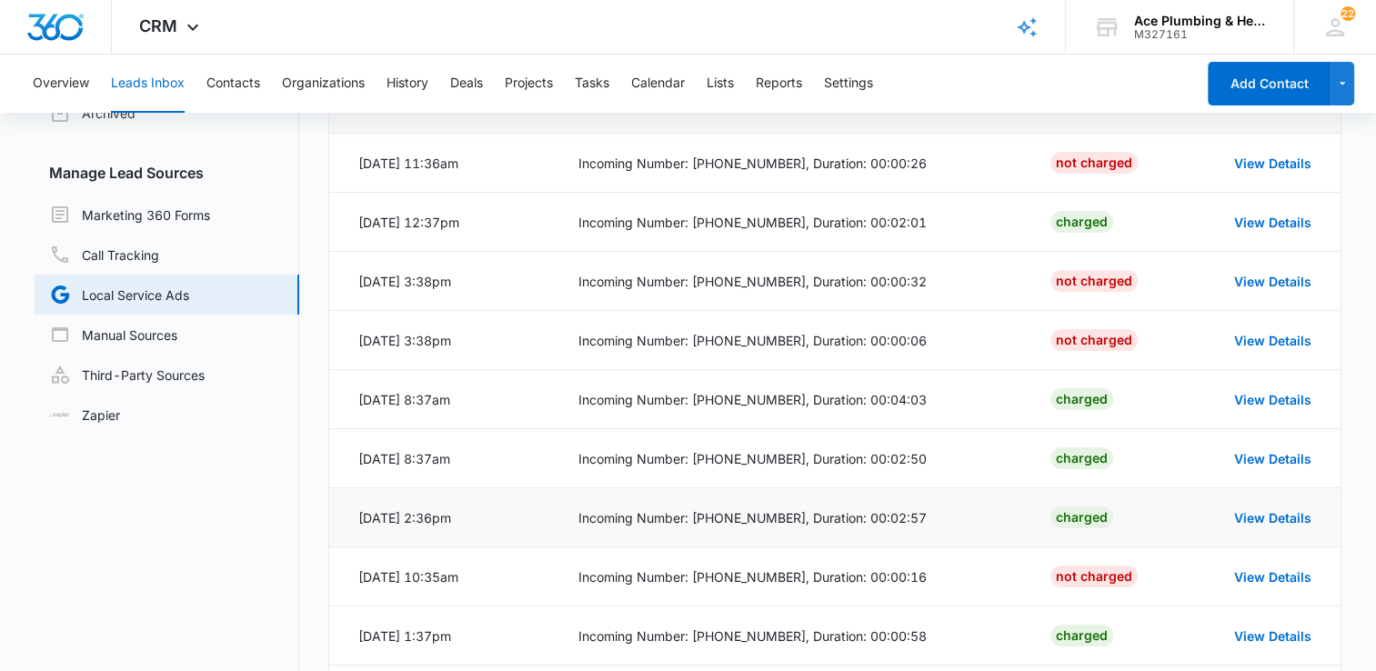
scroll to position [100, 0]
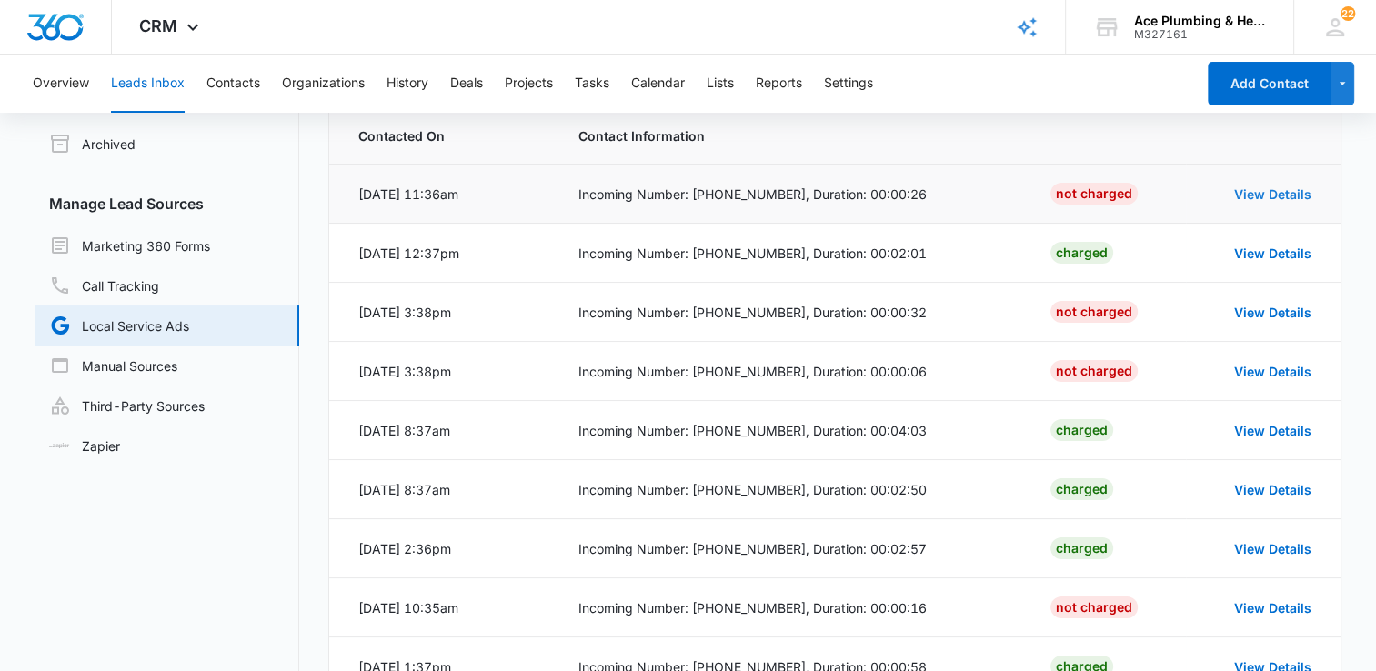
click at [1272, 195] on link "View Details" at bounding box center [1272, 193] width 77 height 15
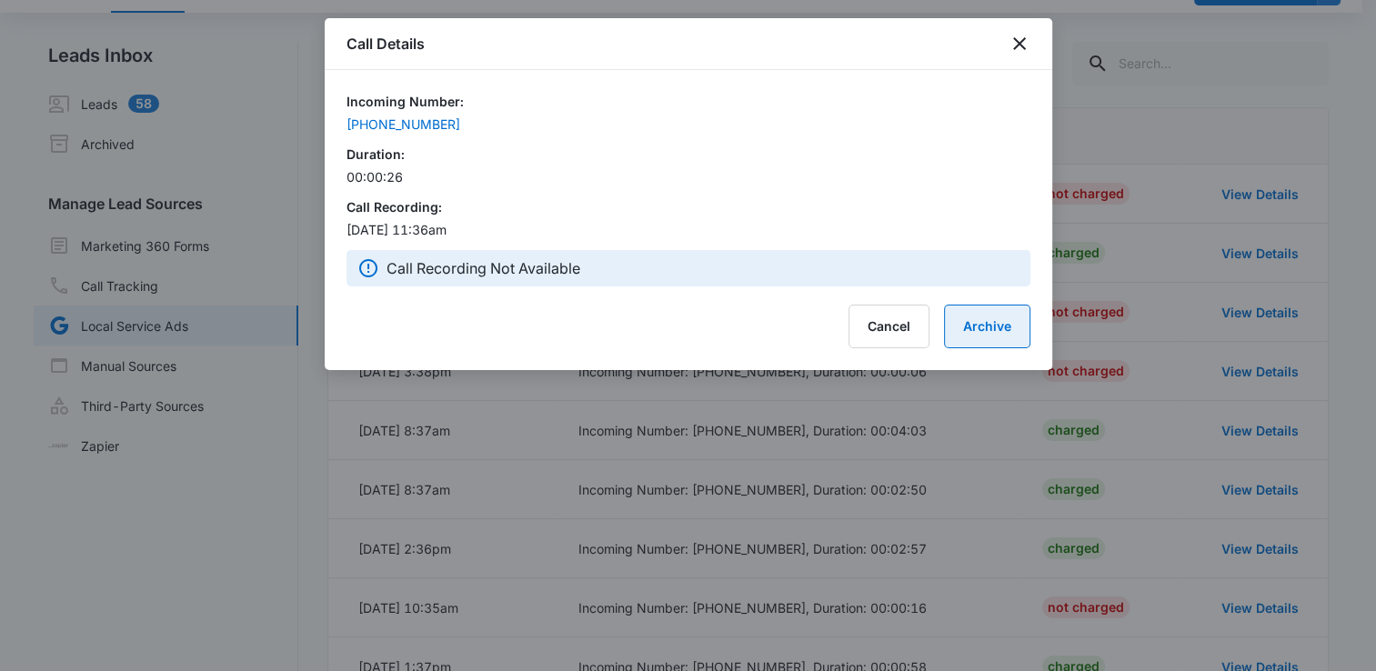
click at [1004, 329] on button "Archive" at bounding box center [987, 327] width 86 height 44
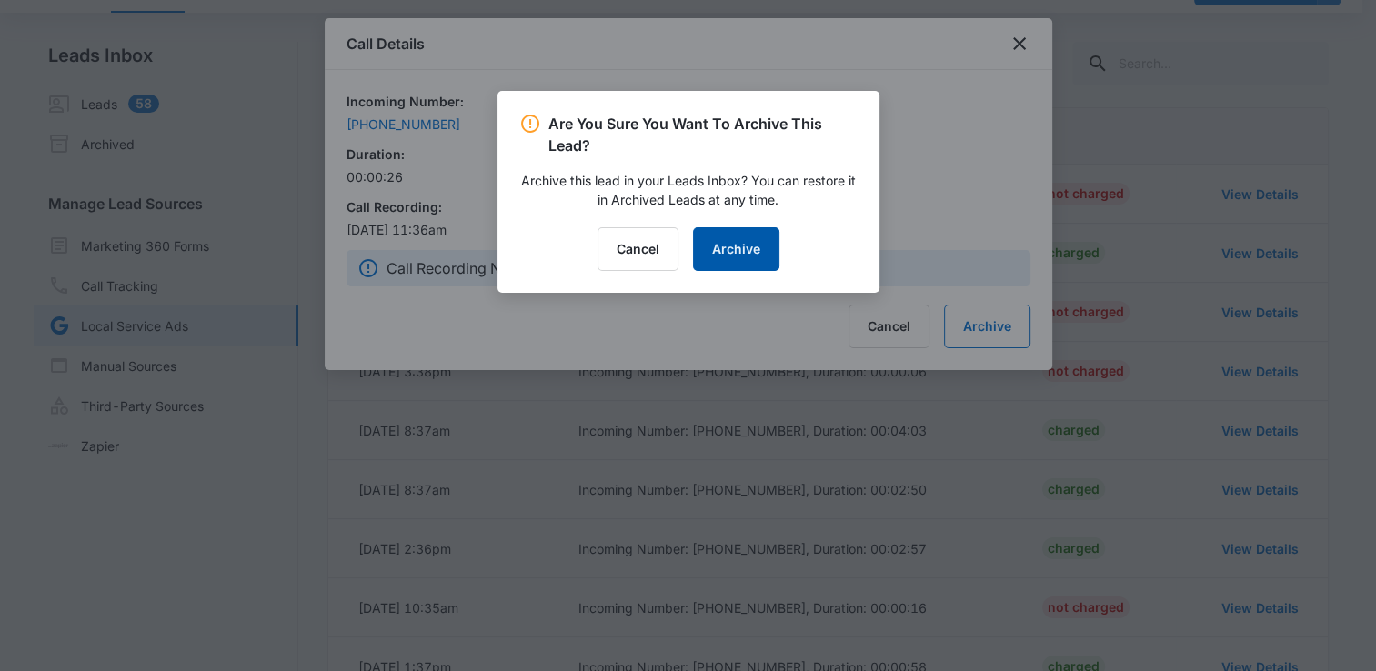
click at [746, 253] on button "Archive" at bounding box center [736, 249] width 86 height 44
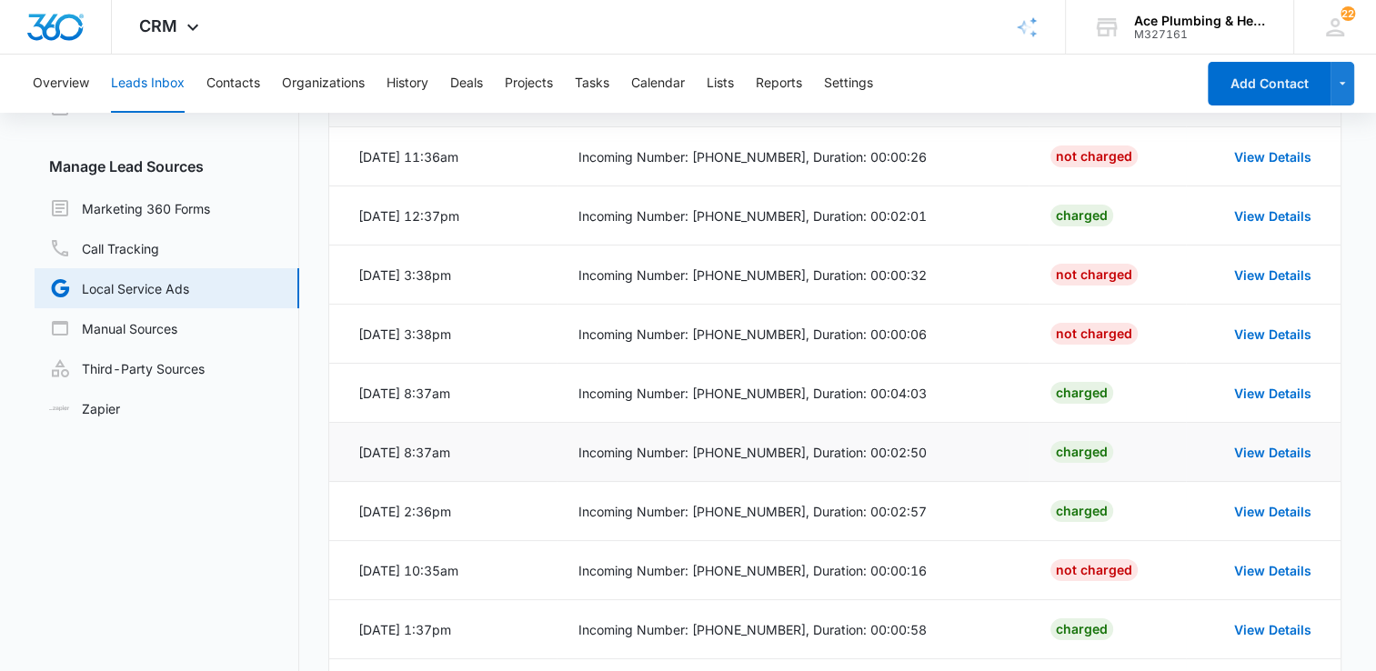
scroll to position [282, 0]
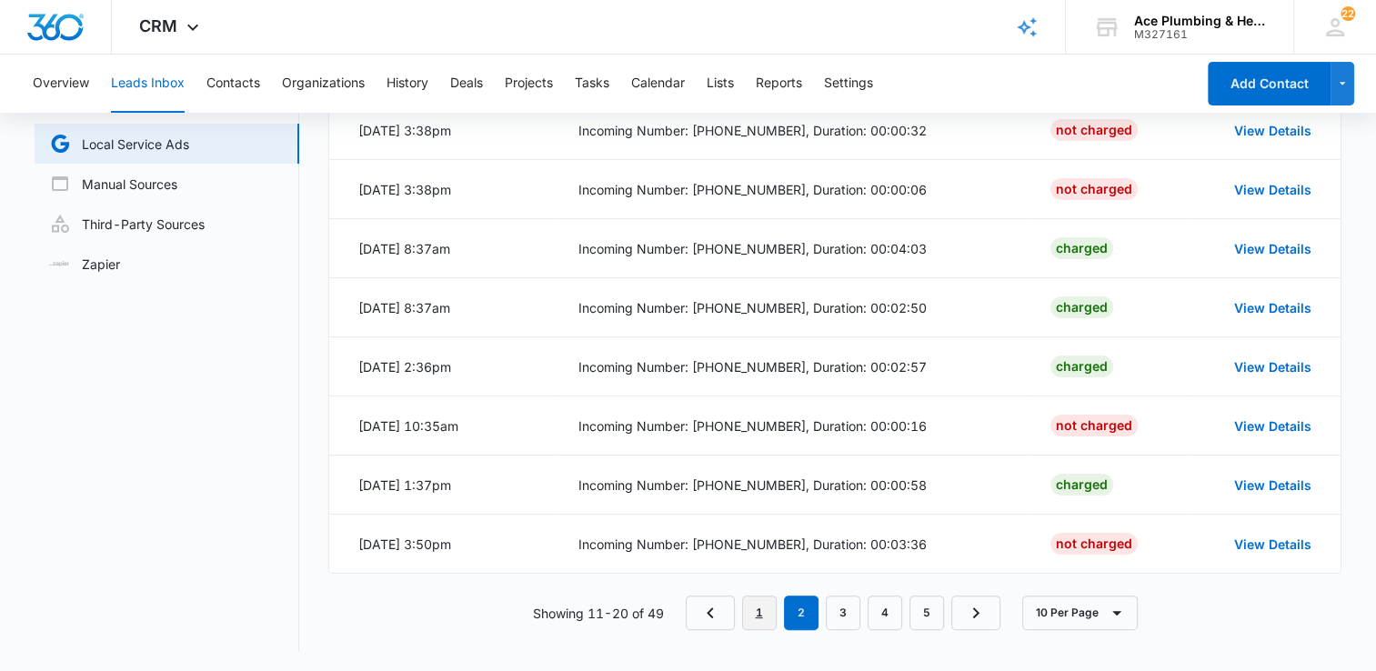
click at [770, 609] on link "1" at bounding box center [759, 612] width 35 height 35
